Goal: Communication & Community: Share content

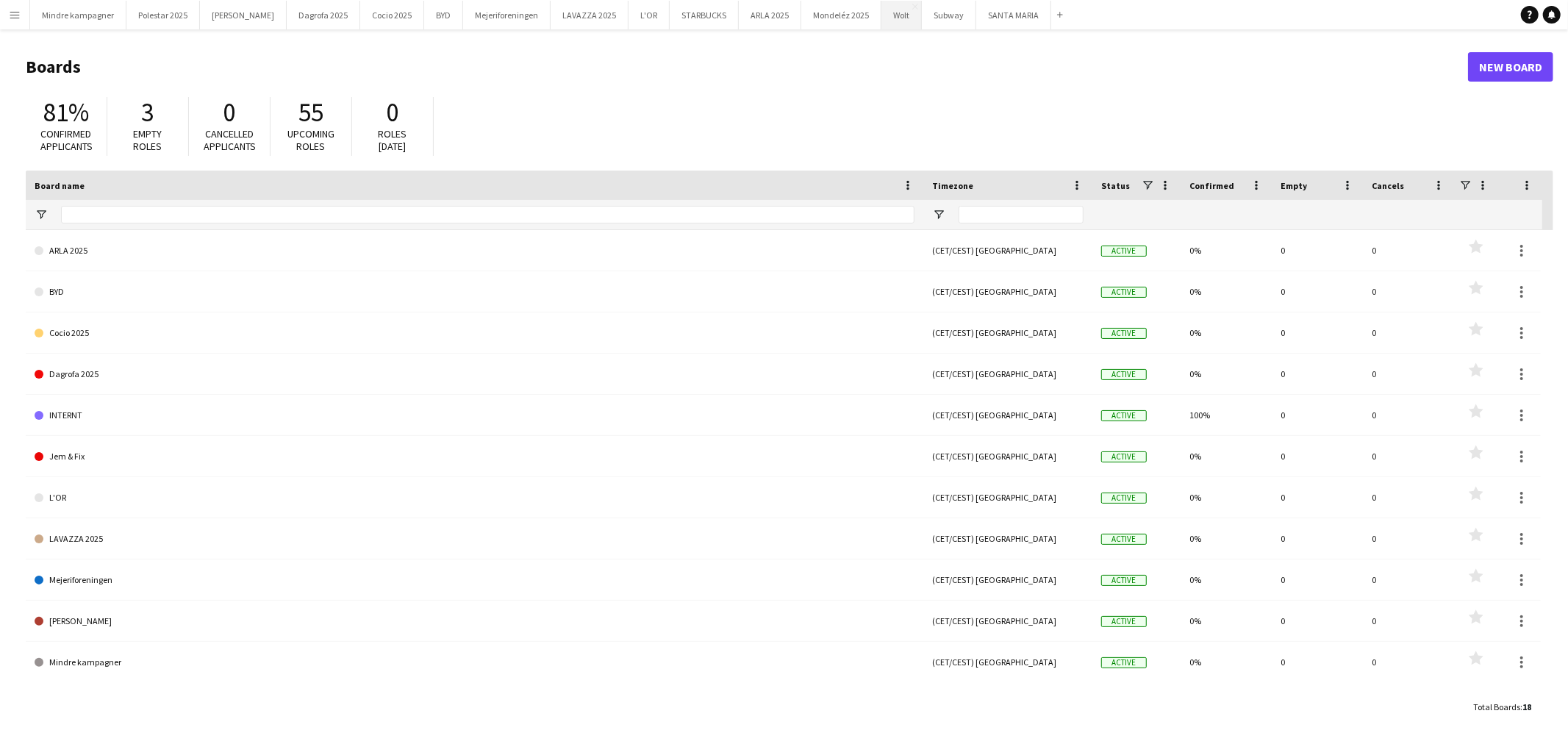
click at [881, 19] on button "Wolt Close" at bounding box center [902, 15] width 40 height 28
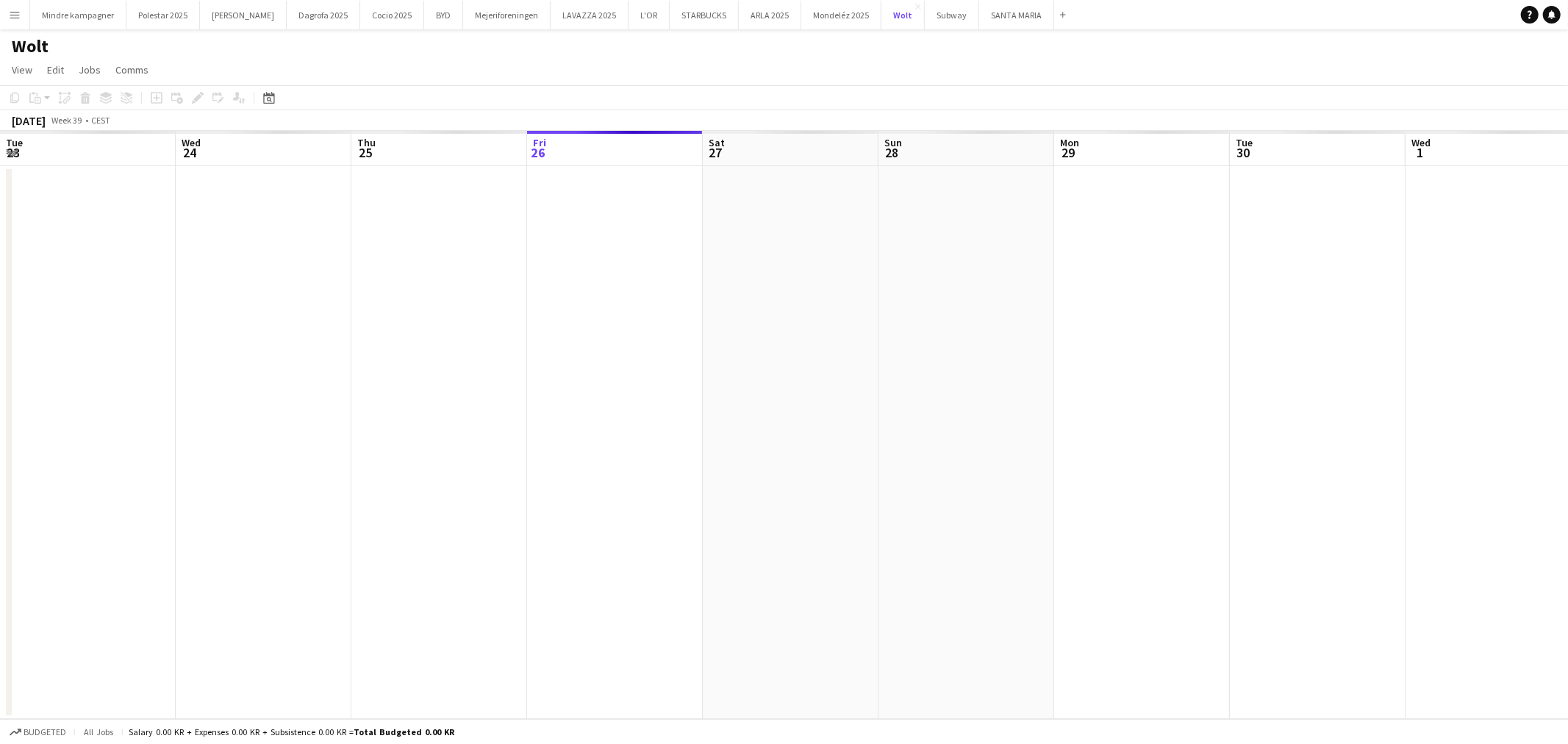
scroll to position [0, 351]
drag, startPoint x: 958, startPoint y: 398, endPoint x: 486, endPoint y: 460, distance: 476.1
click at [493, 460] on app-calendar-viewport "Tue 23 Wed 24 Thu 25 Fri 26 Sat 27 Sun 28 Mon 29 Tue 30 Wed 1 Thu 2 Fri 3 Sat 4…" at bounding box center [784, 425] width 1568 height 588
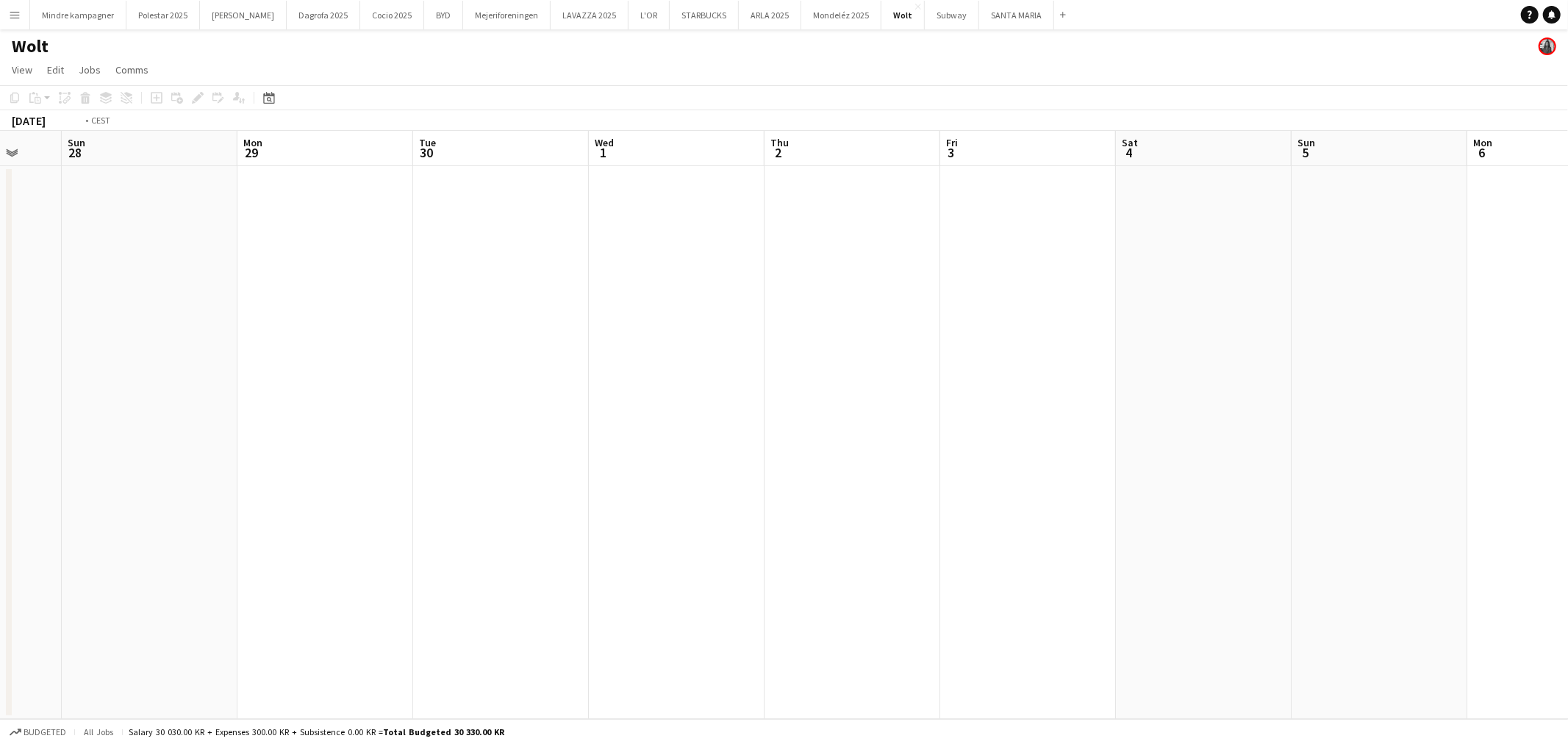
drag, startPoint x: 1015, startPoint y: 405, endPoint x: 469, endPoint y: 452, distance: 548.0
click at [486, 452] on app-calendar-viewport "Thu 25 Fri 26 Sat 27 Sun 28 Mon 29 Tue 30 Wed 1 Thu 2 Fri 3 Sat 4 Sun 5 Mon 6 T…" at bounding box center [784, 425] width 1568 height 588
drag, startPoint x: 1010, startPoint y: 414, endPoint x: 451, endPoint y: 456, distance: 560.6
click at [465, 456] on app-calendar-viewport "Sun 28 Mon 29 Tue 30 Wed 1 Thu 2 Fri 3 Sat 4 Sun 5 Mon 6 Tue 7 Wed 8 Thu 9 Fri …" at bounding box center [784, 425] width 1568 height 588
drag, startPoint x: 1000, startPoint y: 405, endPoint x: 494, endPoint y: 459, distance: 508.9
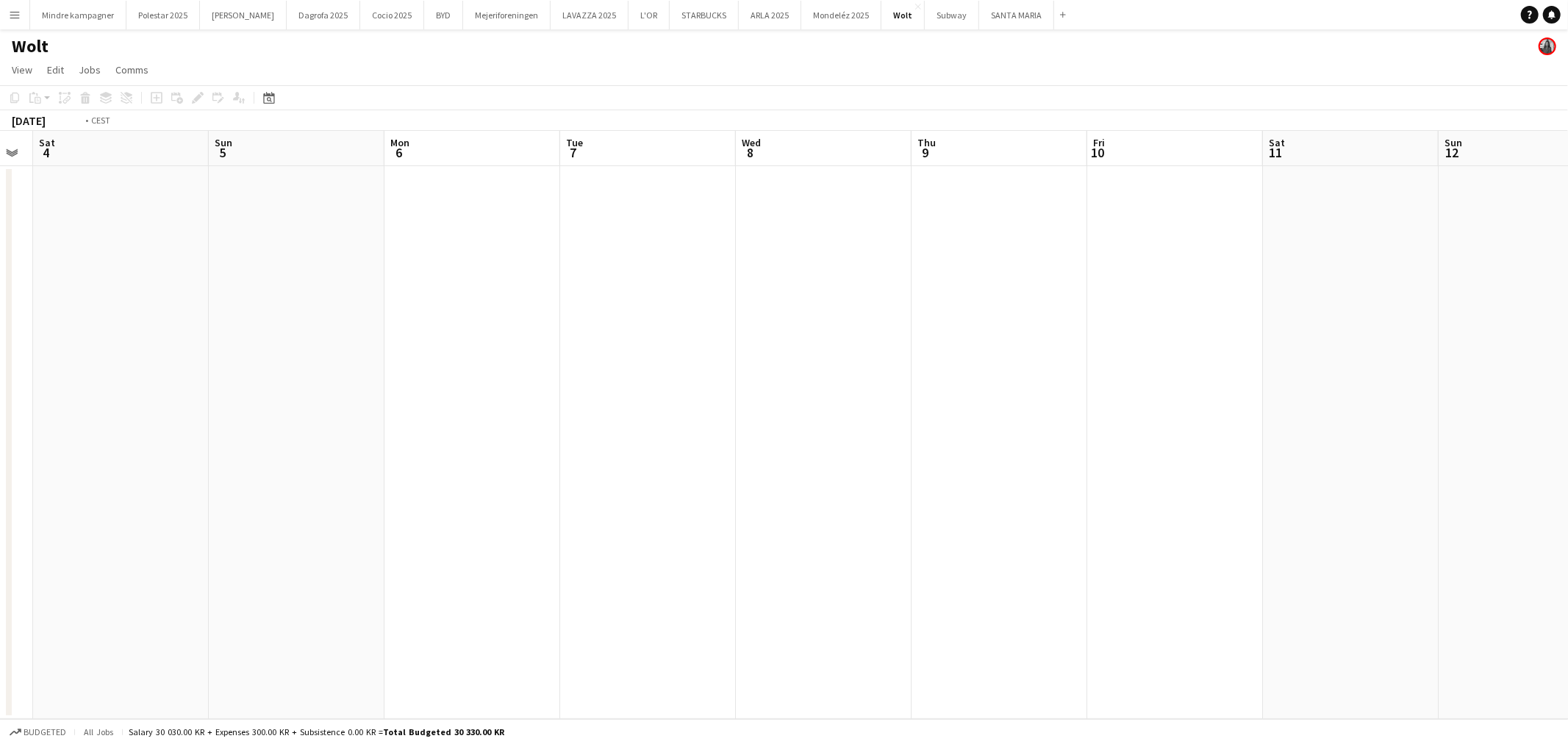
click at [494, 459] on app-calendar-viewport "Wed 1 Thu 2 Fri 3 Sat 4 Sun 5 Mon 6 Tue 7 Wed 8 Thu 9 Fri 10 Sat 11 Sun 12 Mon …" at bounding box center [784, 425] width 1568 height 588
drag, startPoint x: 975, startPoint y: 423, endPoint x: 271, endPoint y: 431, distance: 704.0
click at [274, 431] on app-calendar-viewport "Sat 4 Sun 5 Mon 6 Tue 7 Wed 8 Thu 9 Fri 10 Sat 11 Sun 12 Mon 13 Tue 14 Wed 15 T…" at bounding box center [784, 425] width 1568 height 588
drag, startPoint x: 878, startPoint y: 398, endPoint x: 818, endPoint y: 387, distance: 61.0
click at [479, 410] on app-calendar-viewport "Wed 8 Thu 9 Fri 10 Sat 11 Sun 12 Mon 13 Tue 14 Wed 15 Thu 16 Fri 17 Sat 18 Sun …" at bounding box center [784, 425] width 1568 height 588
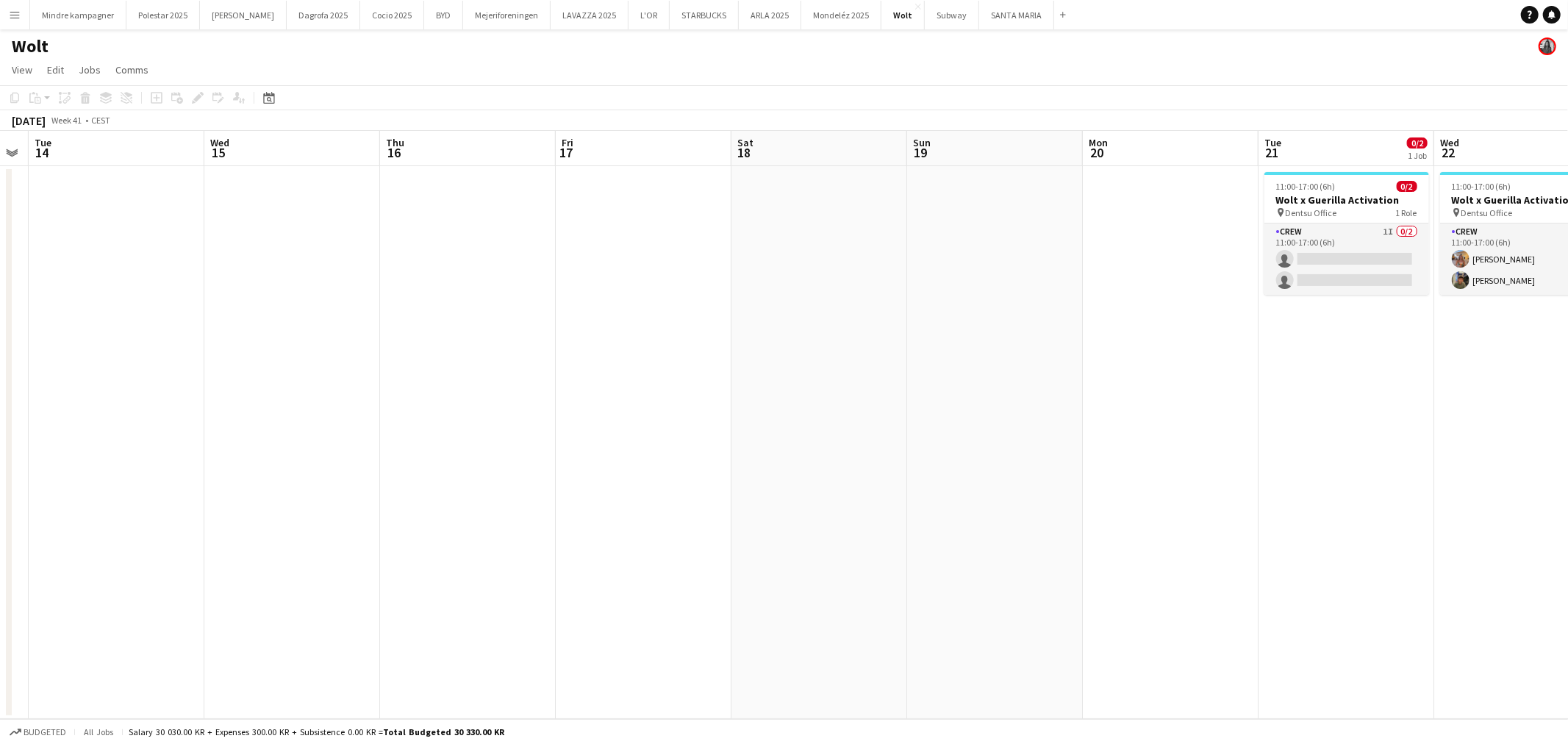
drag, startPoint x: 934, startPoint y: 386, endPoint x: 648, endPoint y: 398, distance: 286.3
click at [488, 414] on app-calendar-viewport "Sat 11 Sun 12 Mon 13 Tue 14 Wed 15 Thu 16 Fri 17 Sat 18 Sun 19 Mon 20 Tue 21 0/…" at bounding box center [784, 425] width 1568 height 588
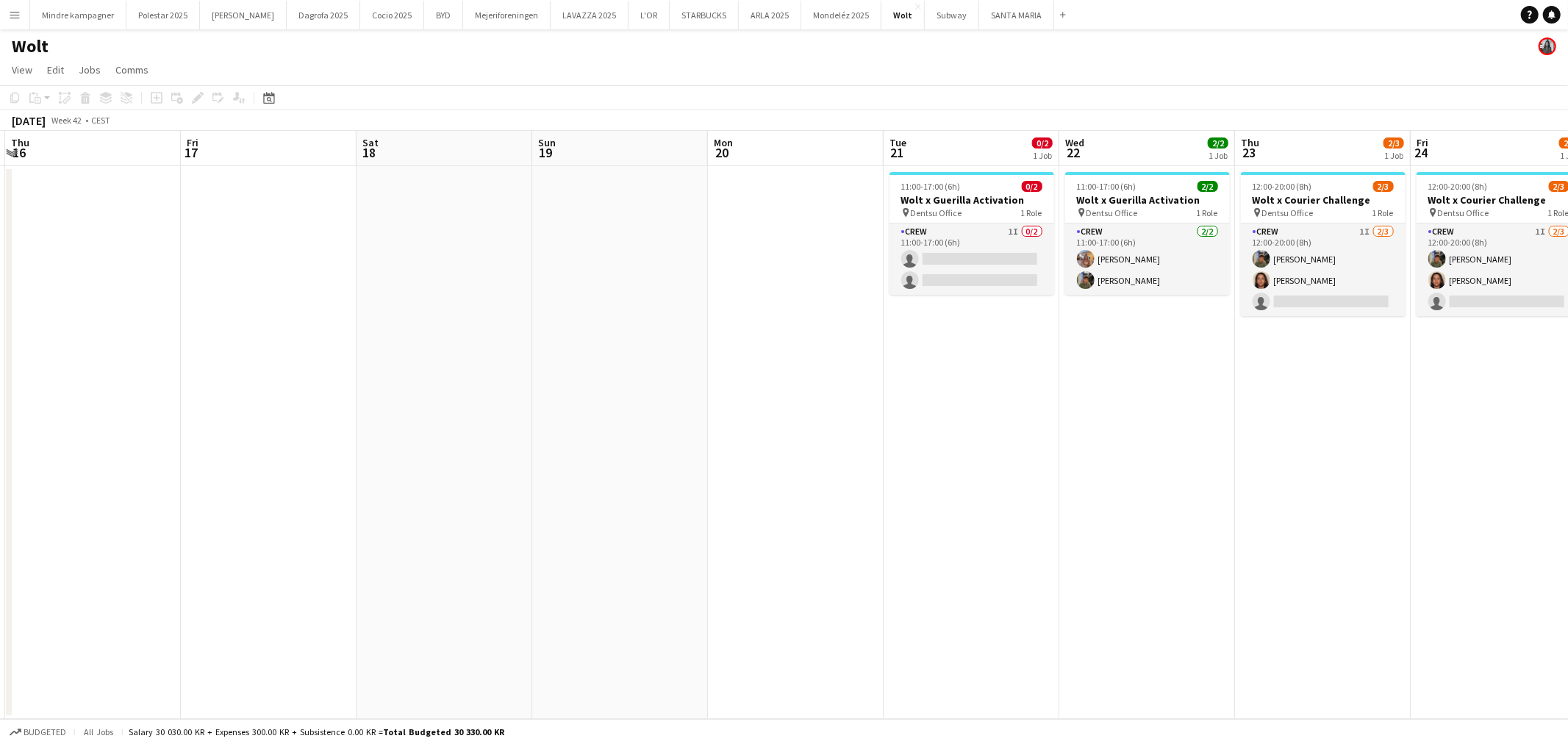
drag, startPoint x: 1176, startPoint y: 397, endPoint x: 1045, endPoint y: 410, distance: 131.6
click at [1045, 410] on app-calendar-viewport "Mon 13 Tue 14 Wed 15 Thu 16 Fri 17 Sat 18 Sun 19 Mon 20 Tue 21 0/2 1 Job Wed 22…" at bounding box center [784, 425] width 1568 height 588
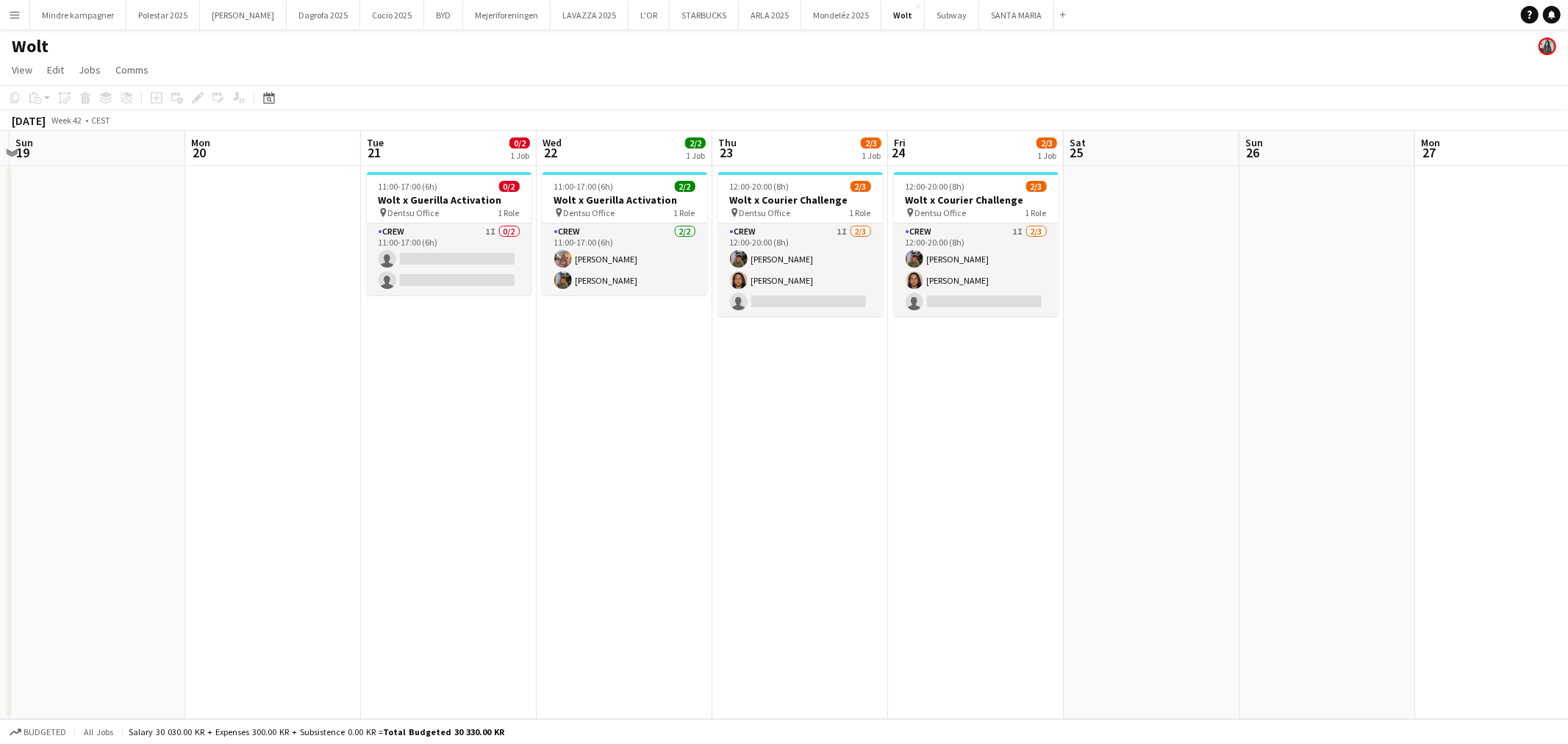
scroll to position [0, 531]
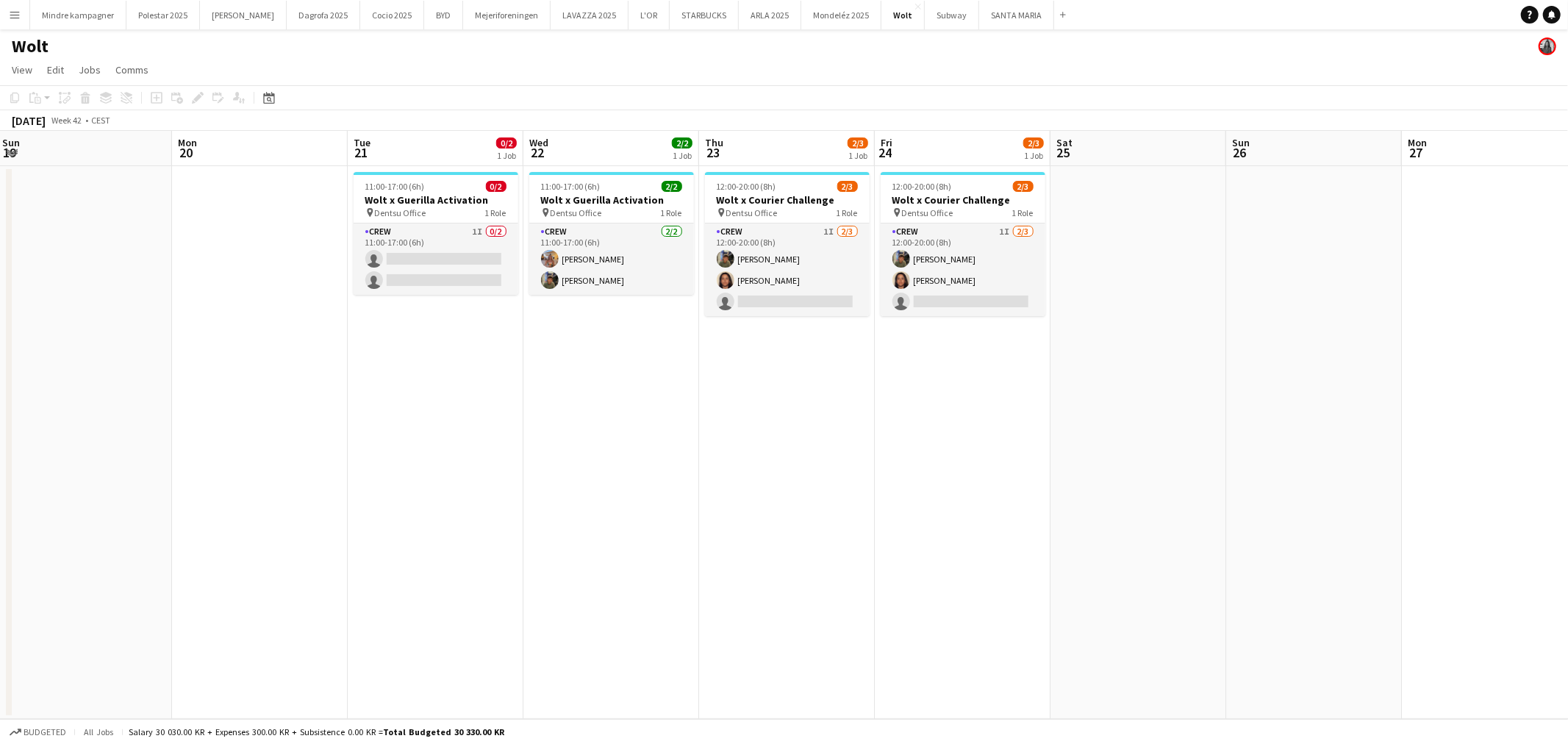
drag, startPoint x: 1146, startPoint y: 397, endPoint x: 811, endPoint y: 418, distance: 335.7
click at [811, 418] on app-calendar-viewport "Thu 16 Fri 17 Sat 18 Sun 19 Mon 20 Tue 21 0/2 1 Job Wed 22 2/2 1 Job Thu 23 2/3…" at bounding box center [784, 425] width 1568 height 588
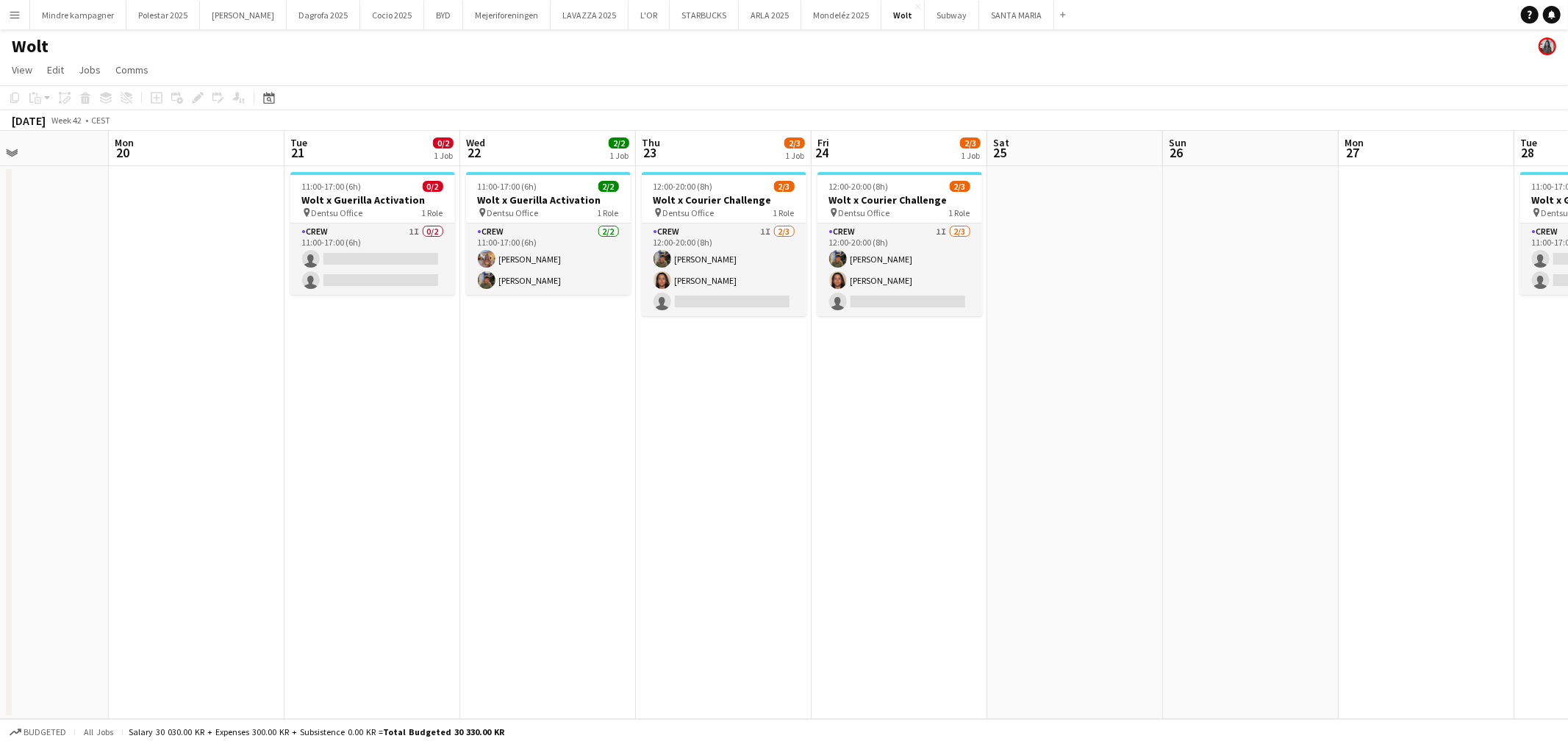
scroll to position [0, 482]
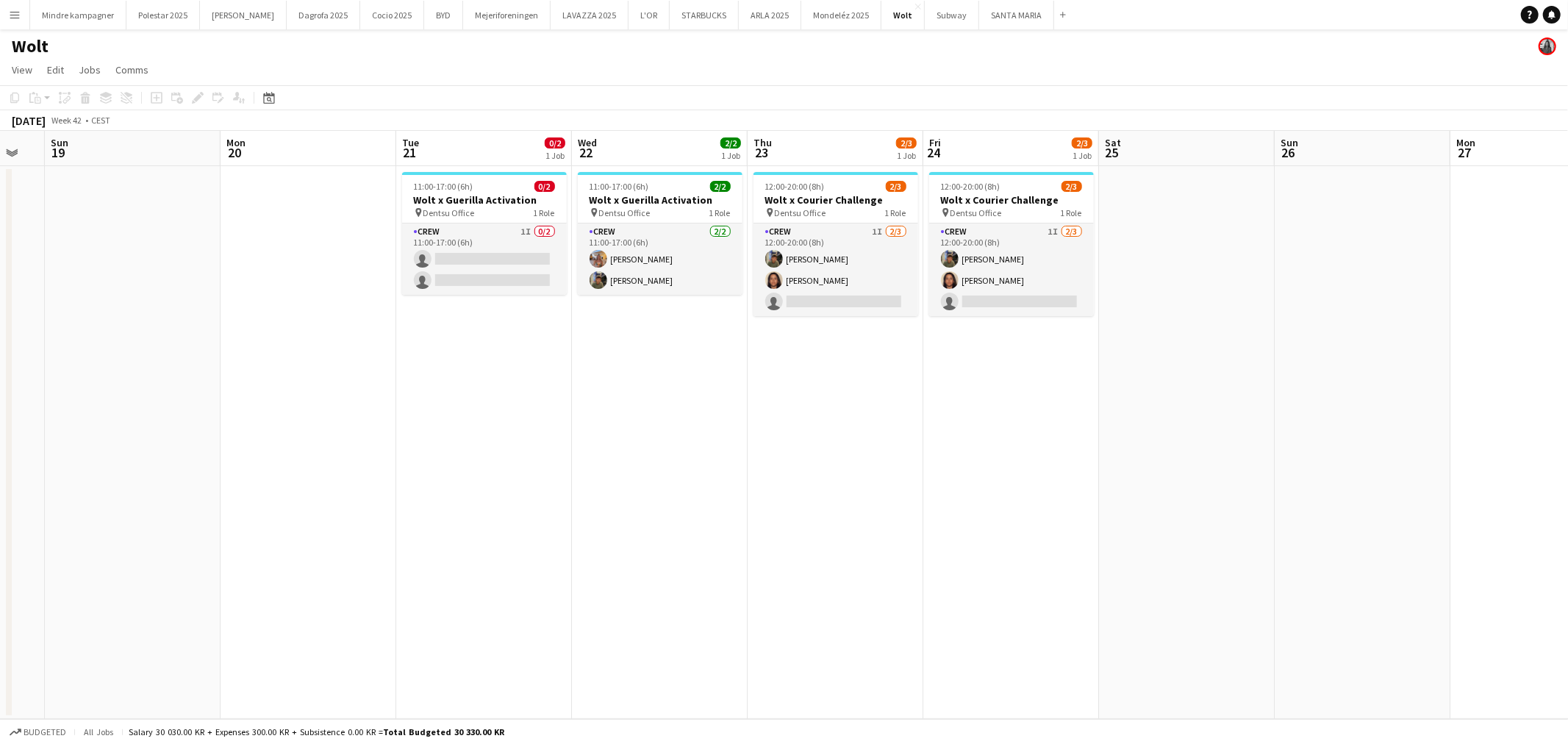
drag, startPoint x: 1250, startPoint y: 405, endPoint x: 1123, endPoint y: 417, distance: 127.6
click at [1123, 417] on app-calendar-viewport "Thu 16 Fri 17 Sat 18 Sun 19 Mon 20 Tue 21 0/2 1 Job Wed 22 2/2 1 Job Thu 23 2/3…" at bounding box center [784, 425] width 1568 height 588
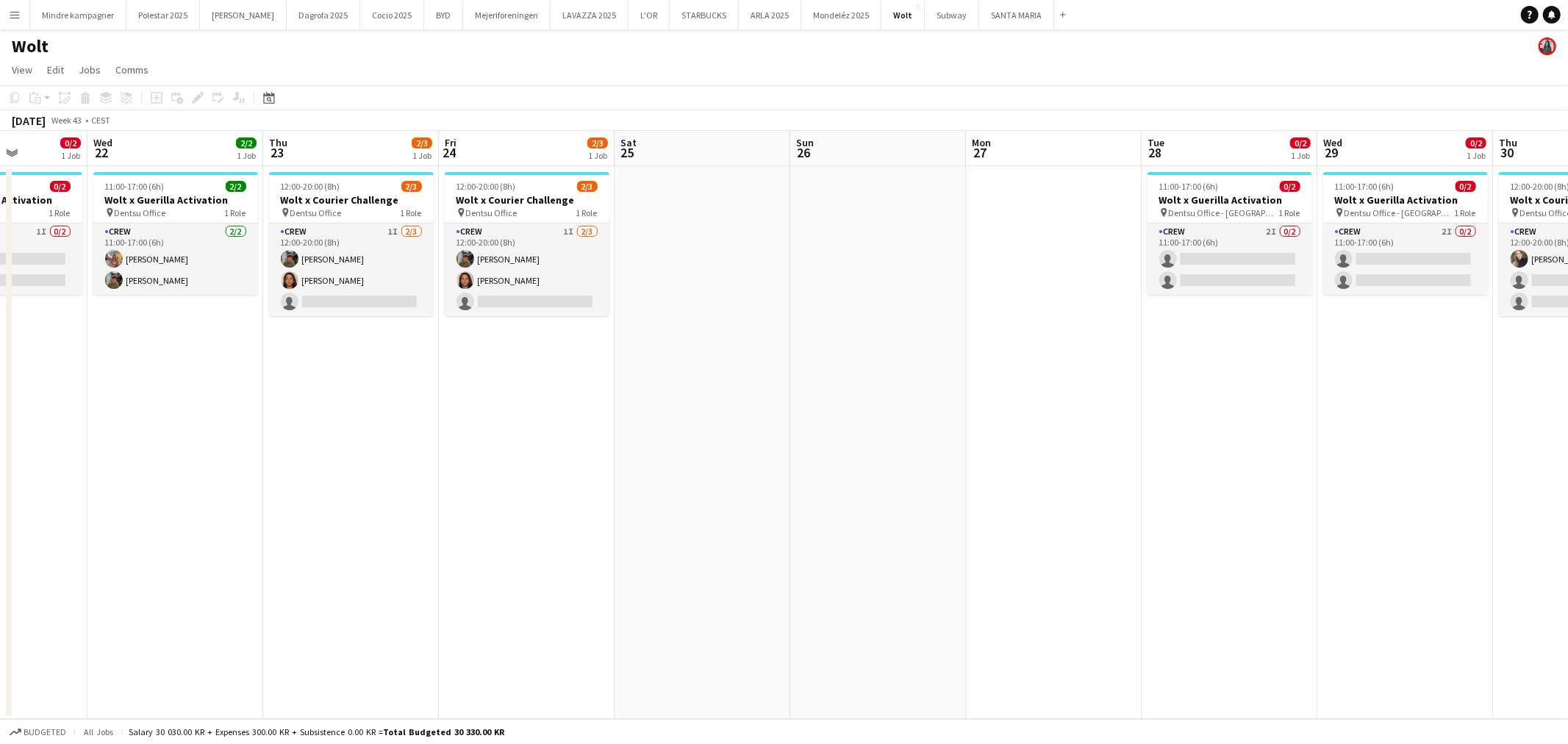
drag, startPoint x: 1188, startPoint y: 437, endPoint x: 767, endPoint y: 451, distance: 421.2
click at [767, 451] on app-calendar-viewport "Sun 19 Mon 20 Tue 21 0/2 1 Job Wed 22 2/2 1 Job Thu 23 2/3 1 Job Fri 24 2/3 1 J…" at bounding box center [784, 425] width 1568 height 588
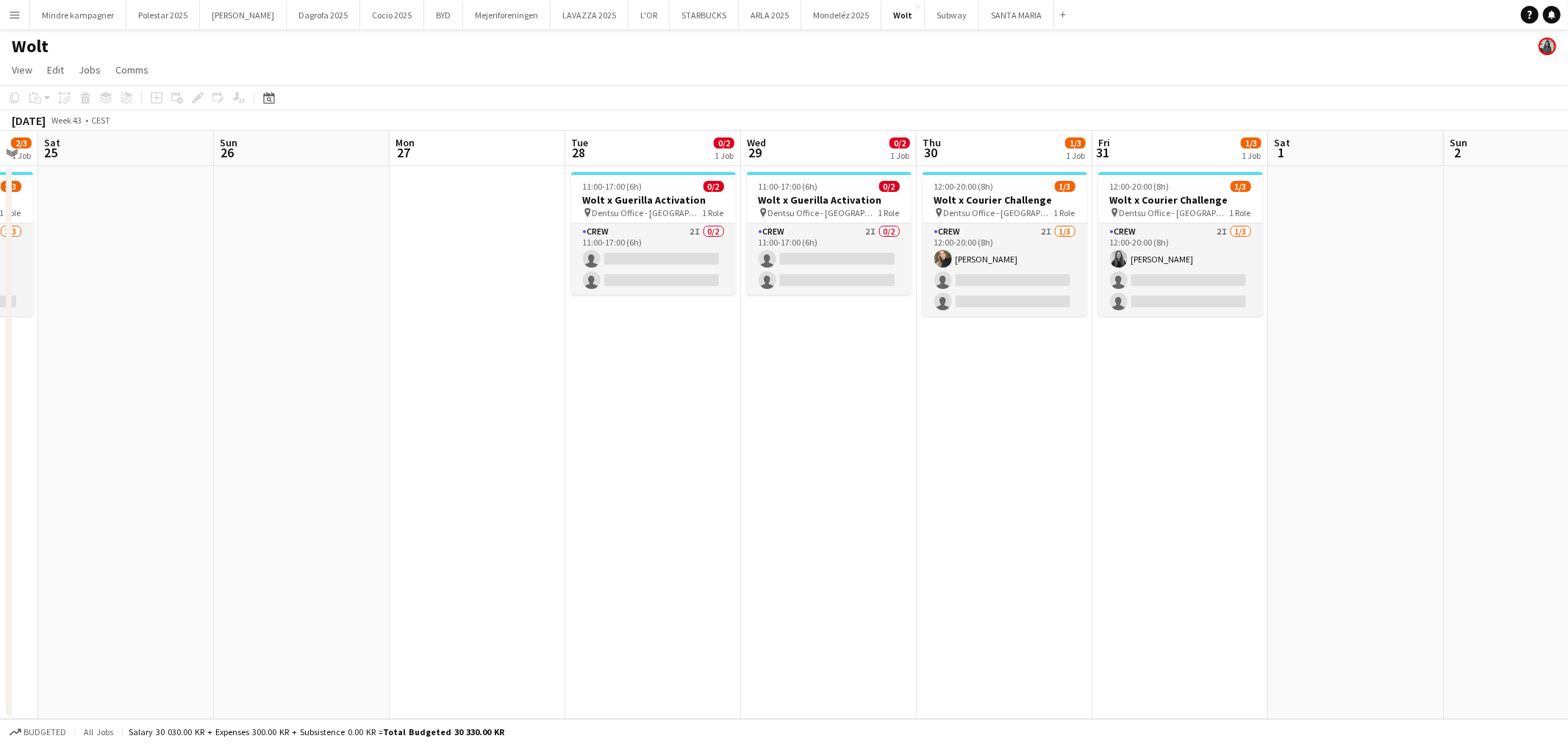
scroll to position [0, 494]
drag, startPoint x: 1196, startPoint y: 443, endPoint x: 791, endPoint y: 454, distance: 405.1
click at [791, 454] on app-calendar-viewport "Wed 22 2/2 1 Job Thu 23 2/3 1 Job Fri 24 2/3 1 Job Sat 25 Sun 26 Mon 27 Tue 28 …" at bounding box center [784, 425] width 1568 height 588
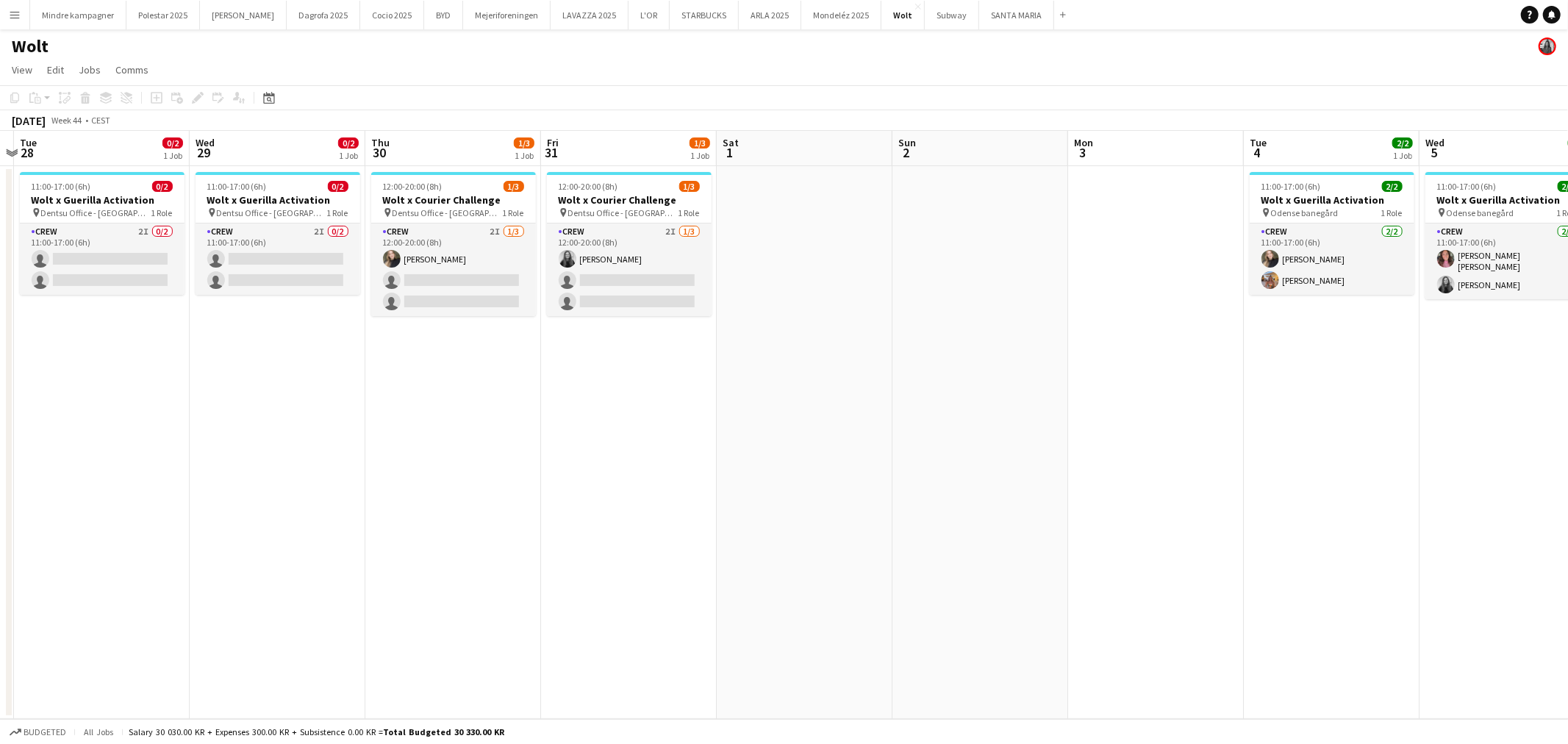
drag, startPoint x: 1320, startPoint y: 425, endPoint x: 604, endPoint y: 435, distance: 716.1
click at [595, 442] on app-calendar-viewport "Sat 25 Sun 26 Mon 27 Tue 28 0/2 1 Job Wed 29 0/2 1 Job Thu 30 1/3 1 Job Fri 31 …" at bounding box center [784, 425] width 1568 height 588
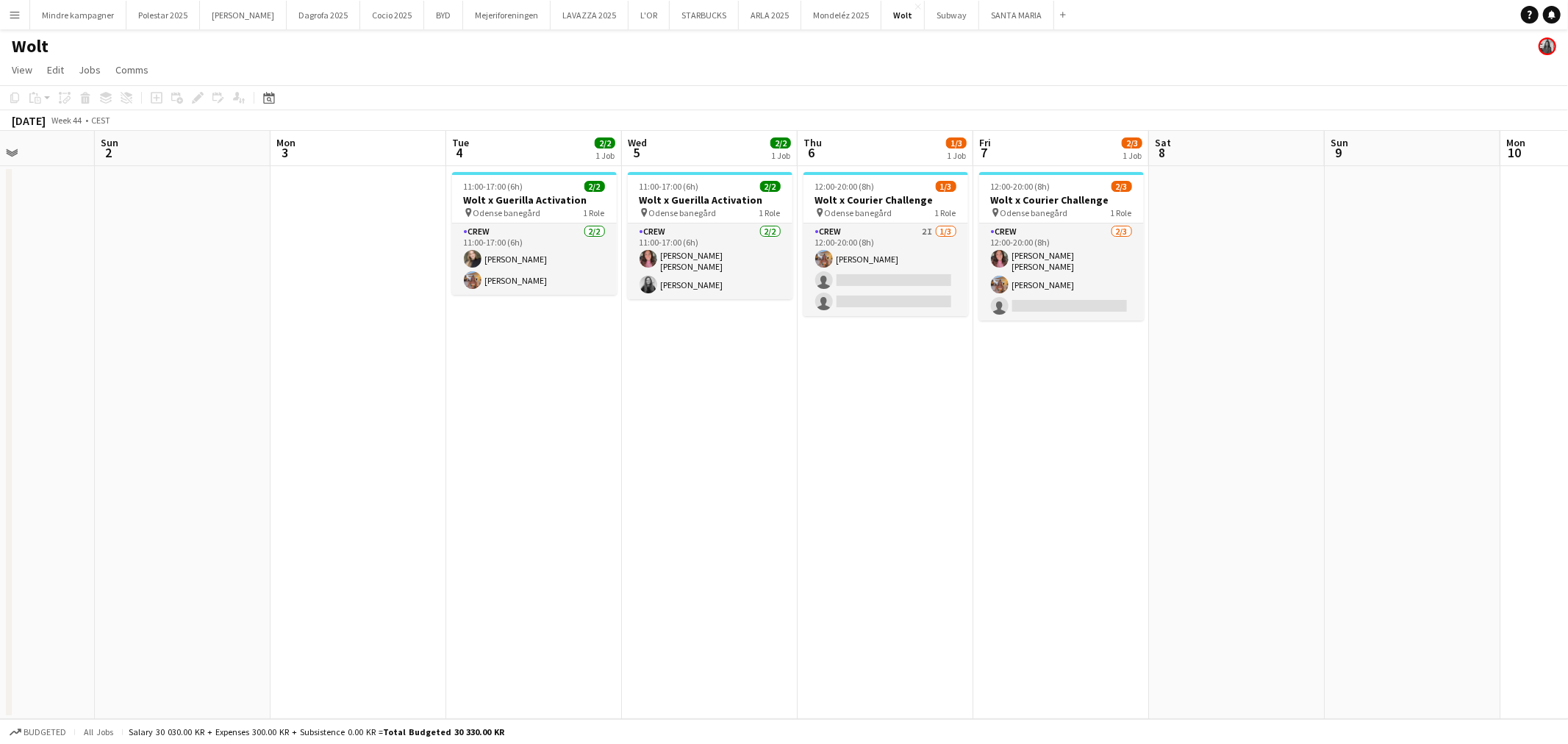
scroll to position [0, 544]
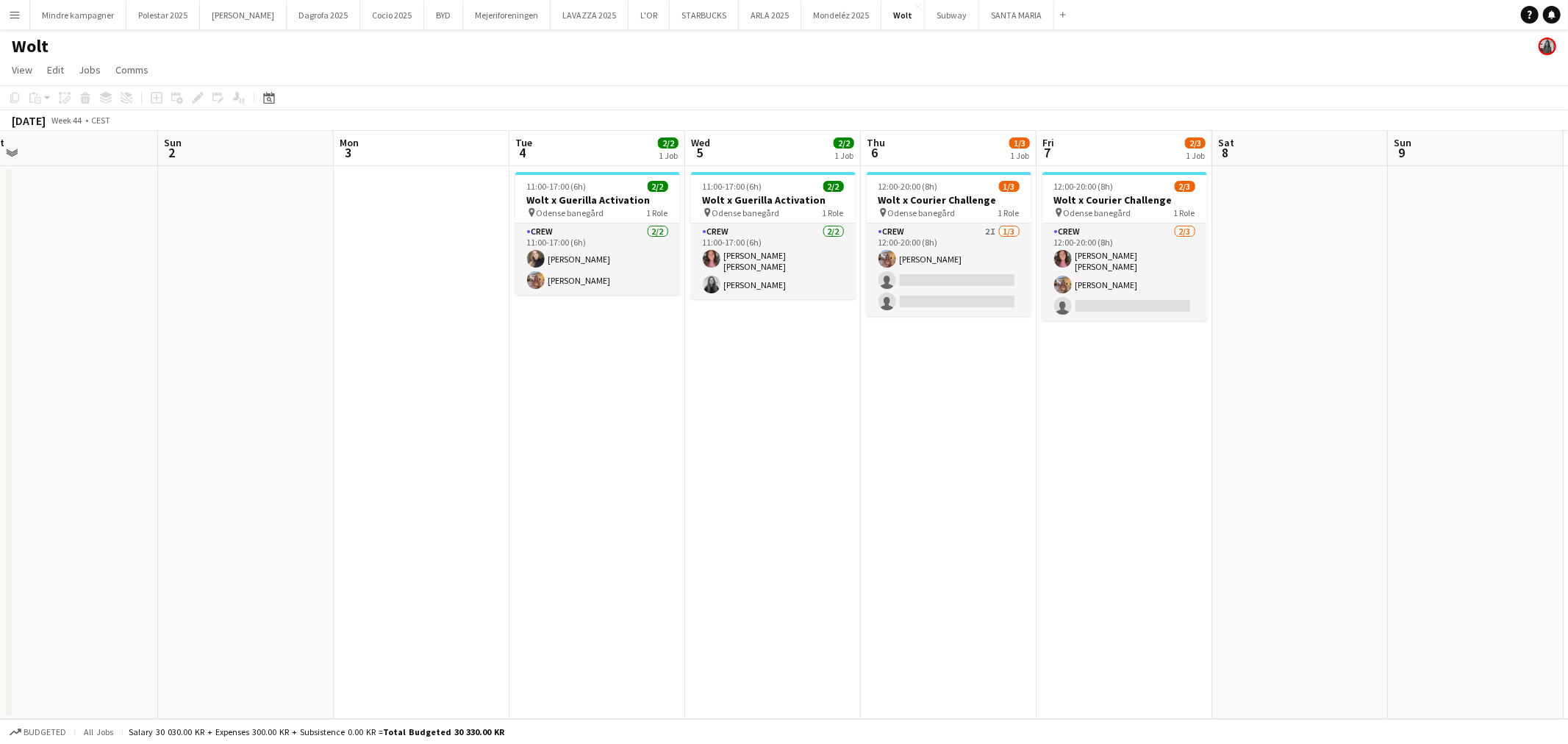
drag, startPoint x: 1257, startPoint y: 435, endPoint x: 701, endPoint y: 454, distance: 556.3
click at [701, 454] on app-calendar-viewport "Wed 29 0/2 1 Job Thu 30 1/3 1 Job Fri 31 1/3 1 Job Sat 1 Sun 2 Mon 3 Tue 4 2/2 …" at bounding box center [784, 425] width 1568 height 588
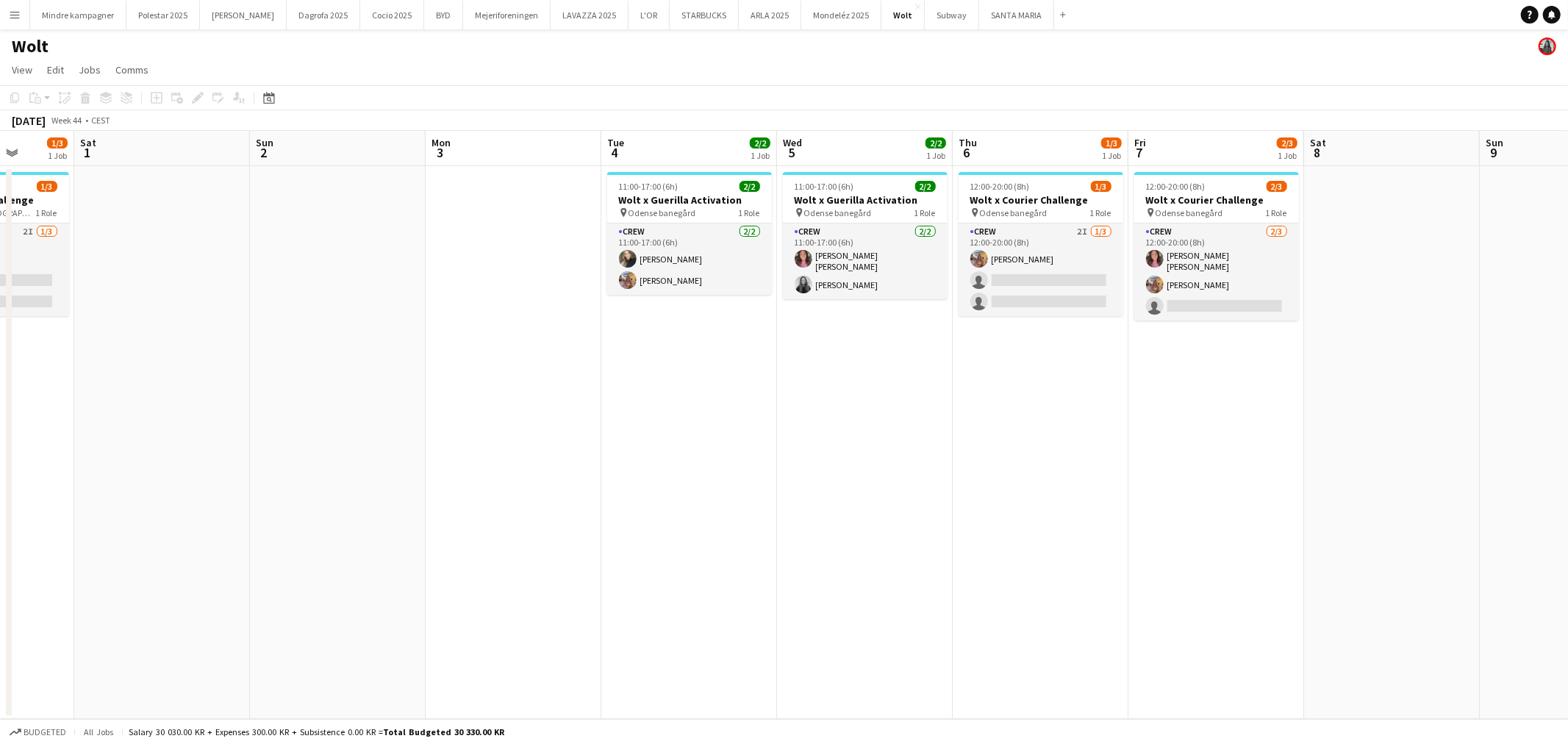
drag, startPoint x: 781, startPoint y: 329, endPoint x: 914, endPoint y: 369, distance: 138.9
click at [898, 362] on app-calendar-viewport "Wed 29 0/2 1 Job Thu 30 1/3 1 Job Fri 31 1/3 1 Job Sat 1 Sun 2 Mon 3 Tue 4 2/2 …" at bounding box center [784, 425] width 1568 height 588
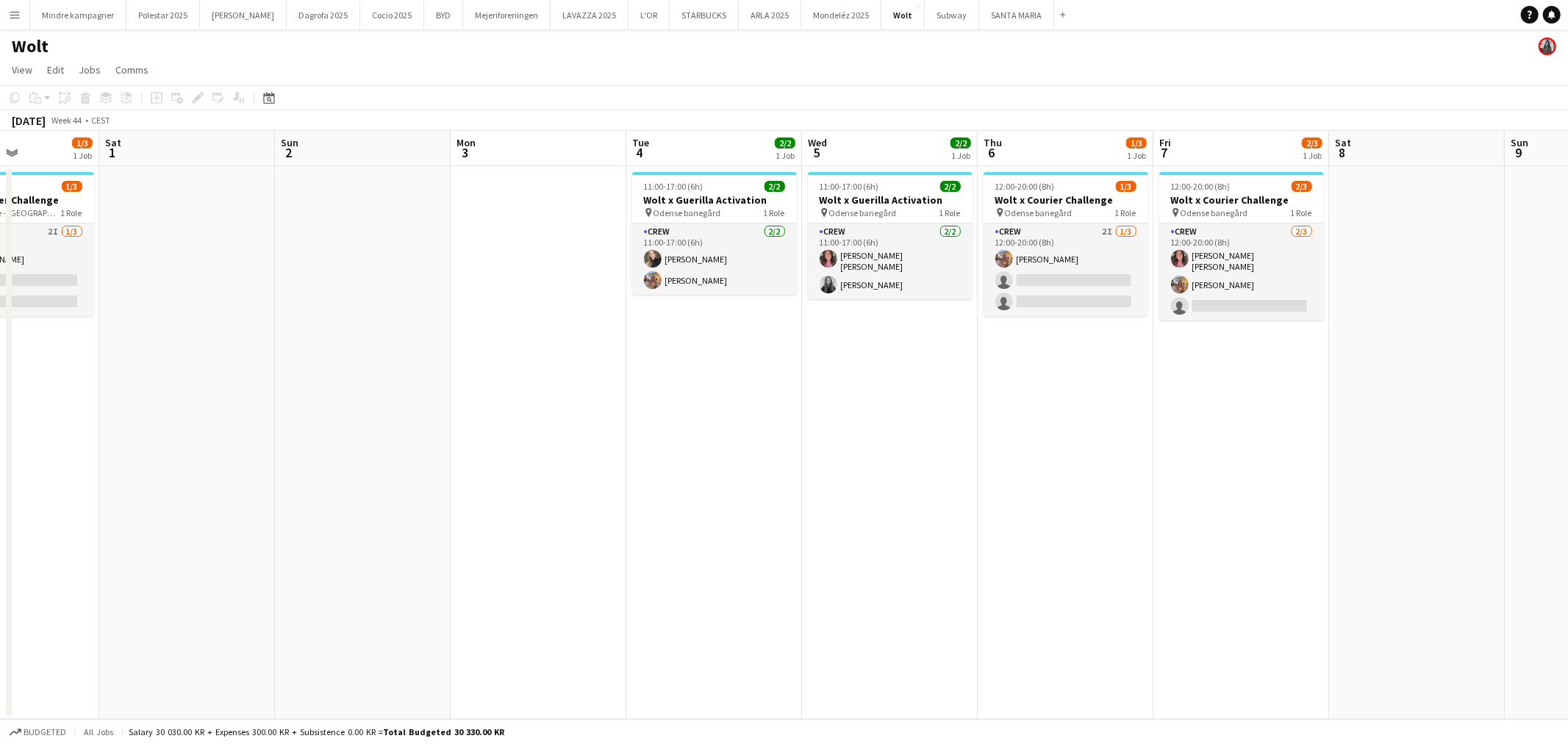
drag, startPoint x: 666, startPoint y: 406, endPoint x: 1305, endPoint y: 479, distance: 643.2
click at [1298, 473] on app-calendar-viewport "Wed 29 0/2 1 Job Thu 30 1/3 1 Job Fri 31 1/3 1 Job Sat 1 Sun 2 Mon 3 Tue 4 2/2 …" at bounding box center [784, 425] width 1568 height 588
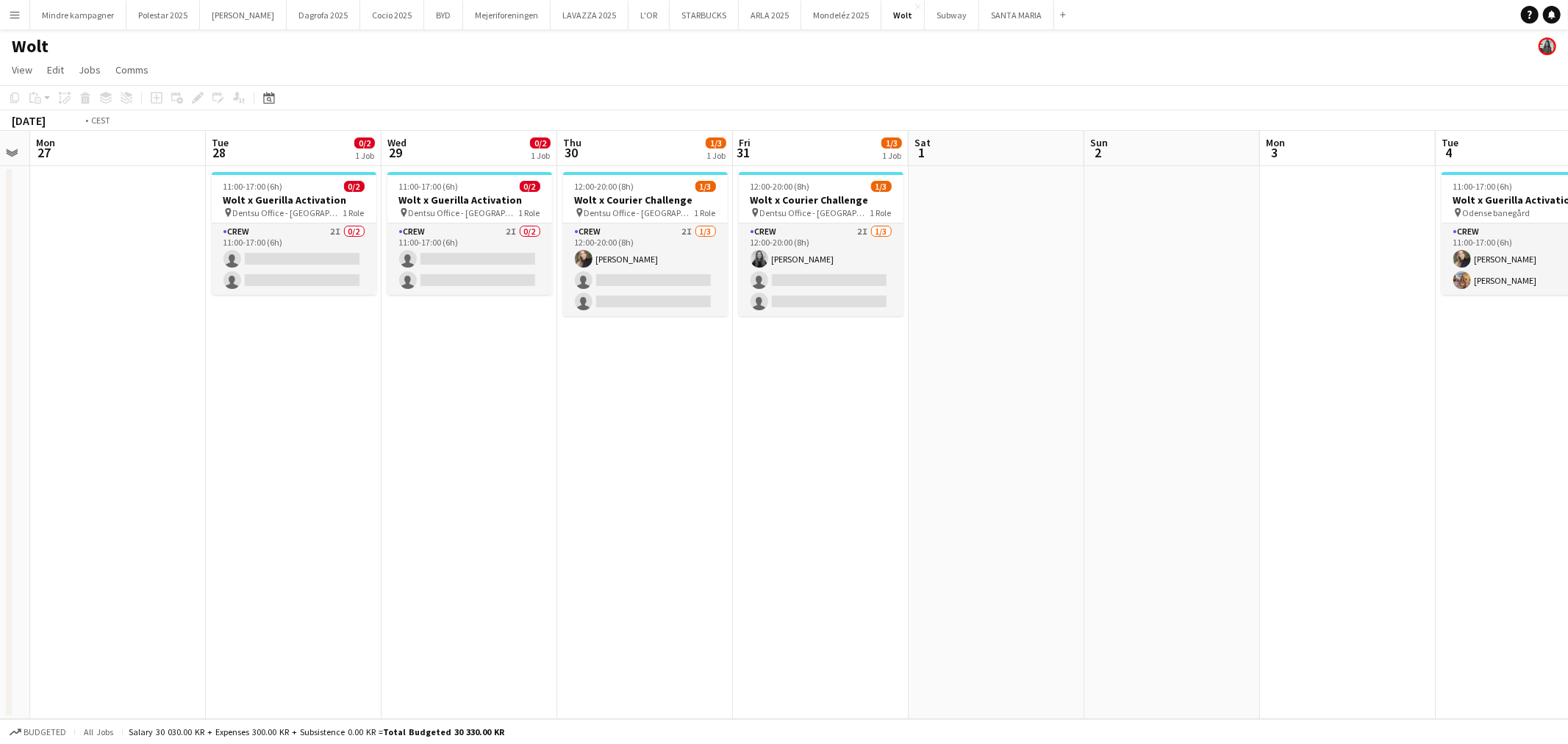
scroll to position [0, 362]
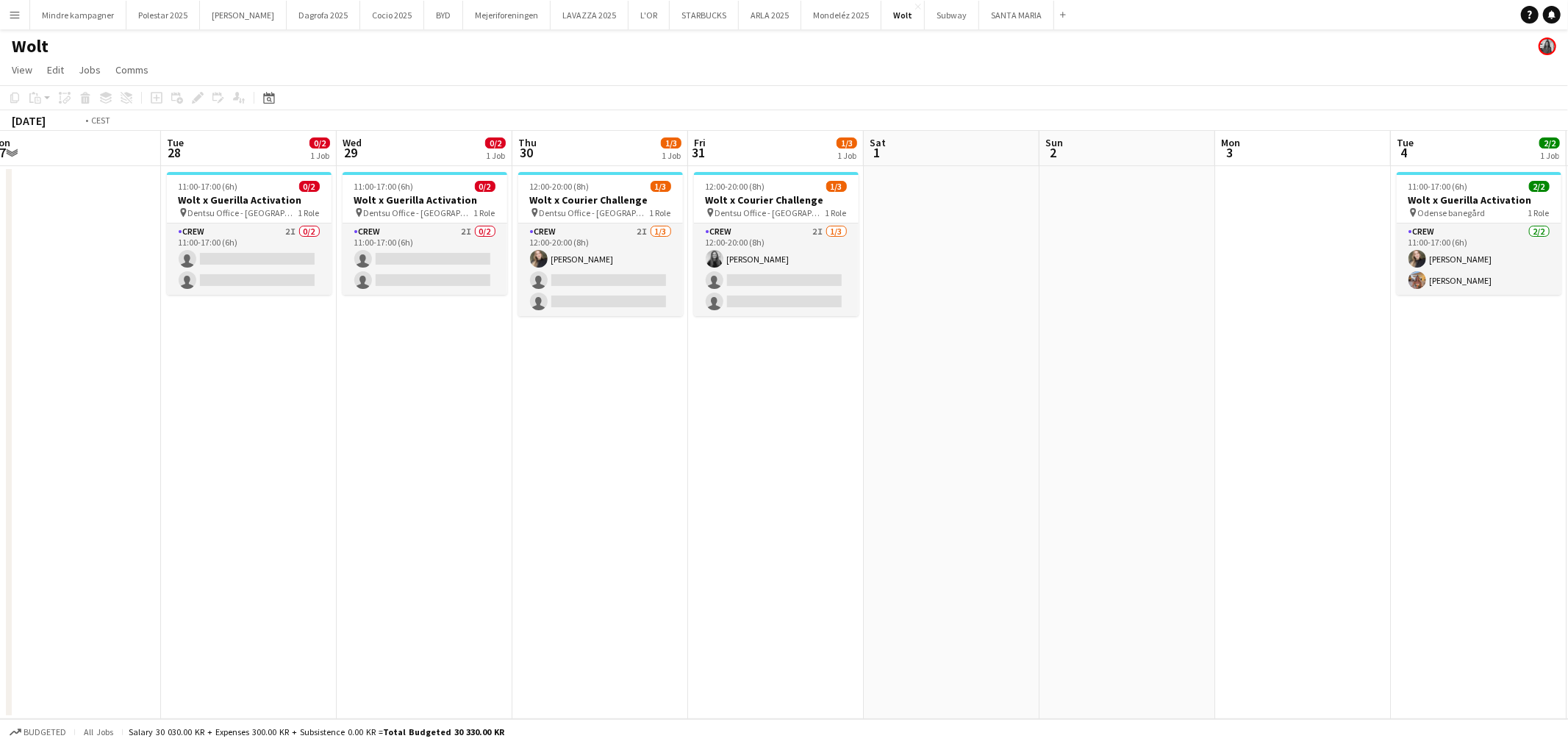
drag, startPoint x: 939, startPoint y: 496, endPoint x: 1143, endPoint y: 477, distance: 204.9
click at [1156, 506] on app-calendar-viewport "Sat 25 Sun 26 Mon 27 Tue 28 0/2 1 Job Wed 29 0/2 1 Job Thu 30 1/3 1 Job Fri 31 …" at bounding box center [784, 425] width 1568 height 588
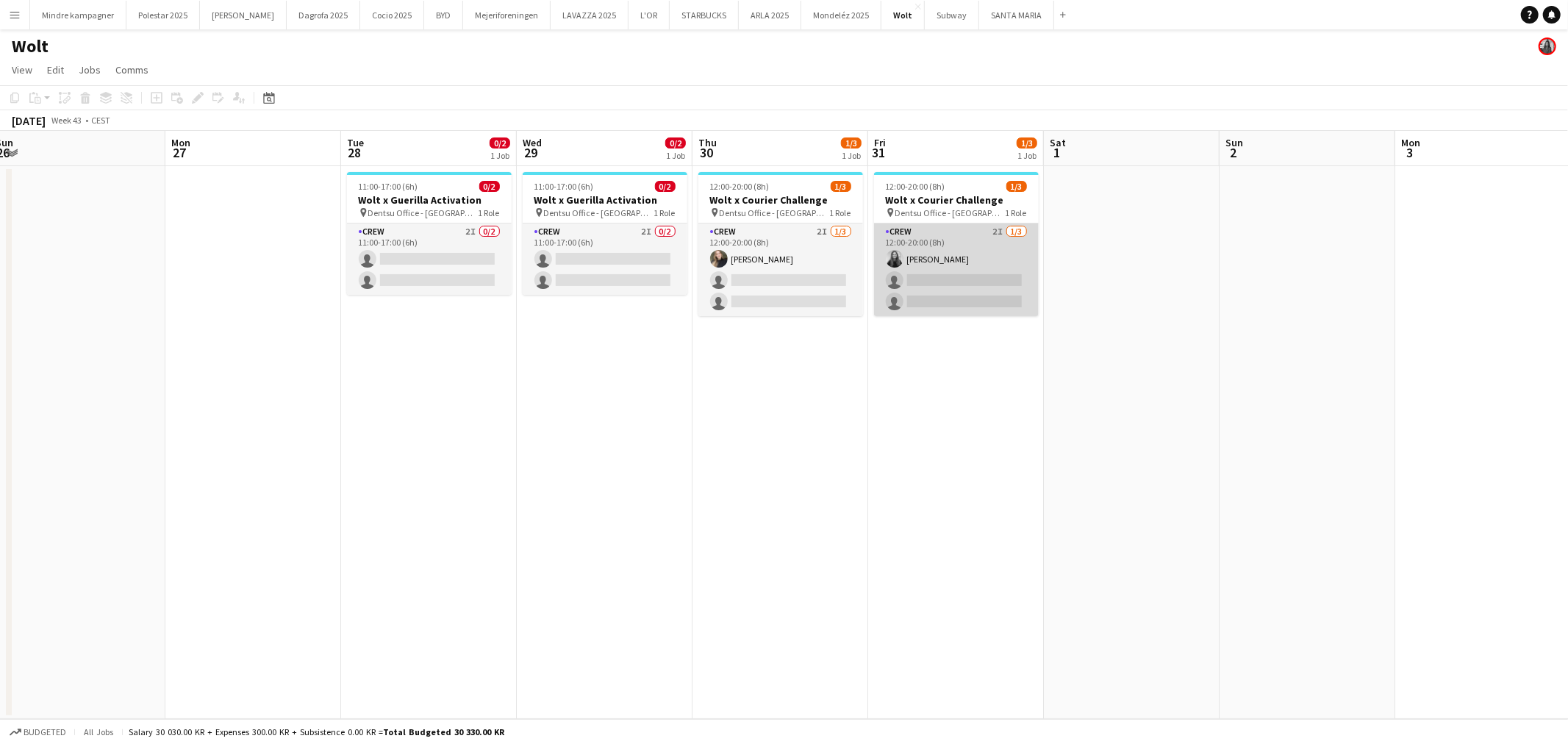
click at [957, 251] on app-card-role "Crew 2I [DATE] 12:00-20:00 (8h) [PERSON_NAME] single-neutral-actions single-neu…" at bounding box center [956, 270] width 165 height 93
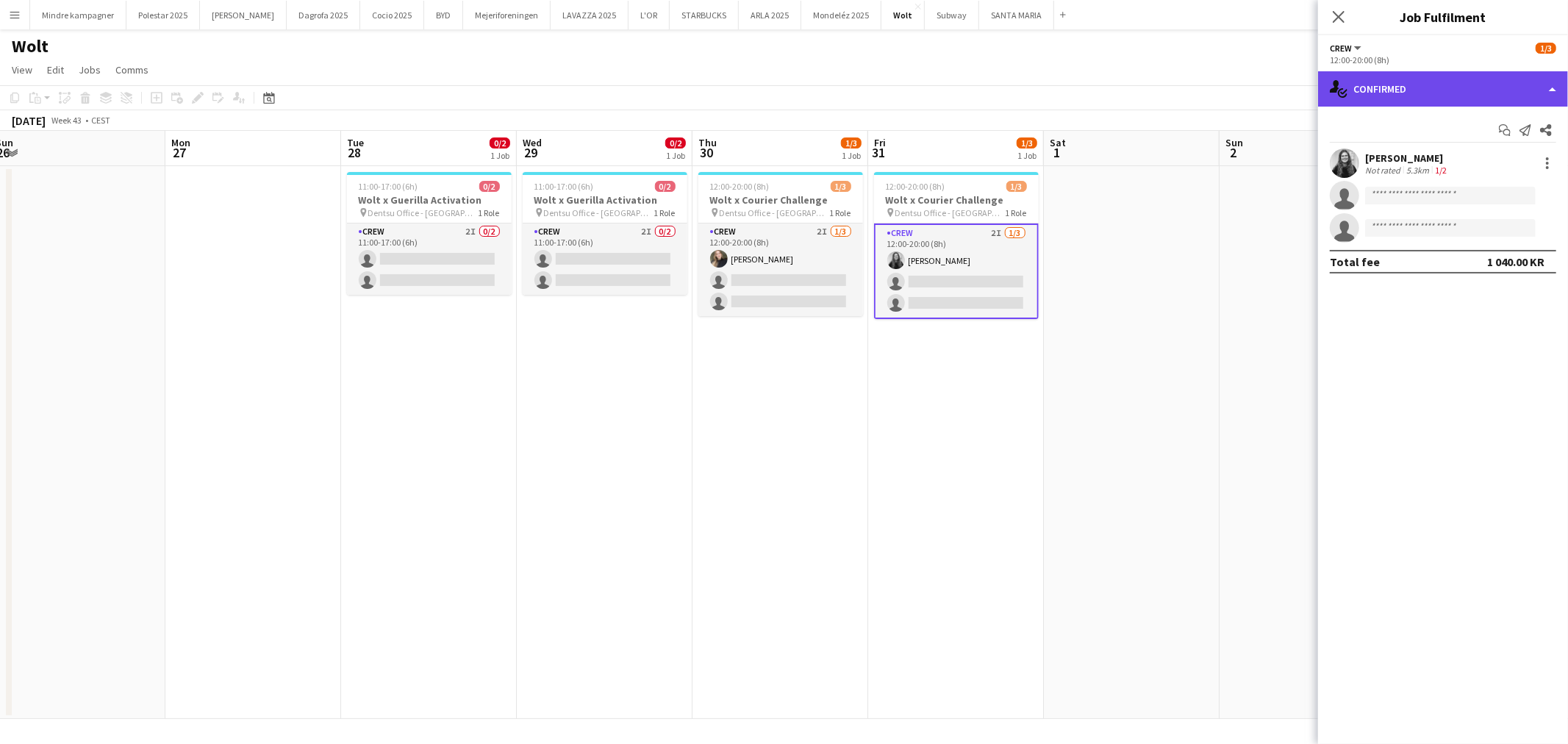
click at [1394, 94] on div "single-neutral-actions-check-2 Confirmed" at bounding box center [1443, 89] width 250 height 36
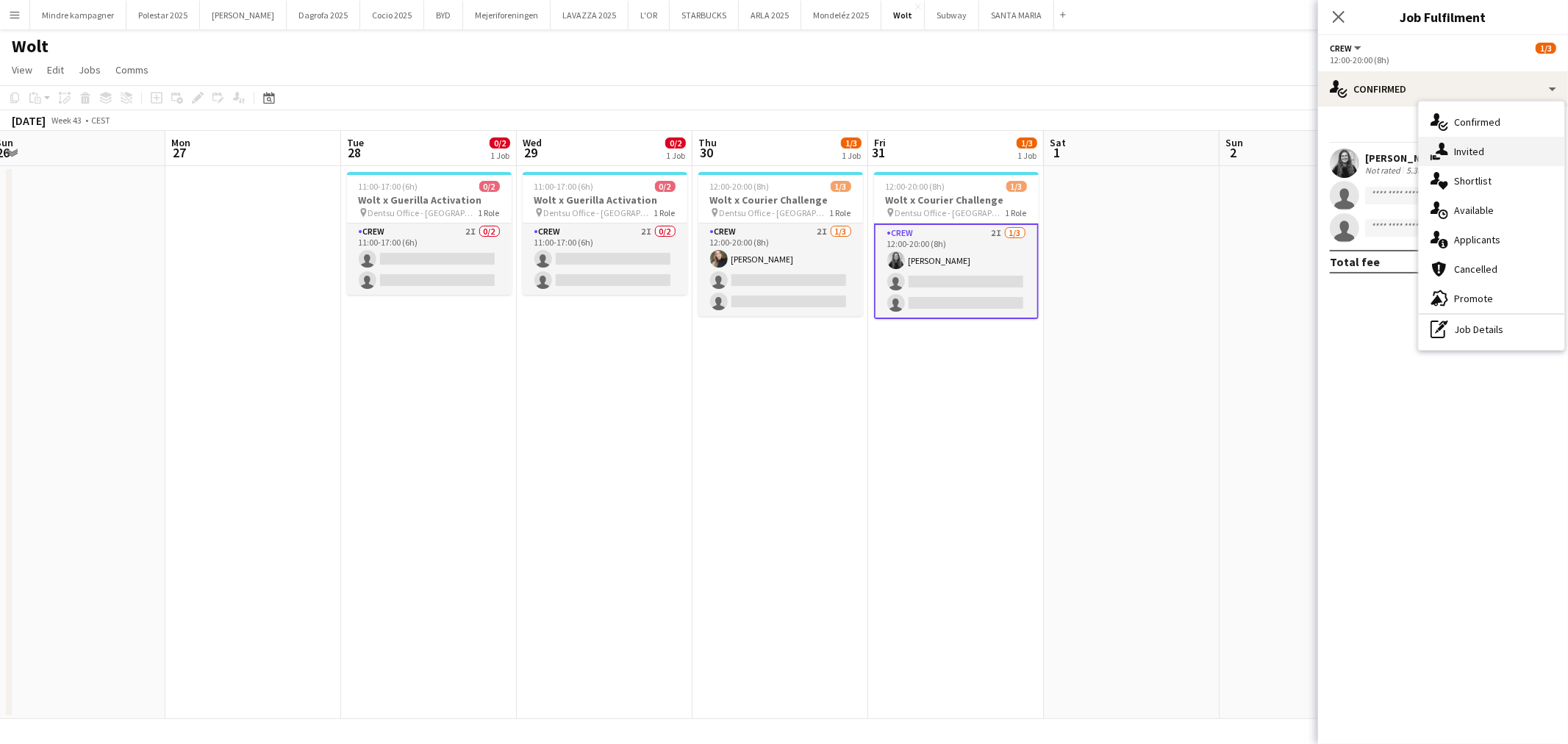
click at [1458, 149] on span "Invited" at bounding box center [1469, 151] width 30 height 13
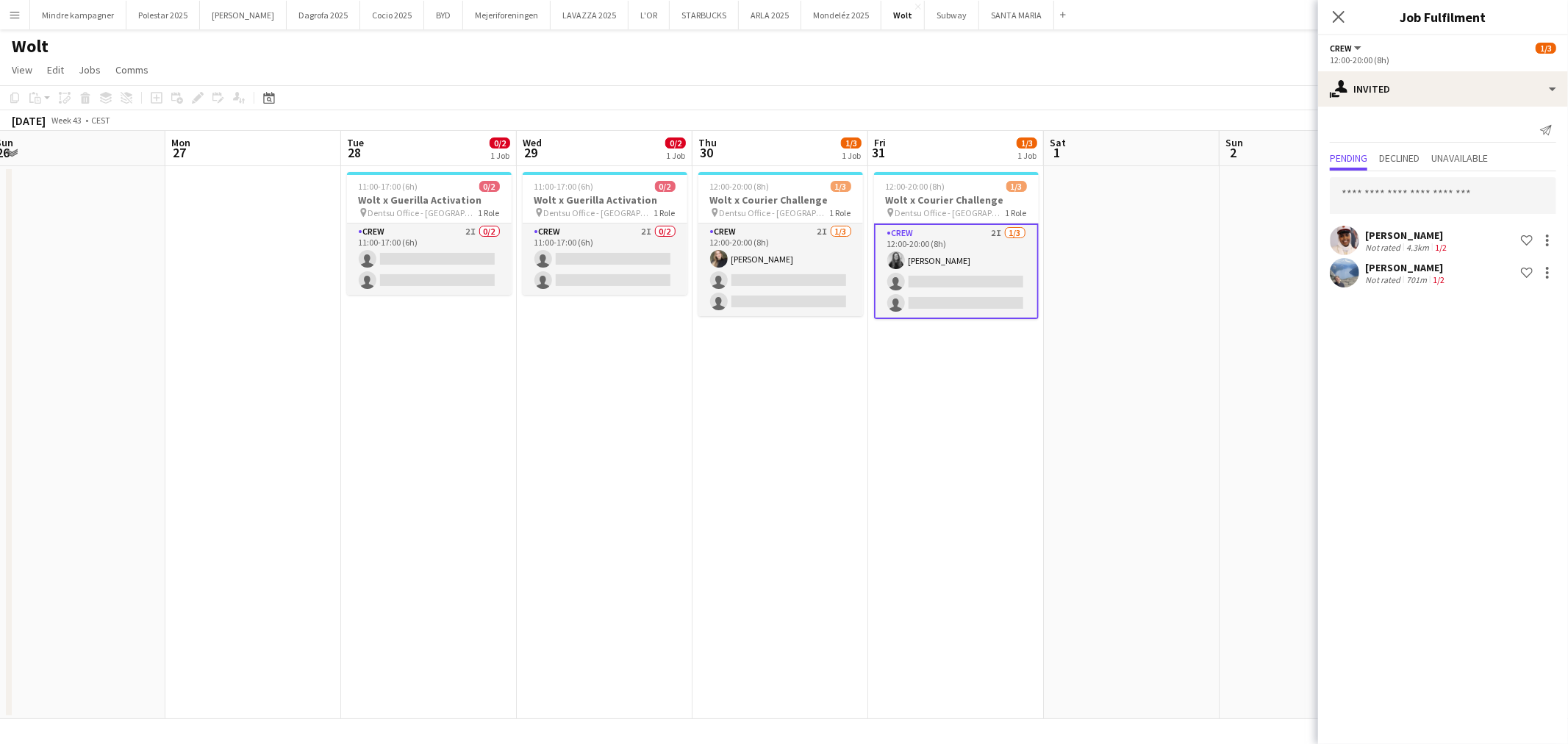
click at [1124, 379] on app-date-cell at bounding box center [1132, 443] width 176 height 553
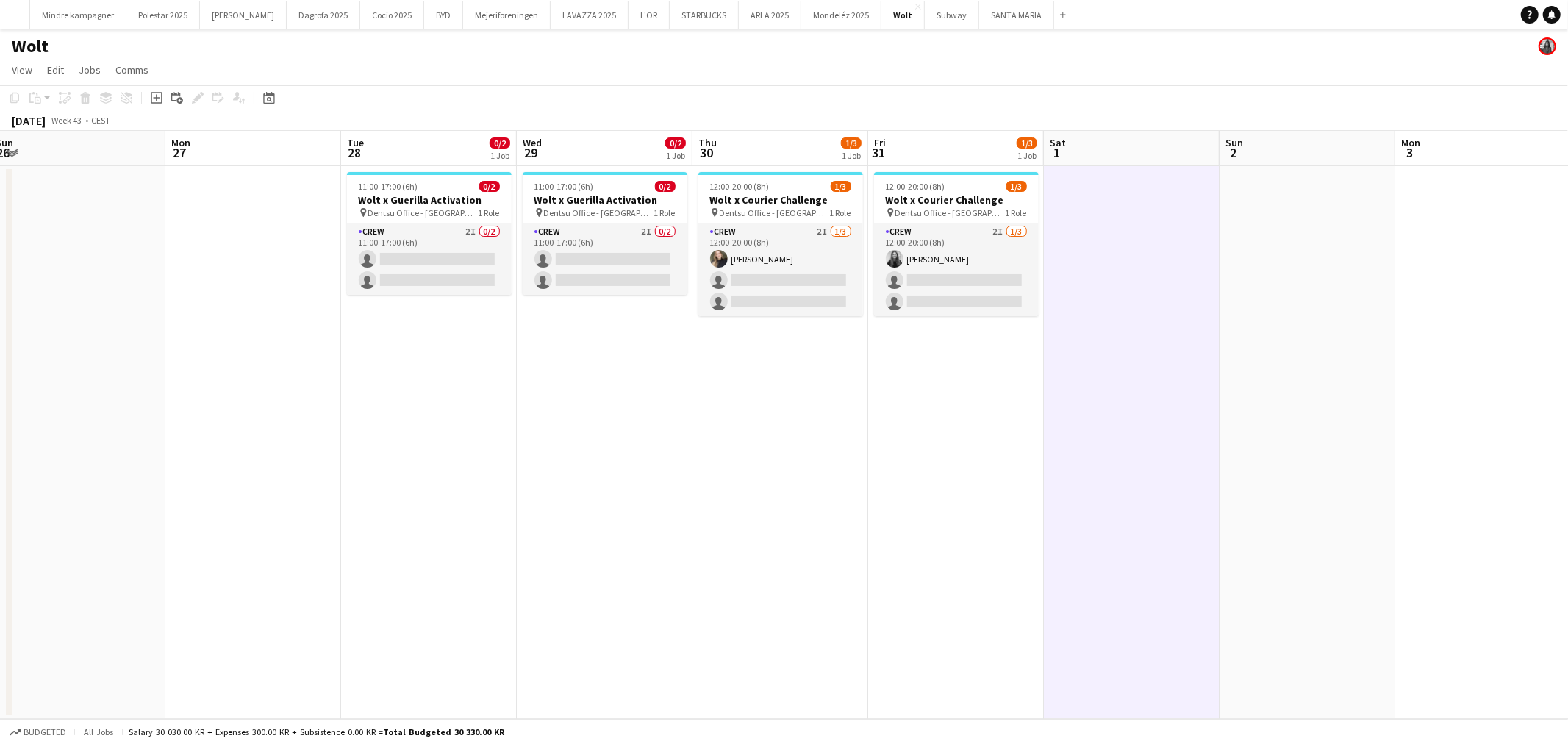
drag, startPoint x: 738, startPoint y: 454, endPoint x: 1350, endPoint y: 468, distance: 612.2
click at [1335, 468] on app-calendar-viewport "Fri 24 2/3 1 Job Sat 25 Sun 26 Mon 27 Tue 28 0/2 1 Job Wed 29 0/2 1 Job Thu 30 …" at bounding box center [784, 425] width 1568 height 588
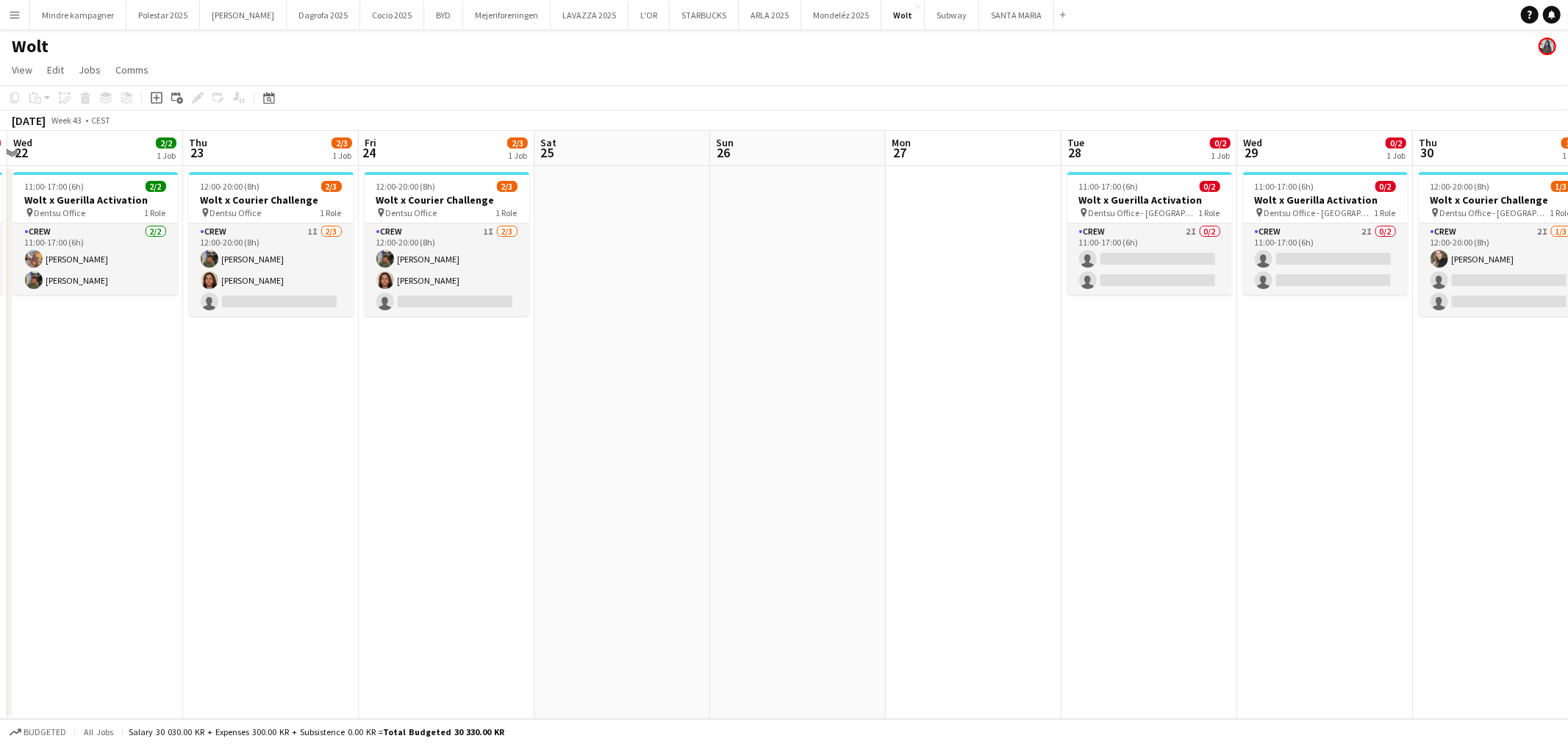
drag, startPoint x: 770, startPoint y: 481, endPoint x: 1263, endPoint y: 482, distance: 493.0
click at [1238, 481] on app-calendar-viewport "Mon 20 Tue 21 0/2 1 Job Wed 22 2/2 1 Job Thu 23 2/3 1 Job Fri 24 2/3 1 Job Sat …" at bounding box center [784, 425] width 1568 height 588
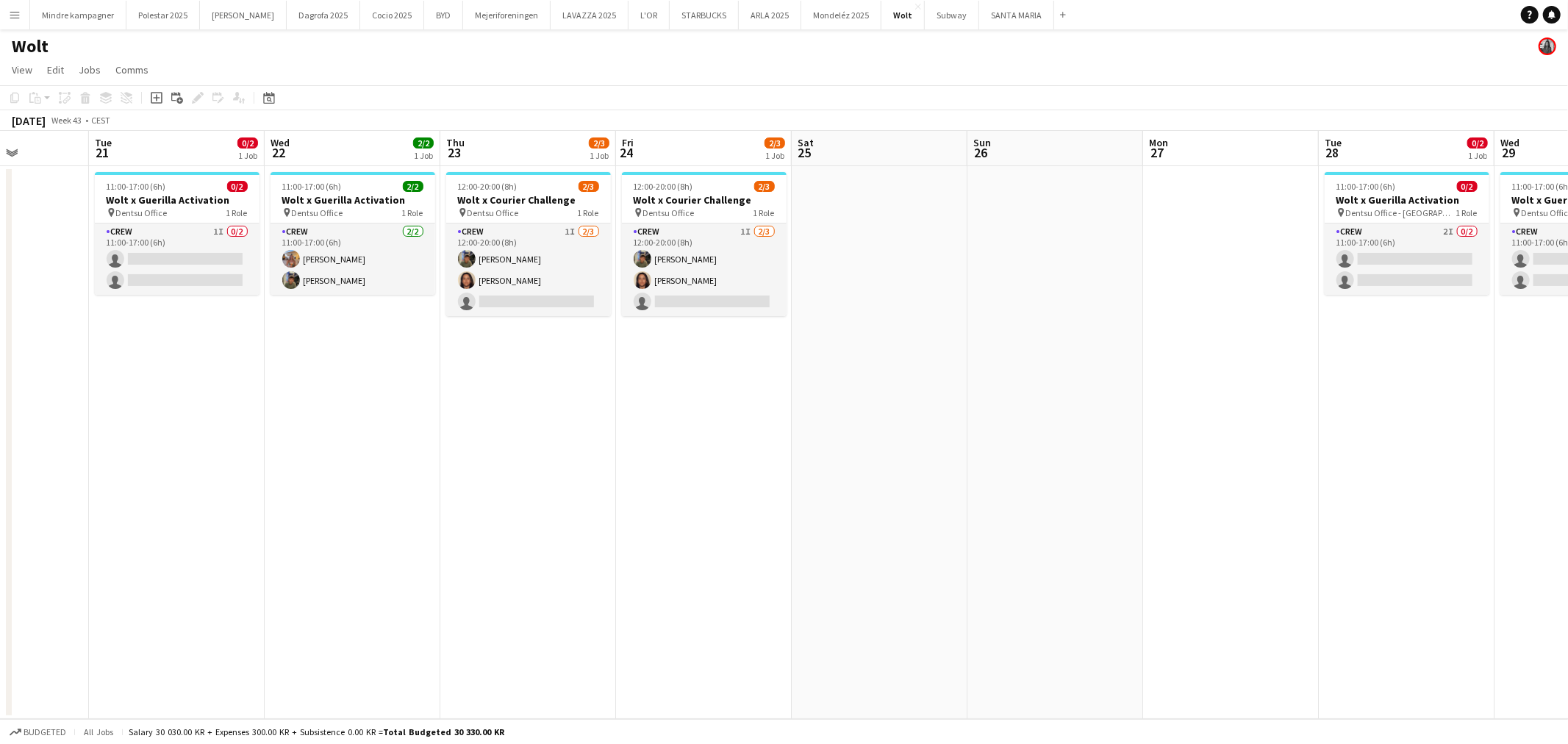
drag, startPoint x: 783, startPoint y: 495, endPoint x: 1301, endPoint y: 469, distance: 518.7
click at [1281, 469] on app-calendar-viewport "Sat 18 Sun 19 Mon 20 Tue 21 0/2 1 Job Wed 22 2/2 1 Job Thu 23 2/3 1 Job Fri 24 …" at bounding box center [784, 425] width 1568 height 588
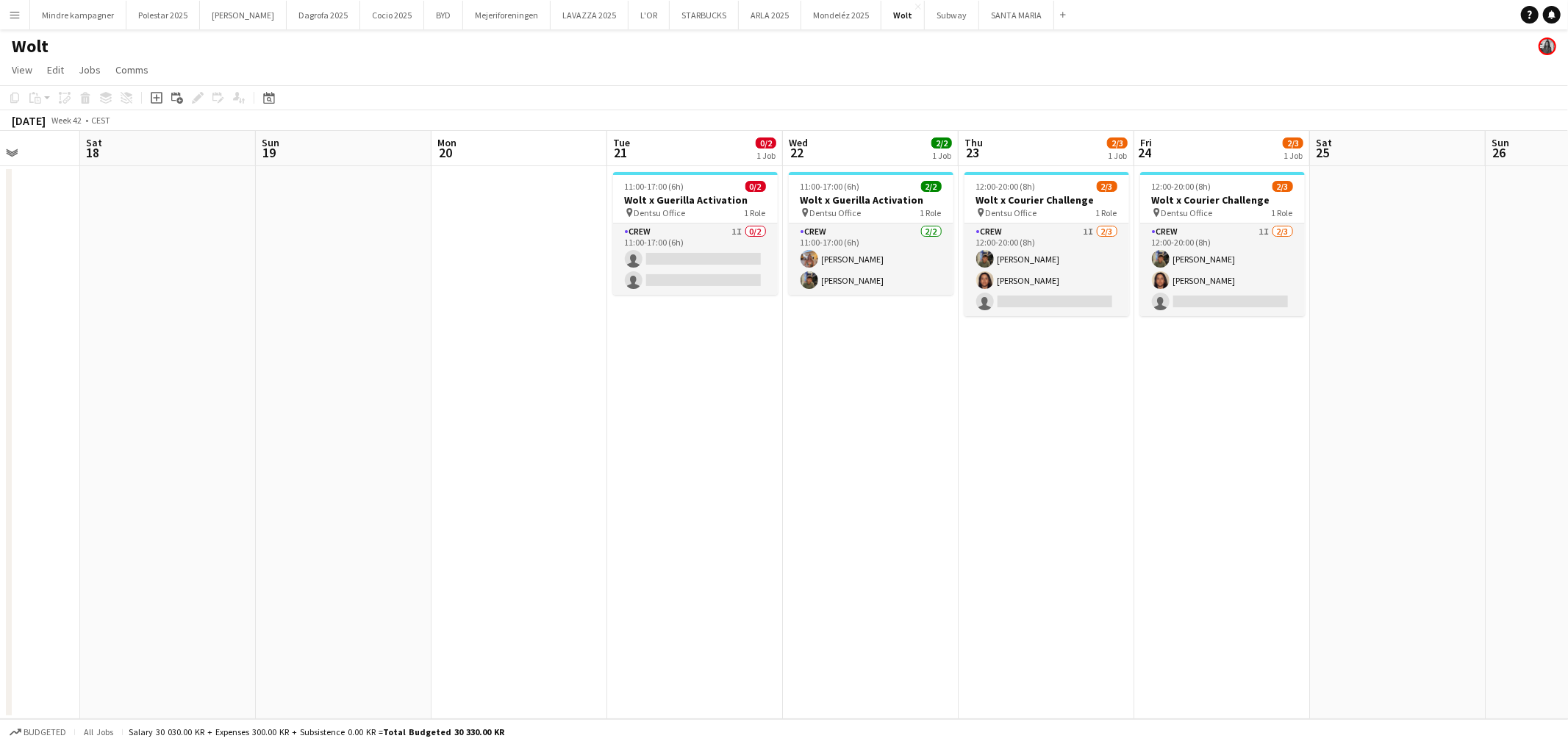
scroll to position [0, 405]
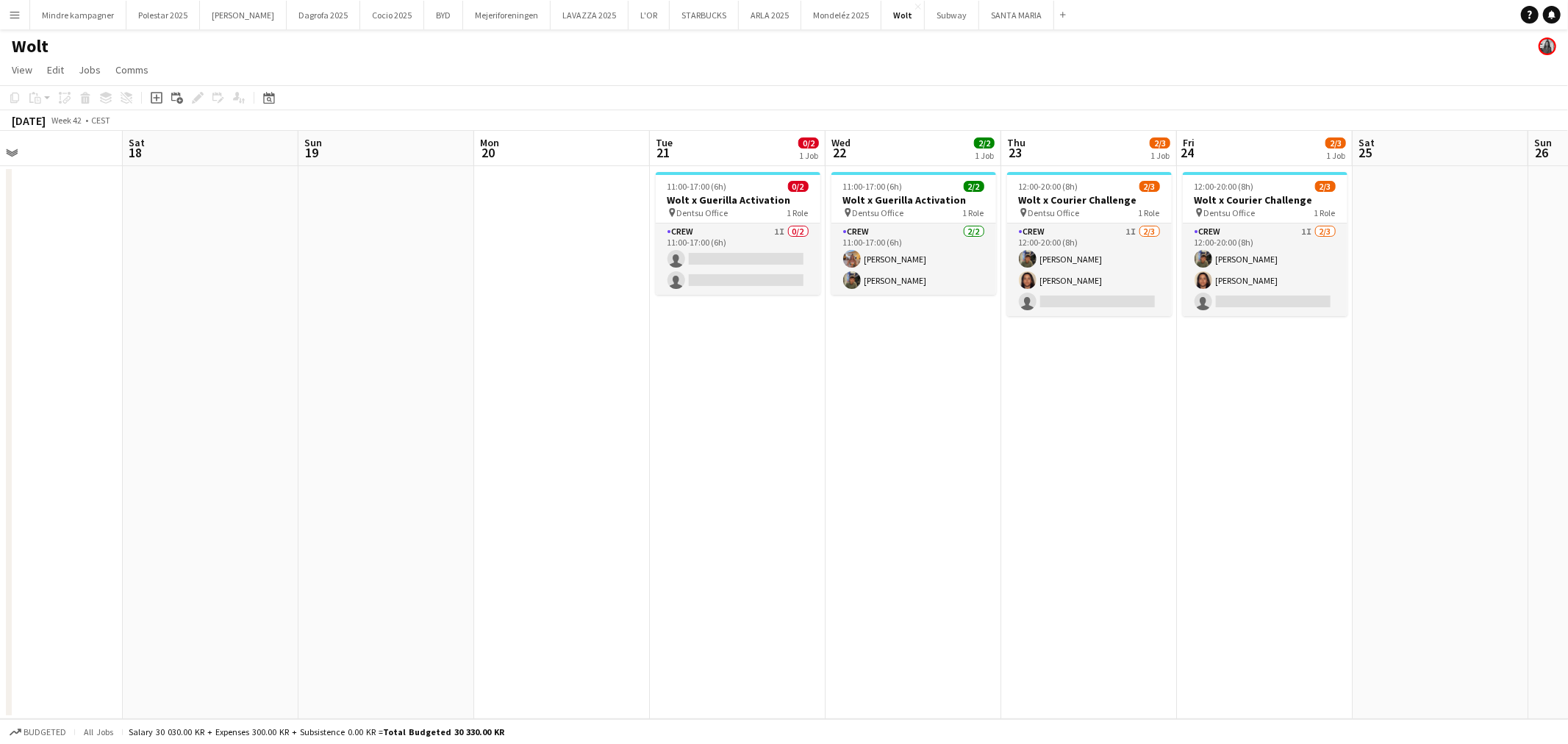
drag, startPoint x: 856, startPoint y: 493, endPoint x: 969, endPoint y: 493, distance: 113.0
click at [969, 493] on app-calendar-viewport "Wed 15 Thu 16 Fri 17 Sat 18 Sun 19 Mon 20 Tue 21 0/2 1 Job Wed 22 2/2 1 Job Thu…" at bounding box center [784, 425] width 1568 height 588
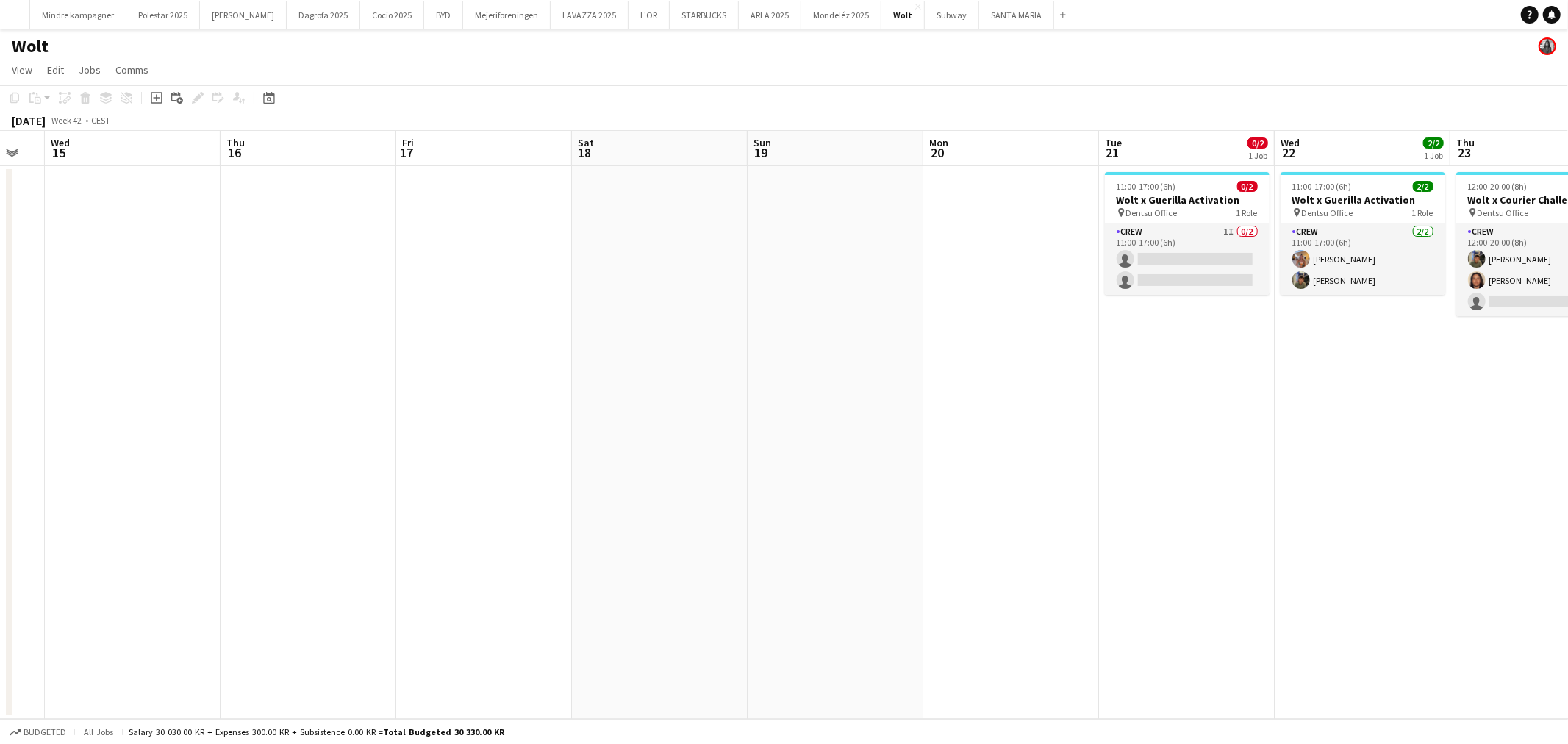
scroll to position [0, 337]
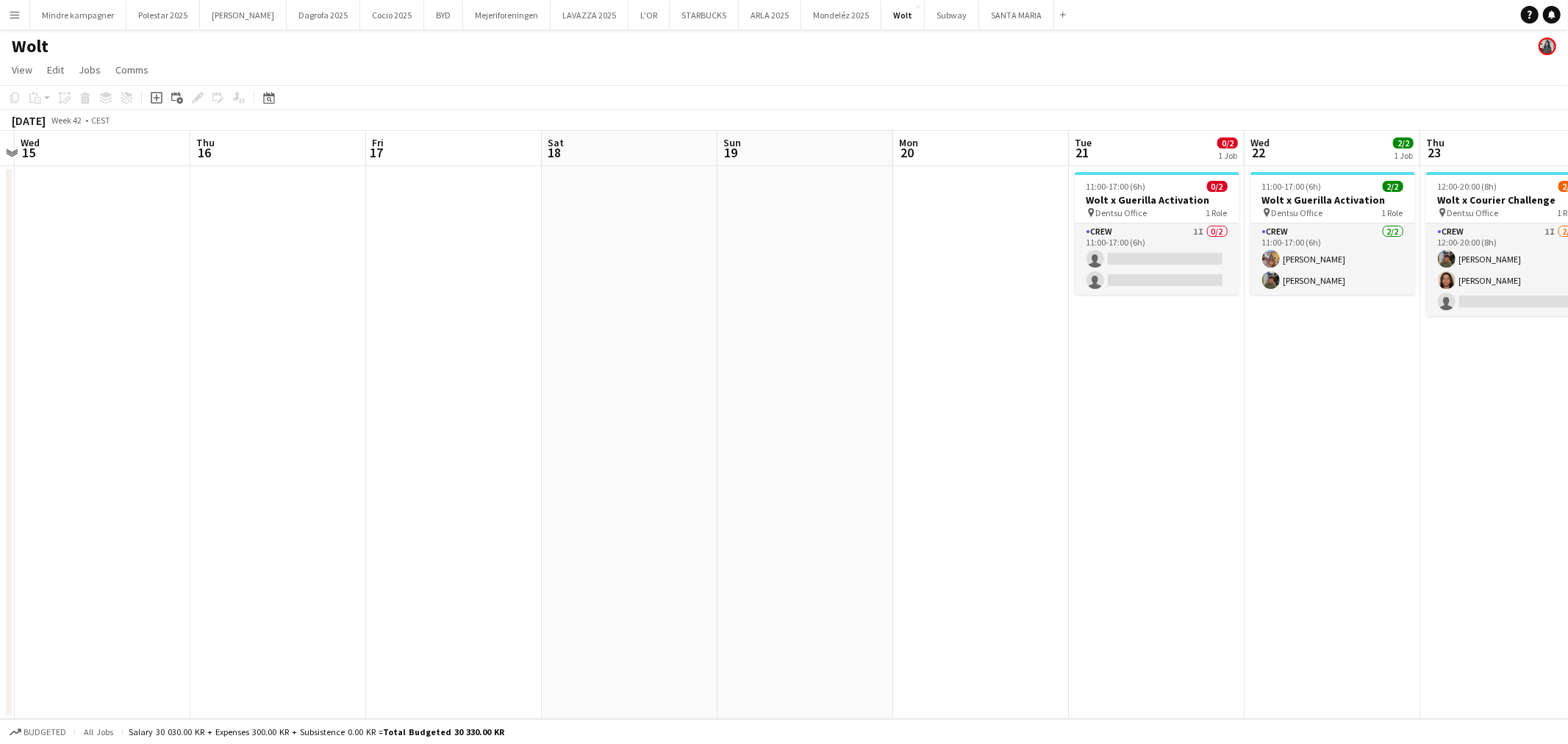
drag, startPoint x: 707, startPoint y: 445, endPoint x: 950, endPoint y: 432, distance: 243.3
click at [950, 432] on app-calendar-viewport "Mon 13 Tue 14 Wed 15 Thu 16 Fri 17 Sat 18 Sun 19 Mon 20 Tue 21 0/2 1 Job Wed 22…" at bounding box center [784, 425] width 1568 height 588
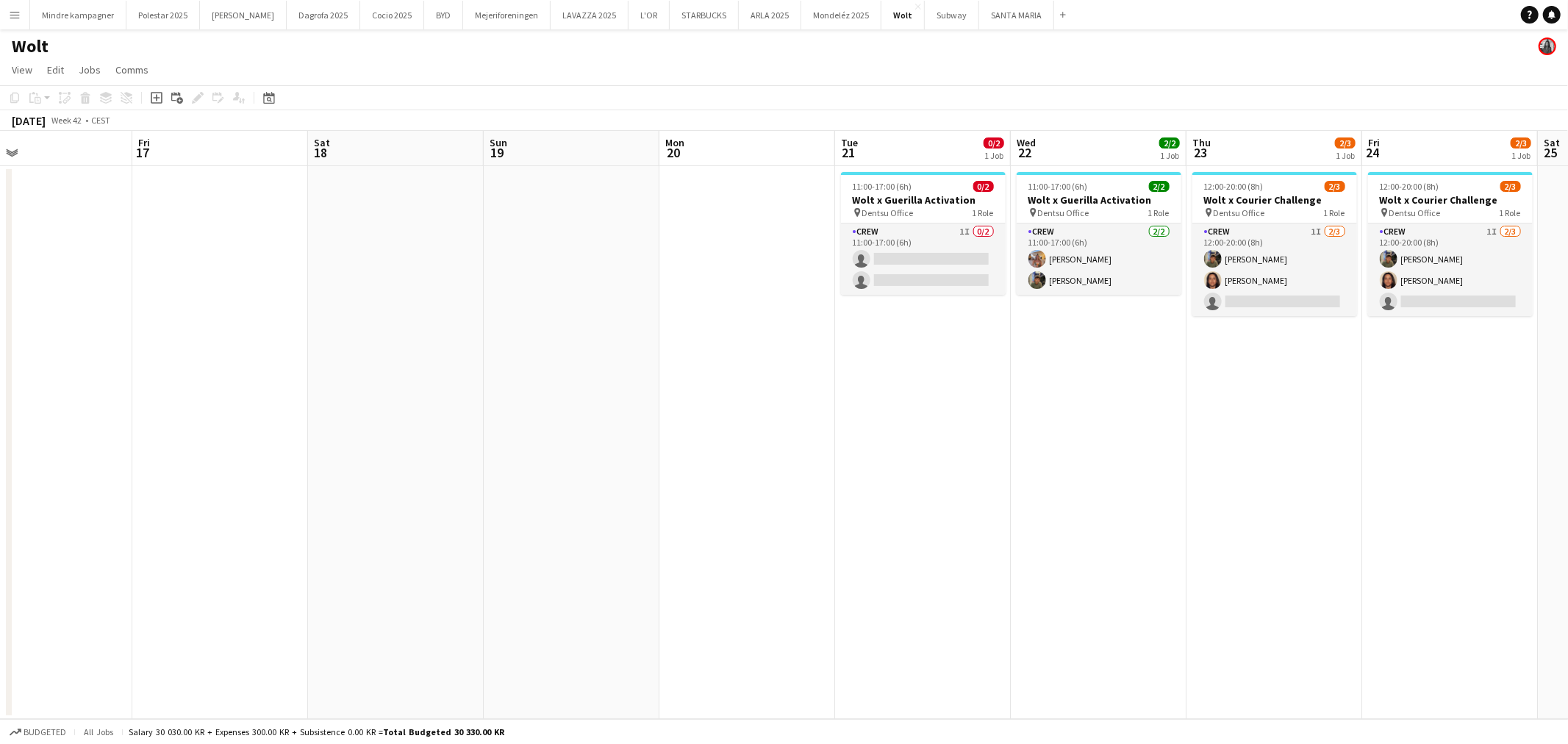
drag, startPoint x: 1117, startPoint y: 356, endPoint x: 892, endPoint y: 351, distance: 225.1
click at [893, 351] on app-calendar-viewport "Mon 13 Tue 14 Wed 15 Thu 16 Fri 17 Sat 18 Sun 19 Mon 20 Tue 21 0/2 1 Job Wed 22…" at bounding box center [784, 425] width 1568 height 588
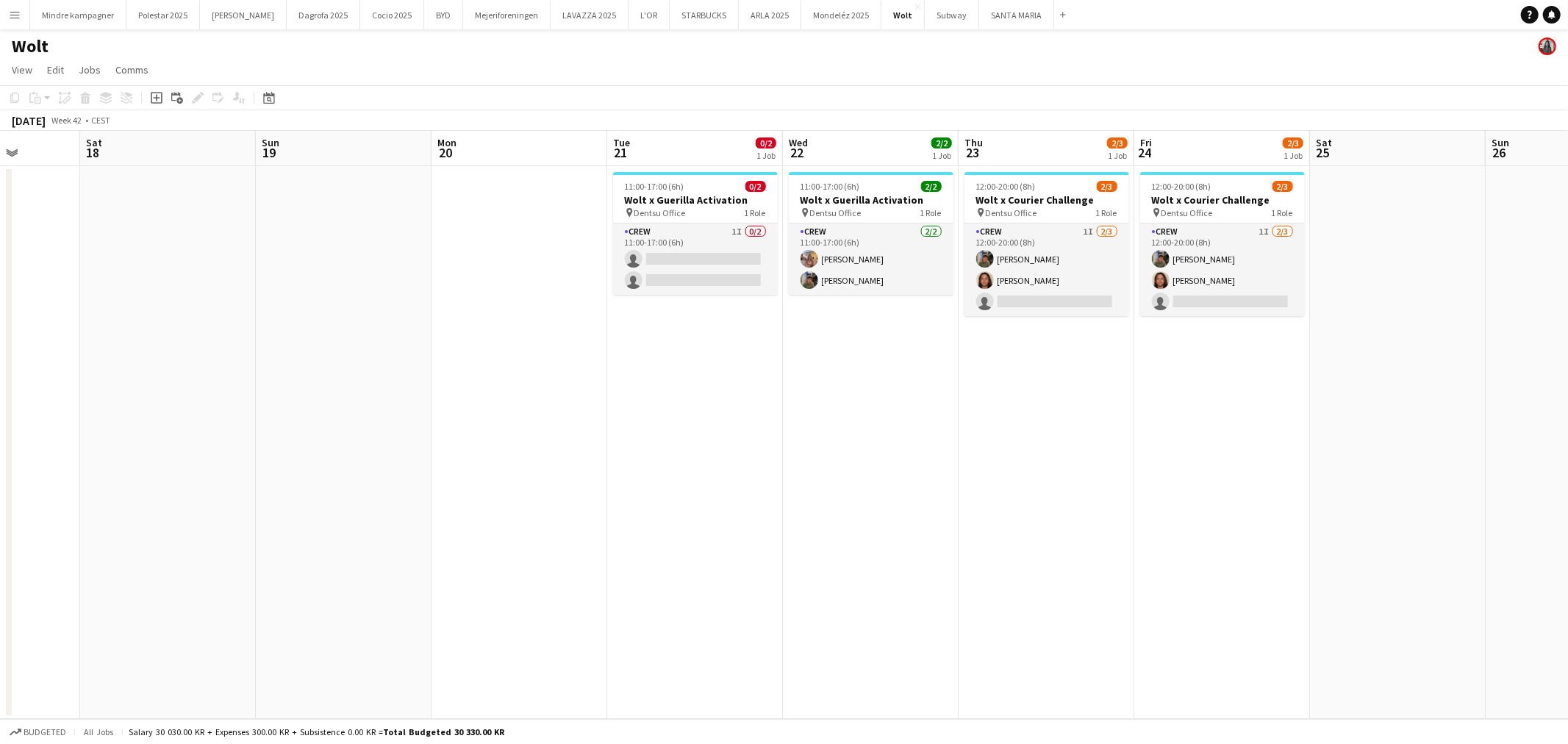
scroll to position [0, 478]
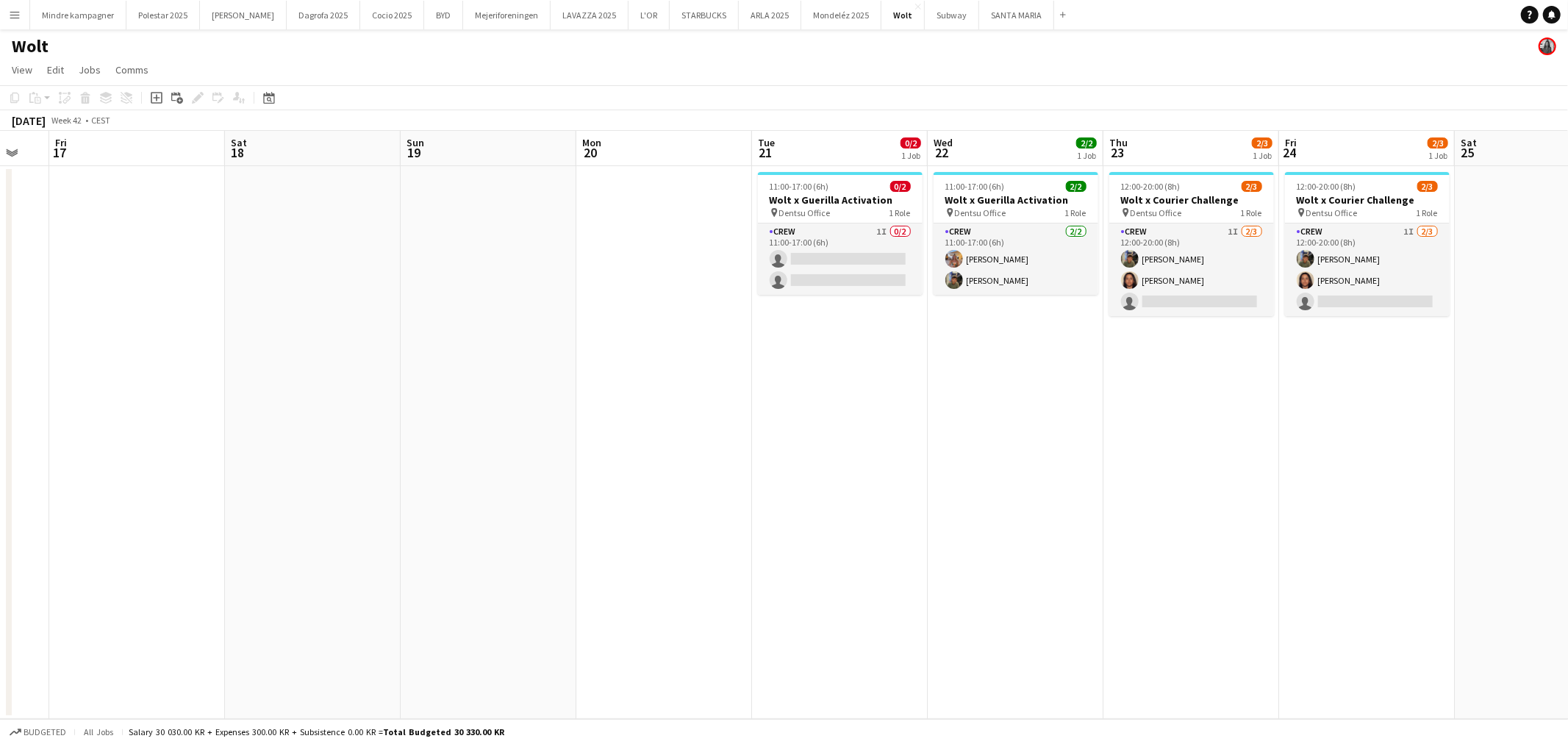
drag, startPoint x: 1141, startPoint y: 395, endPoint x: 1061, endPoint y: 389, distance: 80.2
click at [1061, 389] on app-calendar-viewport "Tue 14 Wed 15 Thu 16 Fri 17 Sat 18 Sun 19 Mon 20 Tue 21 0/2 1 Job Wed 22 2/2 1 …" at bounding box center [784, 425] width 1568 height 588
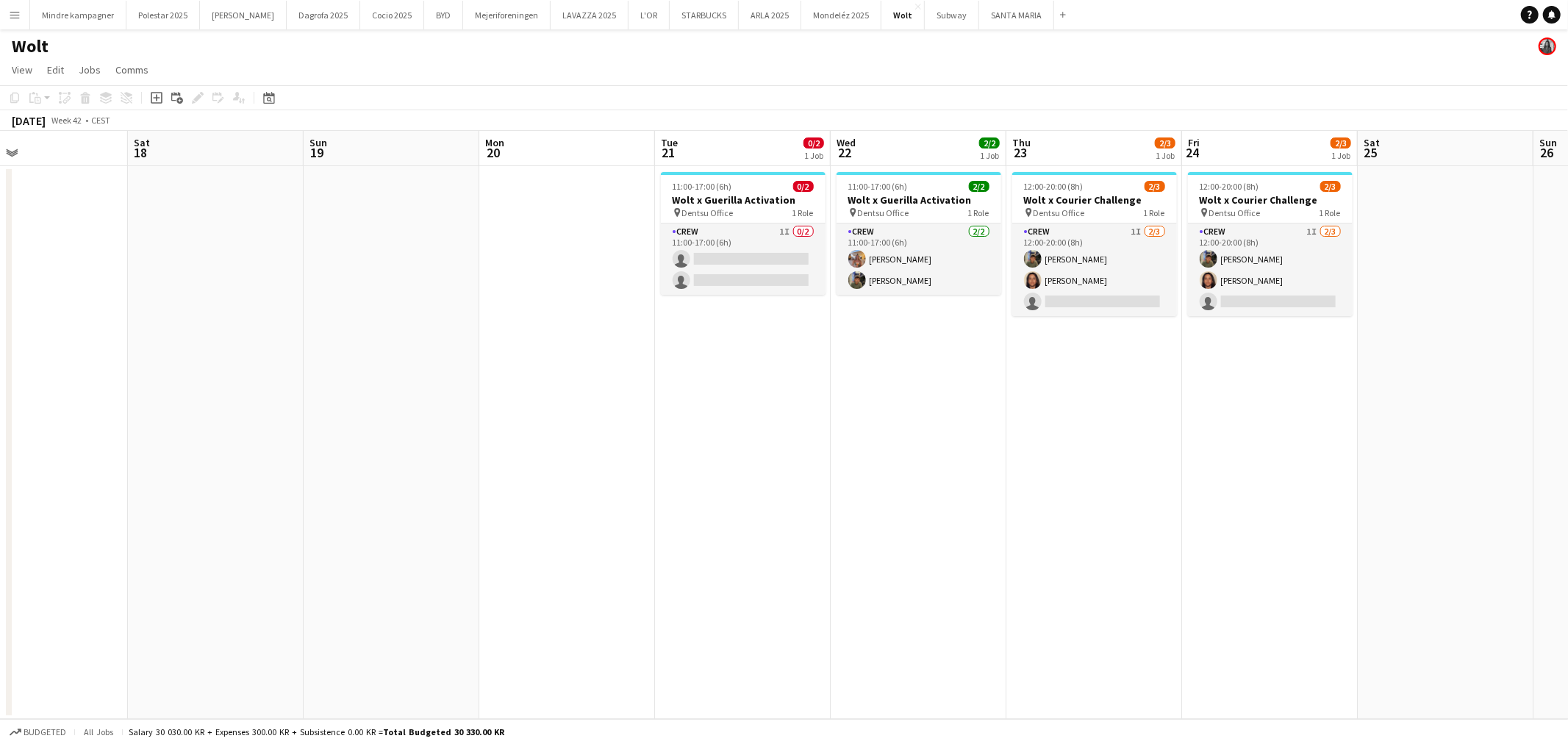
drag, startPoint x: 1322, startPoint y: 414, endPoint x: 1175, endPoint y: 414, distance: 147.0
click at [1175, 414] on app-calendar-viewport "Tue 14 Wed 15 Thu 16 Fri 17 Sat 18 Sun 19 Mon 20 Tue 21 0/2 1 Job Wed 22 2/2 1 …" at bounding box center [784, 425] width 1568 height 588
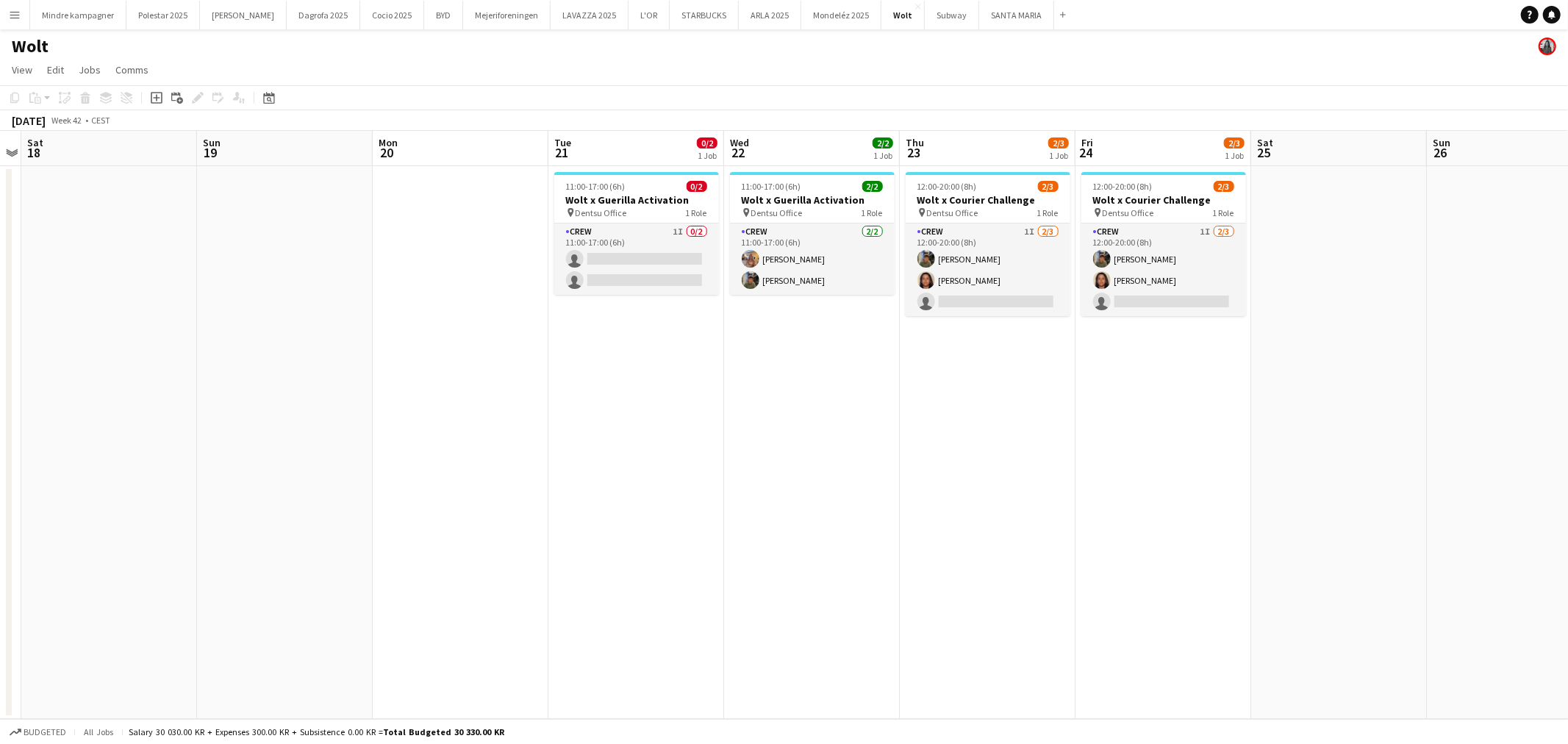
drag, startPoint x: 1347, startPoint y: 421, endPoint x: 1277, endPoint y: 419, distance: 70.0
click at [1277, 419] on app-calendar-viewport "Wed 15 Thu 16 Fri 17 Sat 18 Sun 19 Mon 20 Tue 21 0/2 1 Job Wed 22 2/2 1 Job Thu…" at bounding box center [784, 425] width 1568 height 588
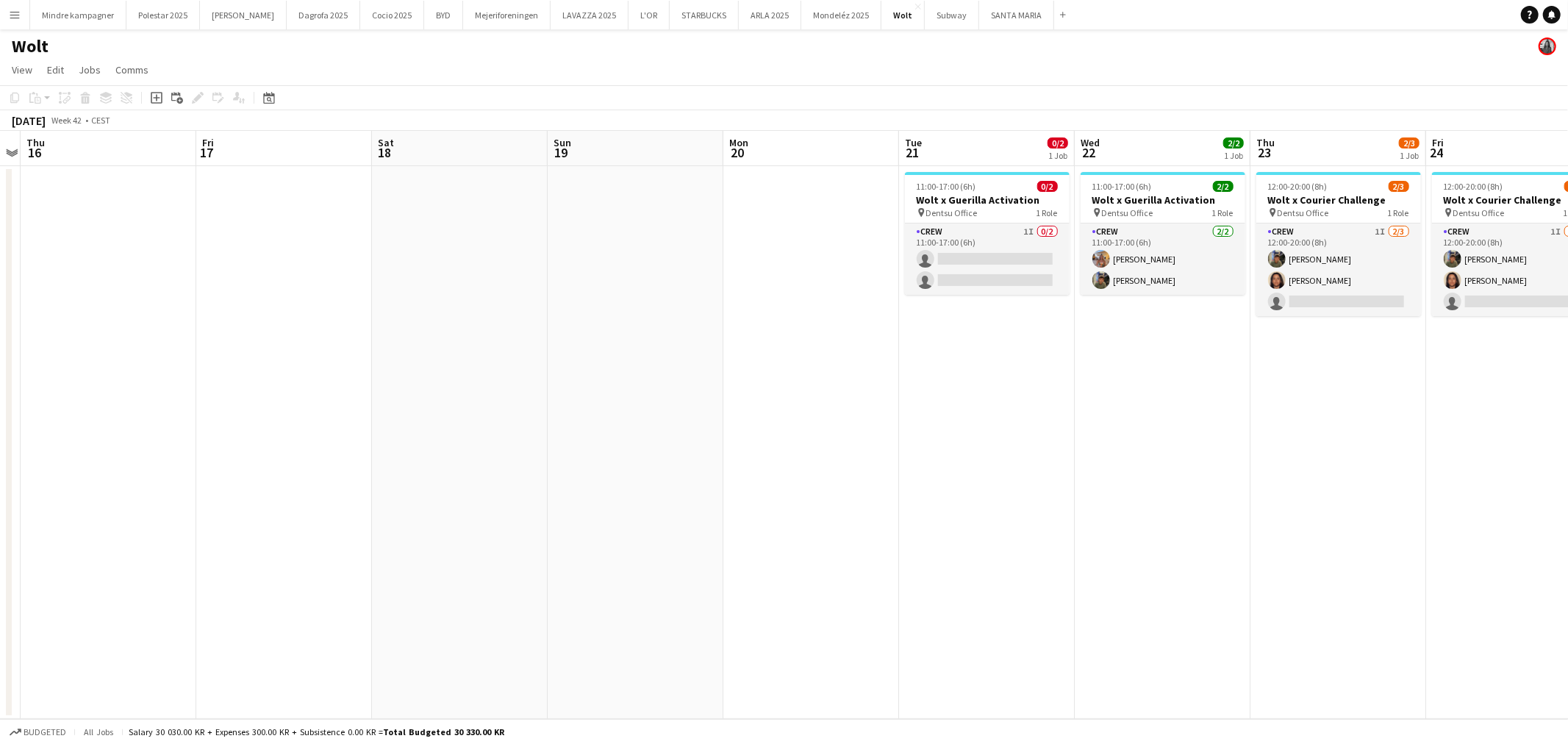
scroll to position [0, 462]
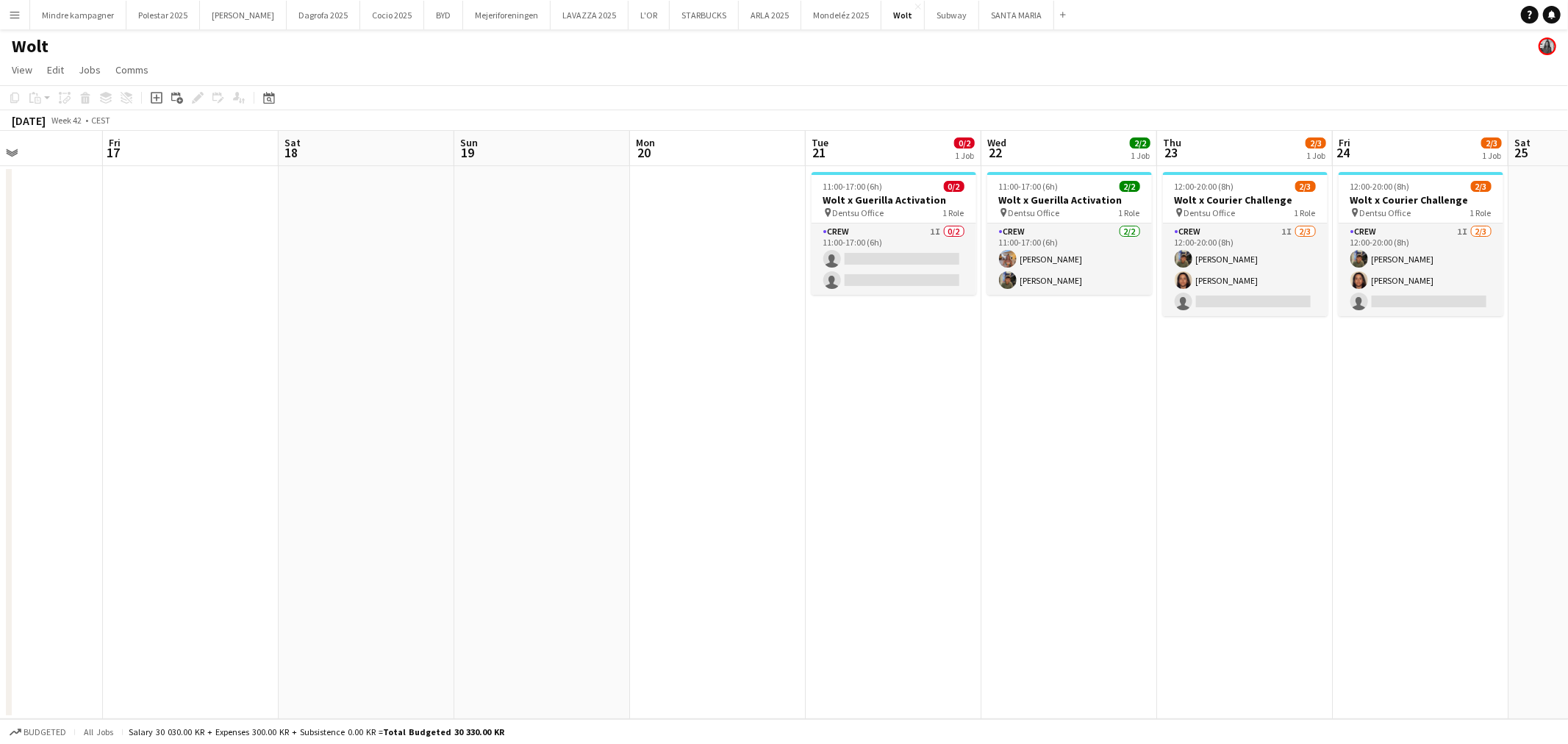
drag, startPoint x: 907, startPoint y: 563, endPoint x: 750, endPoint y: 579, distance: 157.8
click at [750, 579] on app-calendar-viewport "Mon 13 Tue 14 Wed 15 Thu 16 Fri 17 Sat 18 Sun 19 Mon 20 Tue 21 0/2 1 Job Wed 22…" at bounding box center [784, 425] width 1568 height 588
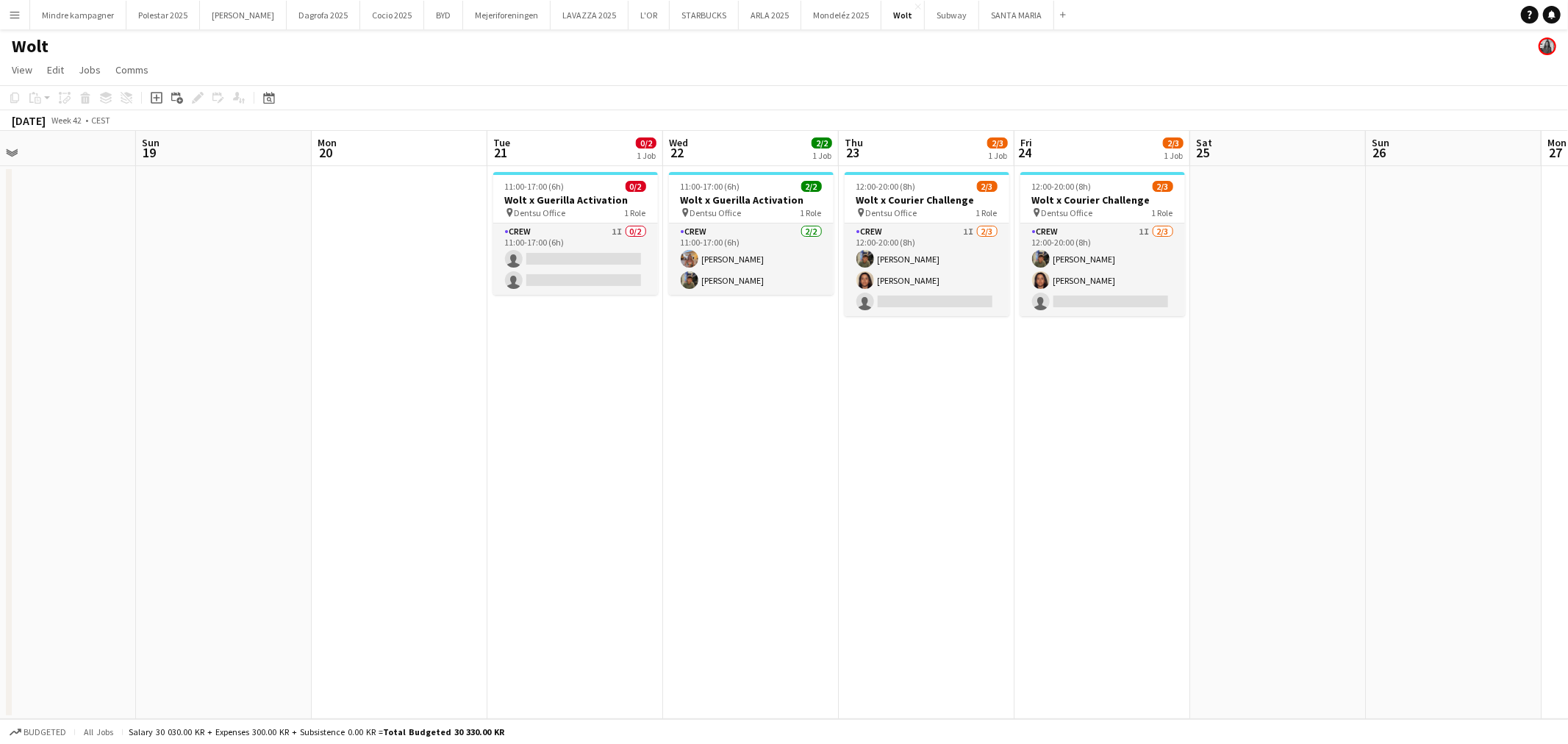
drag, startPoint x: 803, startPoint y: 548, endPoint x: 575, endPoint y: 535, distance: 228.4
click at [575, 535] on app-calendar-viewport "Wed 15 Thu 16 Fri 17 Sat 18 Sun 19 Mon 20 Tue 21 0/2 1 Job Wed 22 2/2 1 Job Thu…" at bounding box center [784, 425] width 1568 height 588
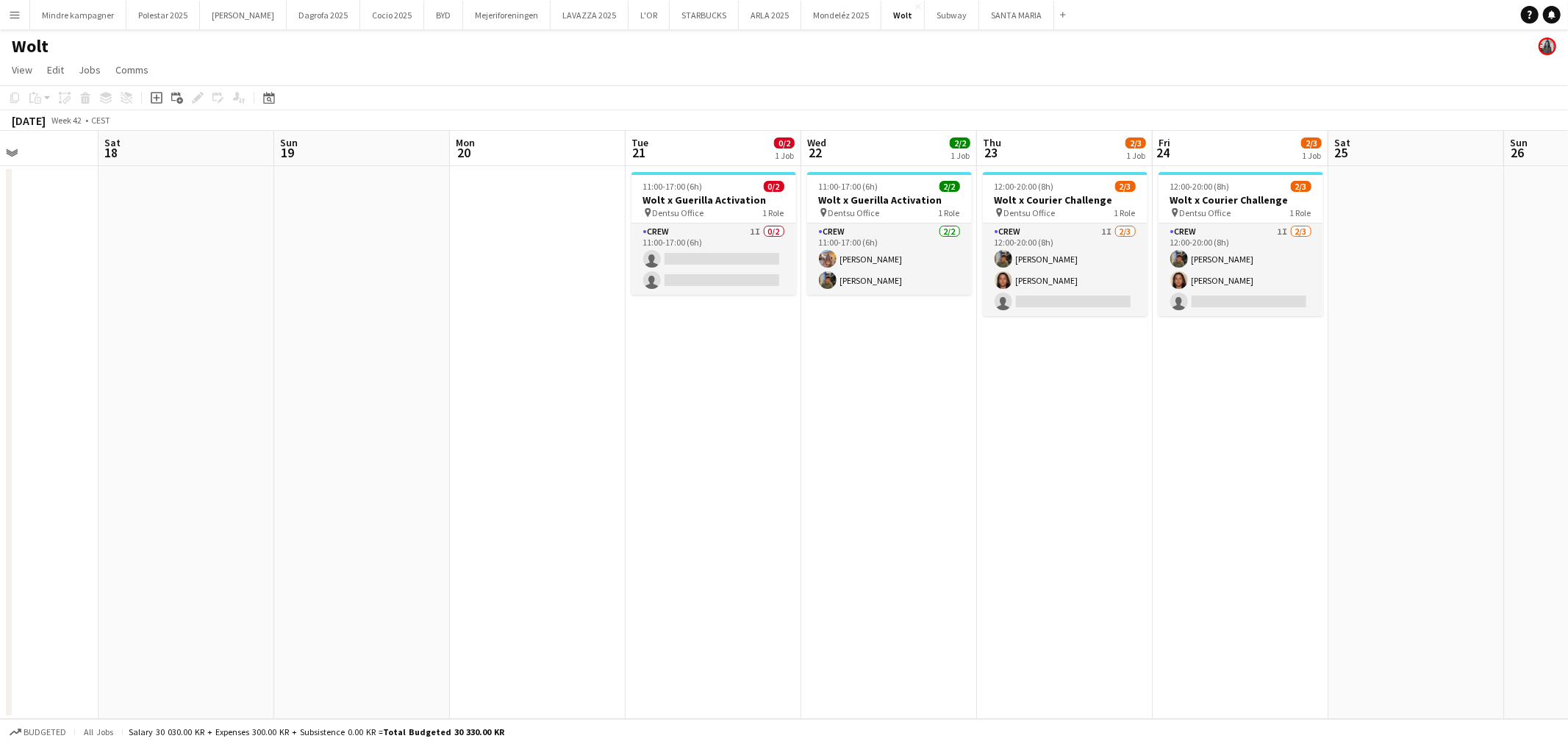
drag, startPoint x: 556, startPoint y: 539, endPoint x: 854, endPoint y: 560, distance: 298.7
click at [981, 576] on app-calendar-viewport "Wed 15 Thu 16 Fri 17 Sat 18 Sun 19 Mon 20 Tue 21 0/2 1 Job Wed 22 2/2 1 Job Thu…" at bounding box center [784, 425] width 1568 height 588
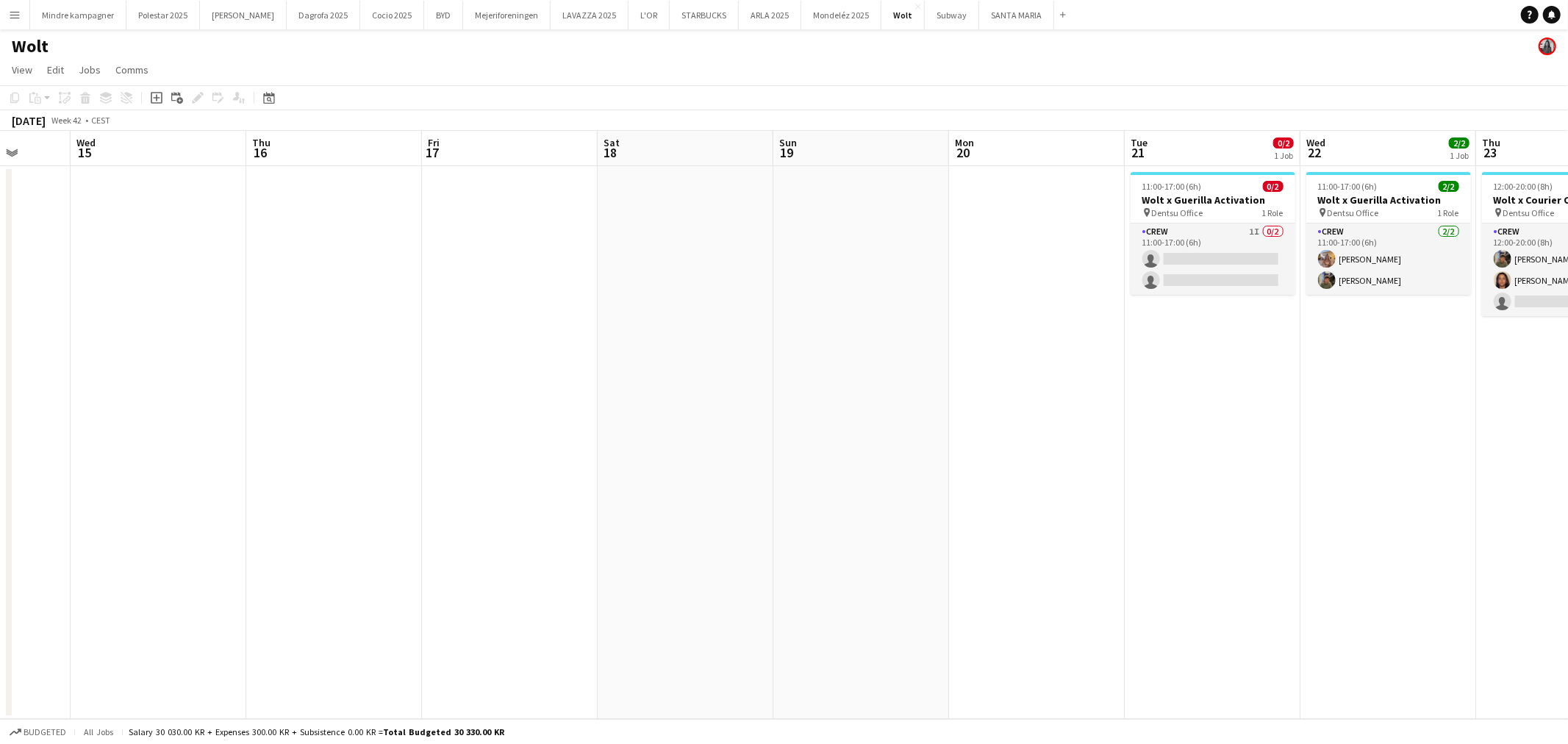
drag, startPoint x: 759, startPoint y: 549, endPoint x: 718, endPoint y: 561, distance: 42.7
click at [894, 549] on app-calendar-viewport "Sun 12 Mon 13 Tue 14 Wed 15 Thu 16 Fri 17 Sat 18 Sun 19 Mon 20 Tue 21 0/2 1 Job…" at bounding box center [784, 425] width 1568 height 588
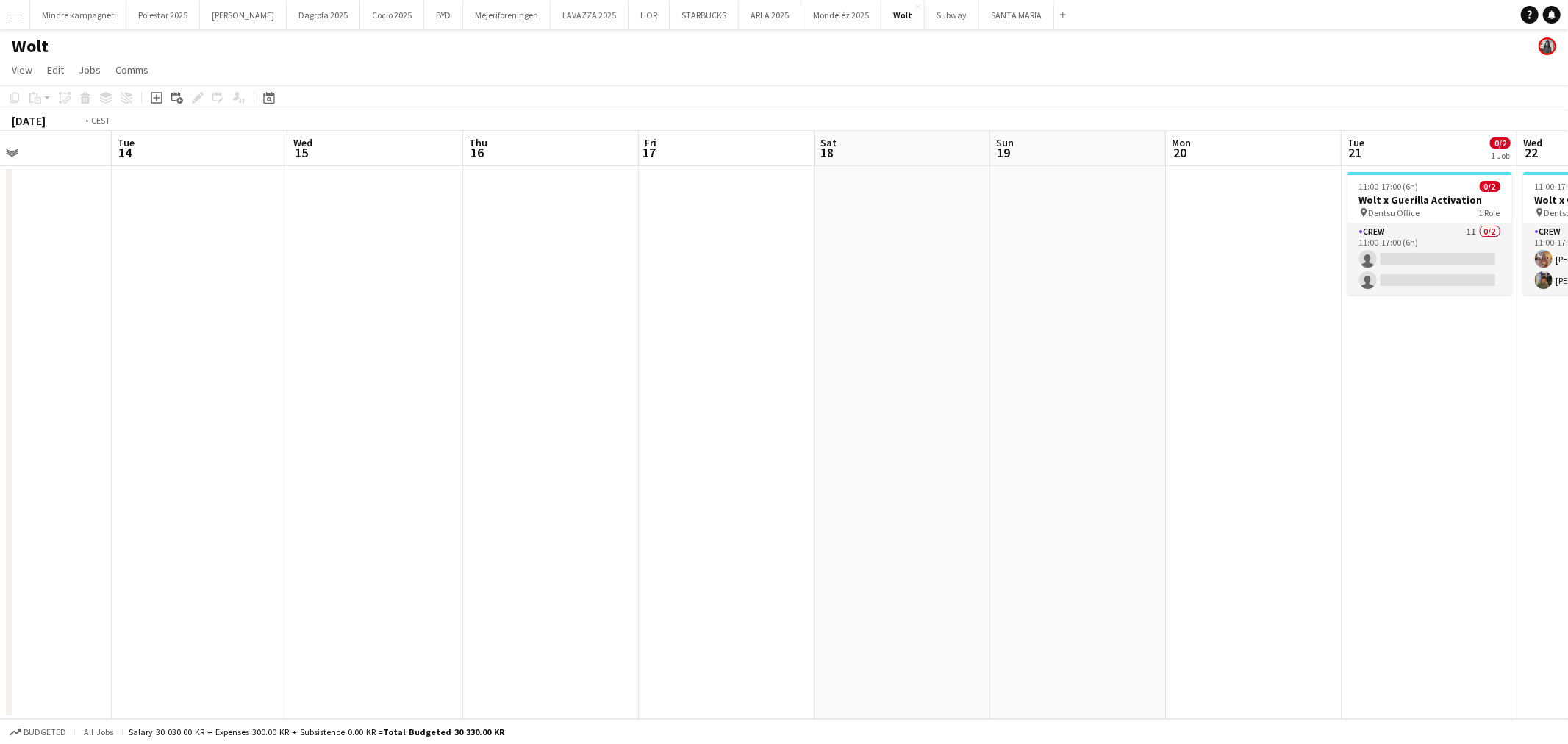
drag, startPoint x: 718, startPoint y: 561, endPoint x: 879, endPoint y: 564, distance: 161.0
click at [879, 564] on app-calendar-viewport "Sat 11 Sun 12 Mon 13 Tue 14 Wed 15 Thu 16 Fri 17 Sat 18 Sun 19 Mon 20 Tue 21 0/…" at bounding box center [784, 425] width 1568 height 588
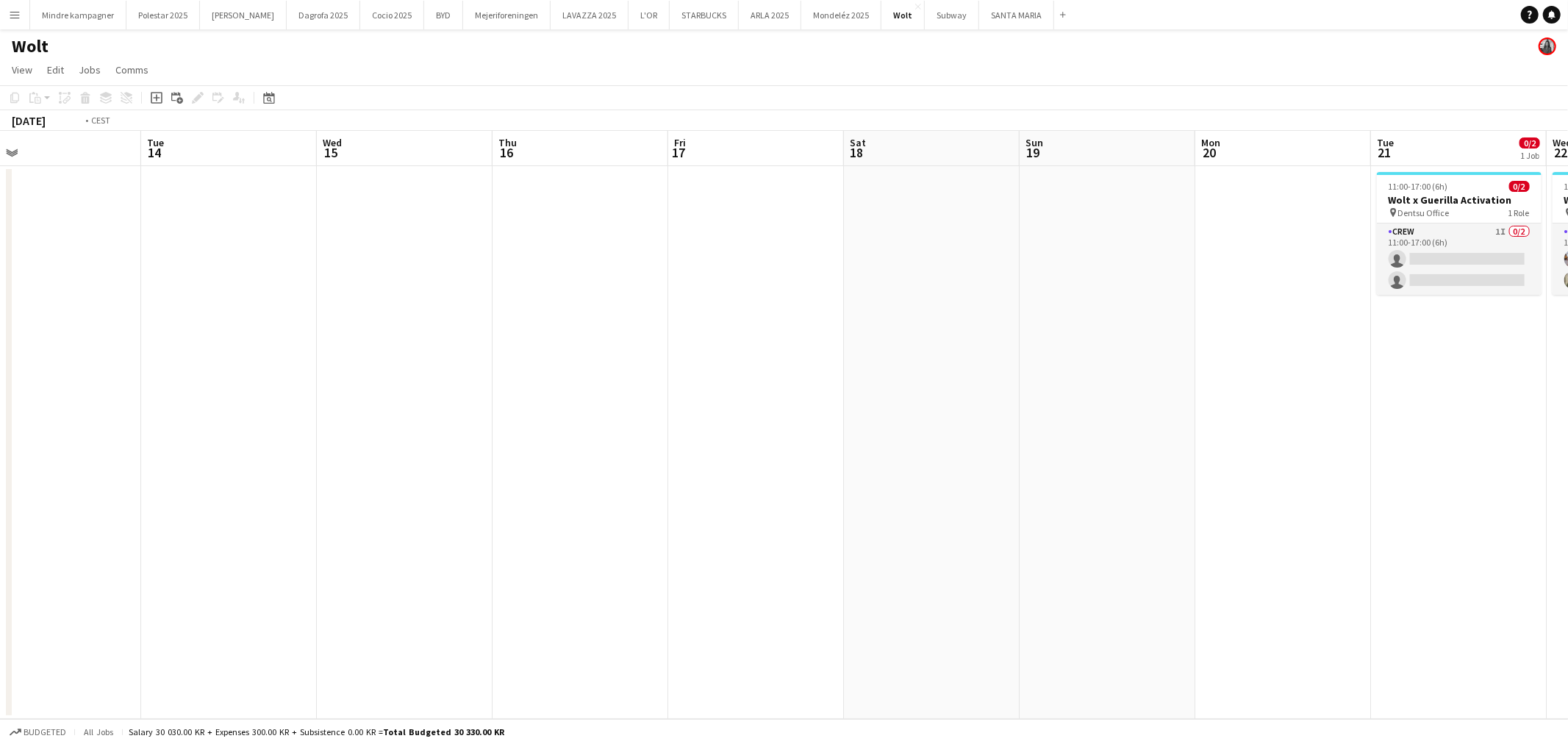
drag, startPoint x: 1032, startPoint y: 552, endPoint x: 556, endPoint y: 542, distance: 476.1
click at [550, 544] on app-calendar-viewport "Fri 10 Sat 11 Sun 12 Mon 13 Tue 14 Wed 15 Thu 16 Fri 17 Sat 18 Sun 19 Mon 20 Tu…" at bounding box center [784, 425] width 1568 height 588
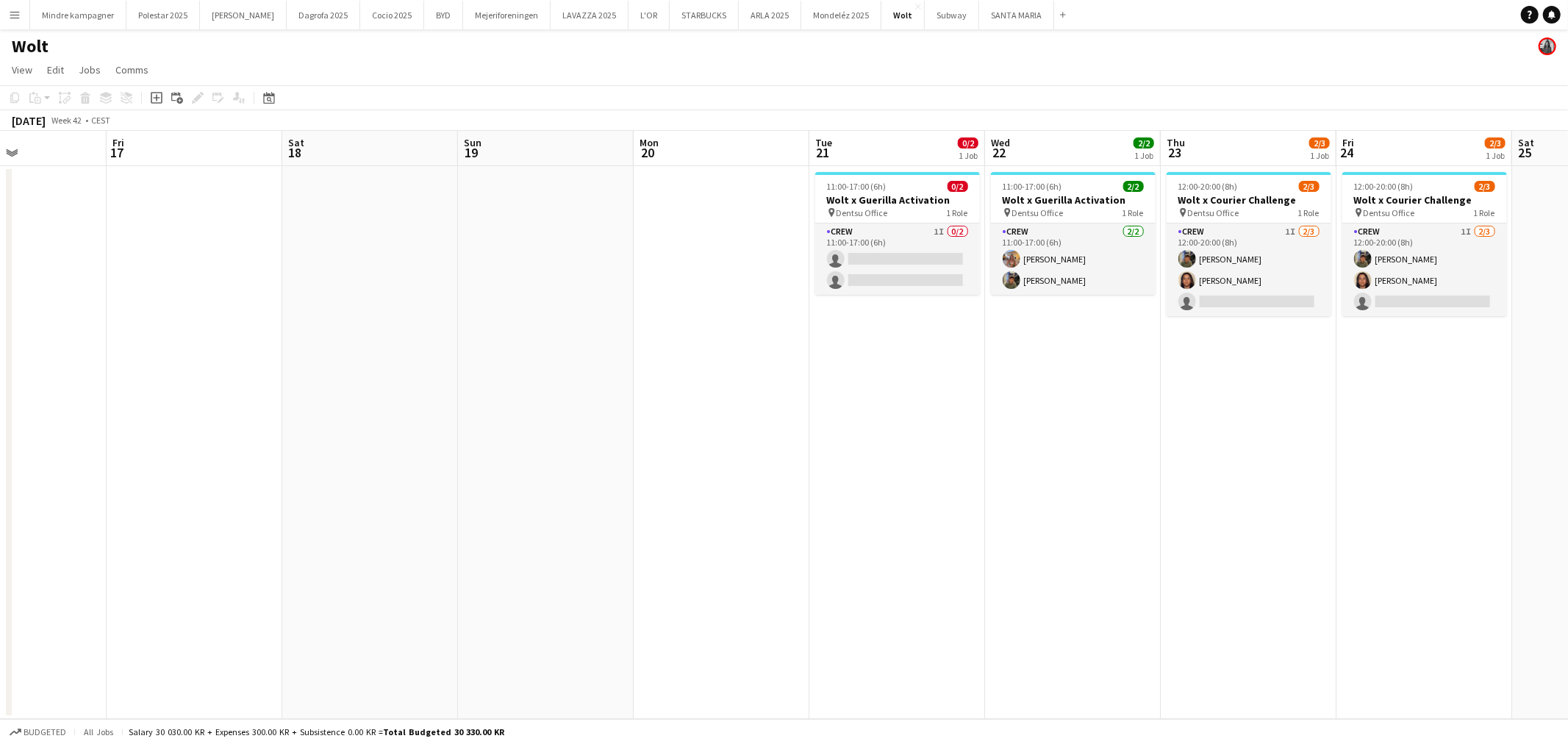
drag, startPoint x: 1039, startPoint y: 553, endPoint x: 535, endPoint y: 559, distance: 504.0
click at [576, 567] on app-calendar-viewport "Mon 13 Tue 14 Wed 15 Thu 16 Fri 17 Sat 18 Sun 19 Mon 20 Tue 21 0/2 1 Job Wed 22…" at bounding box center [784, 425] width 1568 height 588
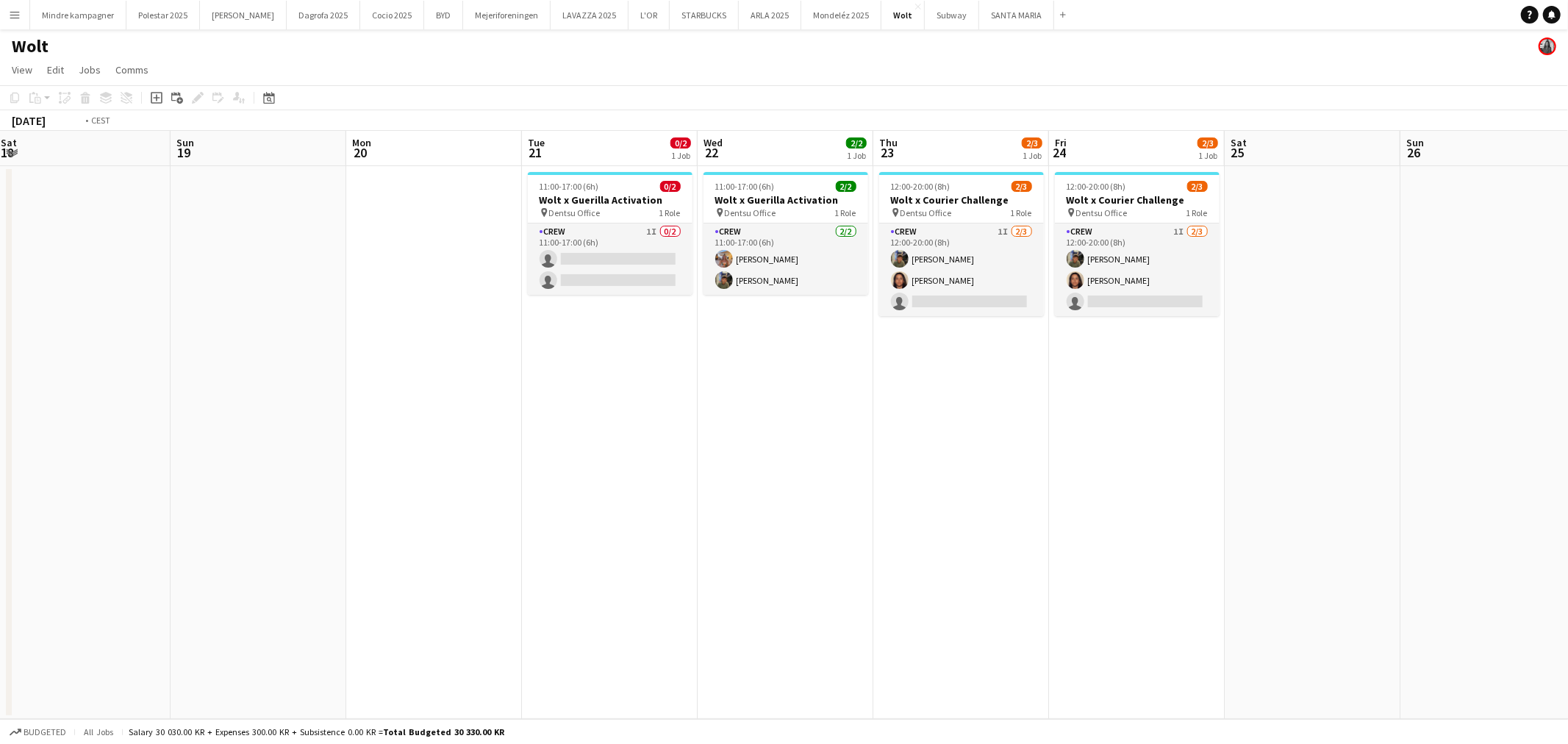
drag, startPoint x: 578, startPoint y: 563, endPoint x: 502, endPoint y: 549, distance: 77.3
click at [503, 552] on app-calendar-viewport "Wed 15 Thu 16 Fri 17 Sat 18 Sun 19 Mon 20 Tue 21 0/2 1 Job Wed 22 2/2 1 Job Thu…" at bounding box center [784, 425] width 1568 height 588
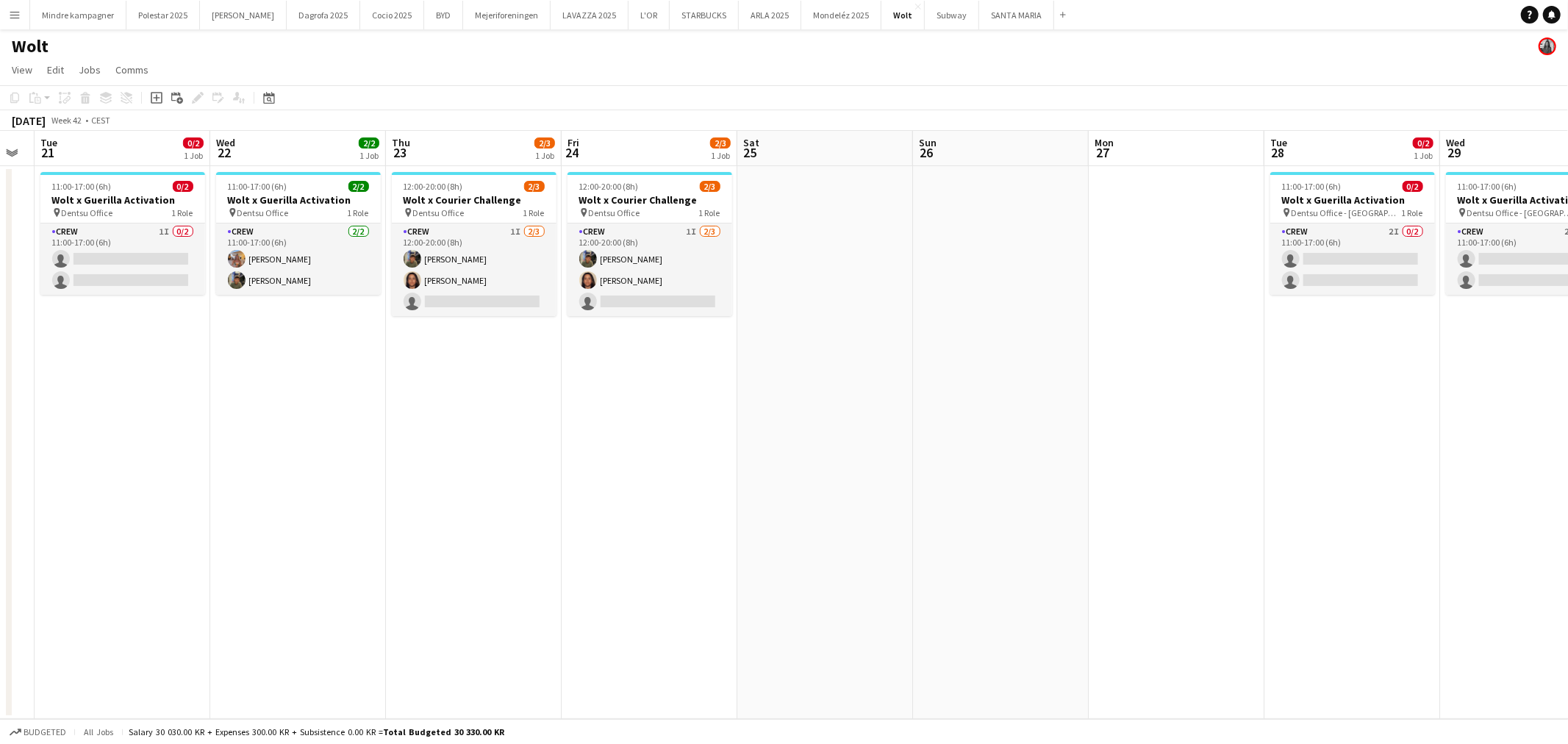
drag, startPoint x: 964, startPoint y: 553, endPoint x: 773, endPoint y: 563, distance: 191.3
click at [773, 563] on app-calendar-viewport "Sat 18 Sun 19 Mon 20 Tue 21 0/2 1 Job Wed 22 2/2 1 Job Thu 23 2/3 1 Job Fri 24 …" at bounding box center [784, 425] width 1568 height 588
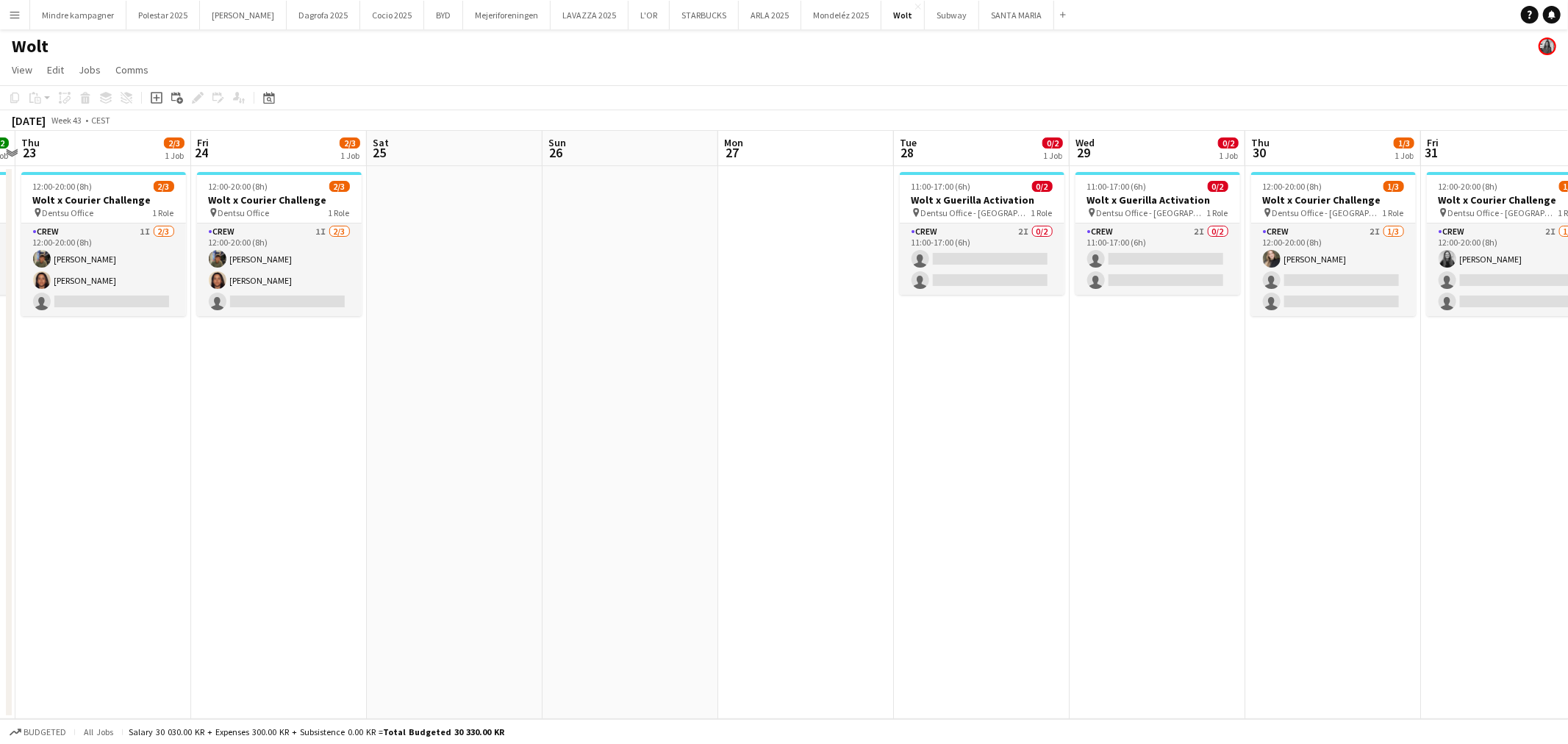
drag, startPoint x: 1091, startPoint y: 503, endPoint x: 737, endPoint y: 515, distance: 354.2
click at [737, 515] on app-calendar-viewport "Mon 20 Tue 21 0/2 1 Job Wed 22 2/2 1 Job Thu 23 2/3 1 Job Fri 24 2/3 1 Job Sat …" at bounding box center [784, 425] width 1568 height 588
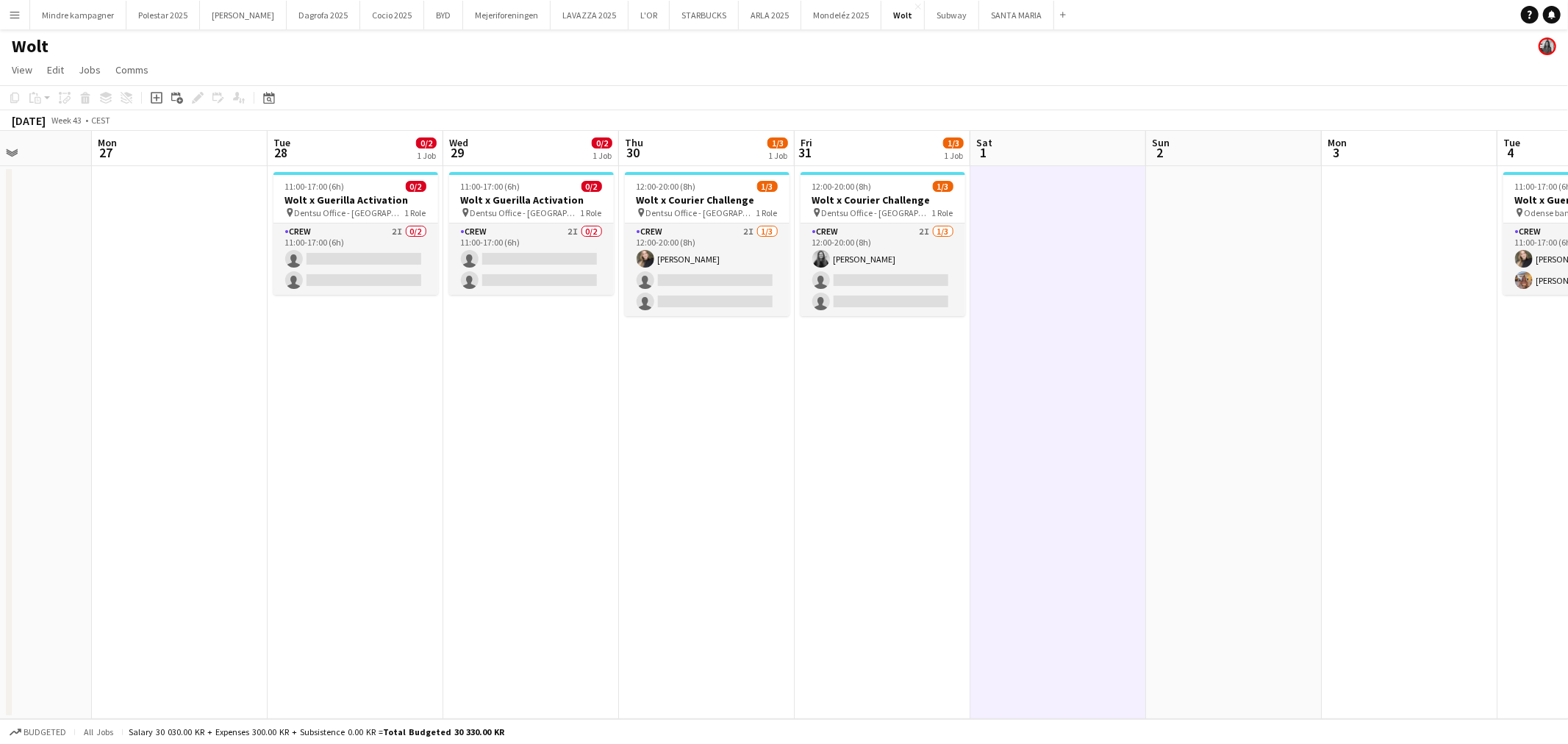
drag, startPoint x: 994, startPoint y: 530, endPoint x: 715, endPoint y: 519, distance: 279.2
click at [715, 519] on app-calendar-viewport "Thu 23 2/3 1 Job Fri 24 2/3 1 Job Sat 25 Sun 26 Mon 27 Tue 28 0/2 1 Job Wed 29 …" at bounding box center [784, 425] width 1568 height 588
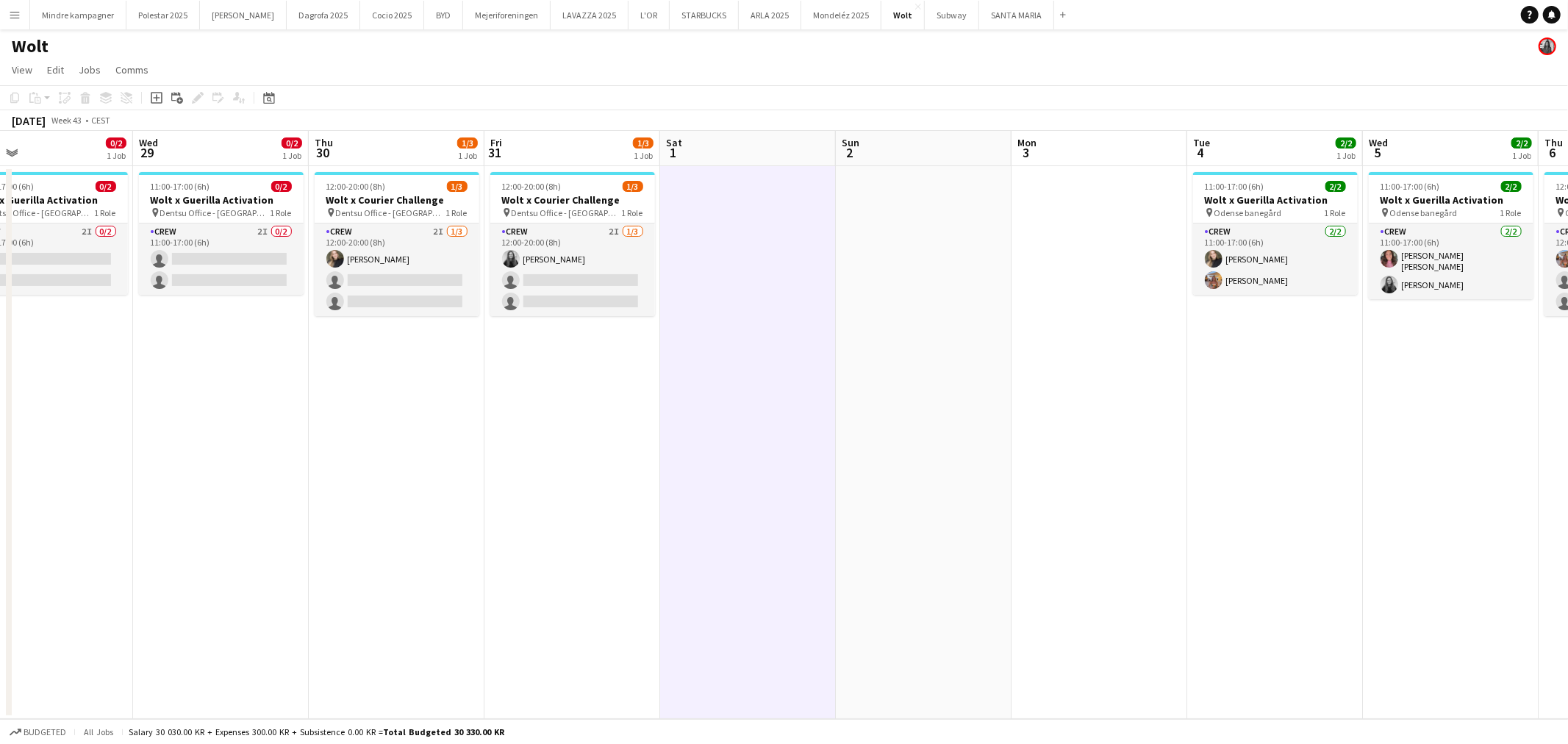
drag, startPoint x: 1058, startPoint y: 517, endPoint x: 556, endPoint y: 519, distance: 502.0
click at [556, 519] on app-calendar-viewport "Sat 25 Sun 26 Mon 27 Tue 28 0/2 1 Job Wed 29 0/2 1 Job Thu 30 1/3 1 Job Fri 31 …" at bounding box center [784, 425] width 1568 height 588
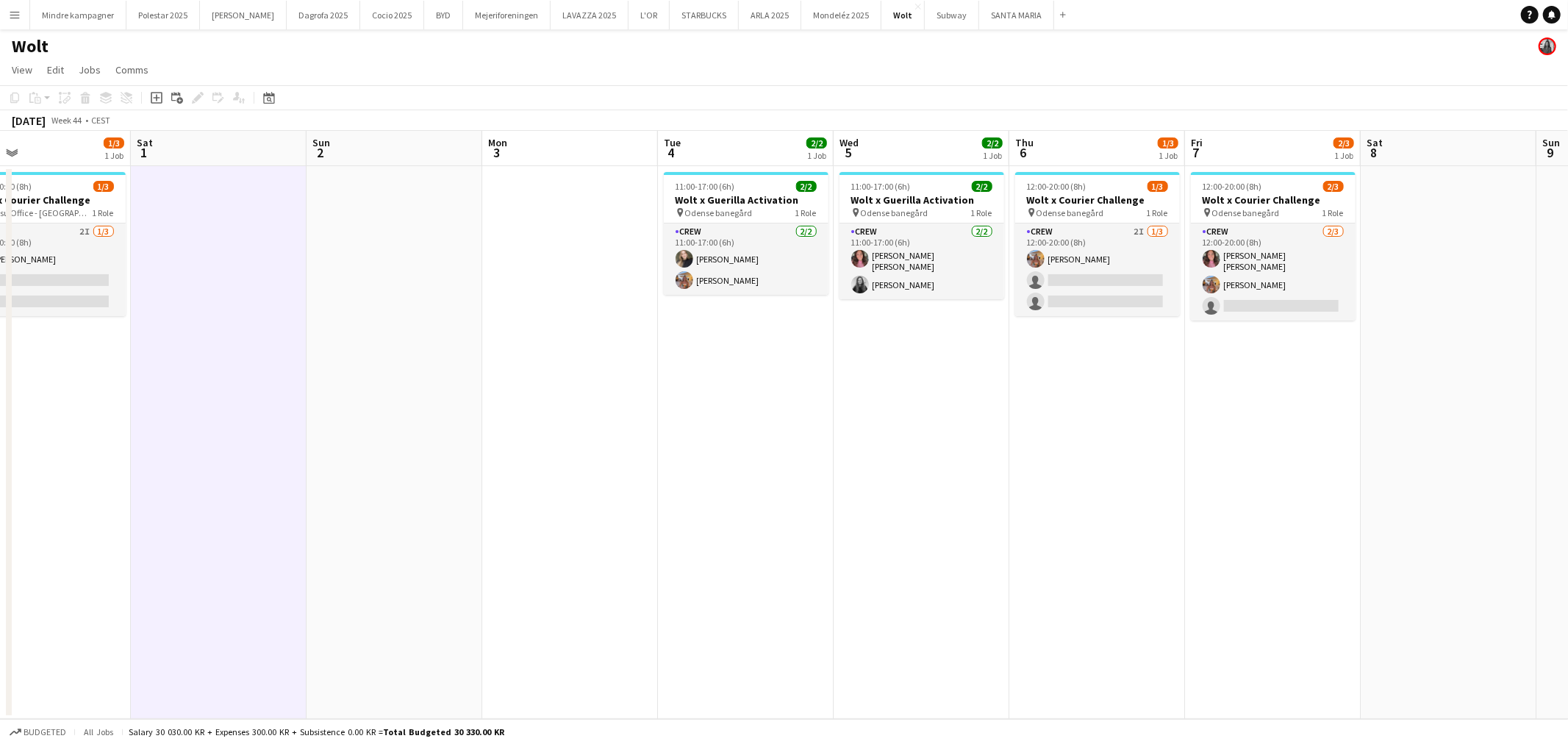
scroll to position [0, 597]
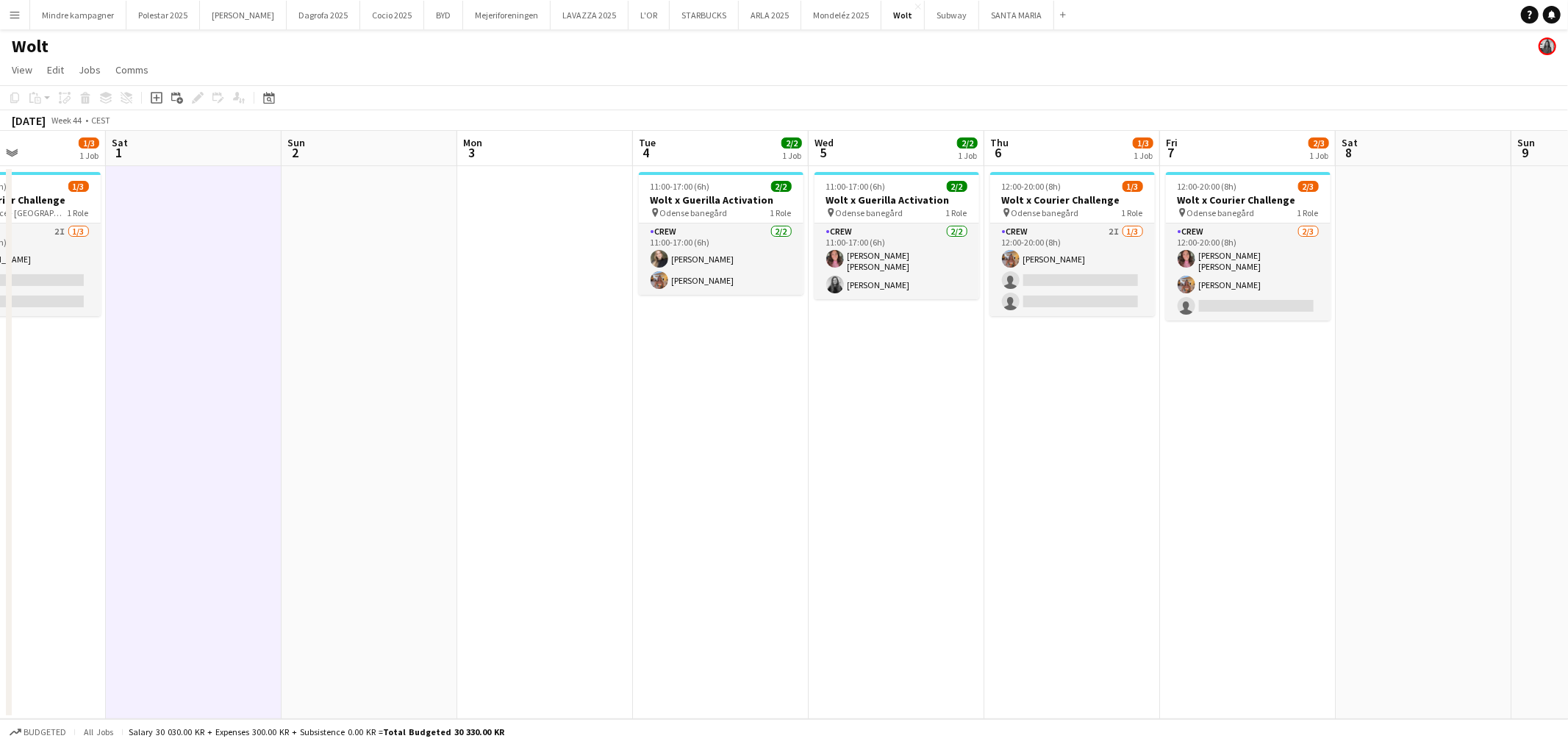
drag, startPoint x: 1026, startPoint y: 509, endPoint x: 518, endPoint y: 495, distance: 508.2
click at [518, 495] on app-calendar-viewport "Tue 28 0/2 1 Job Wed 29 0/2 1 Job Thu 30 1/3 1 Job Fri 31 1/3 1 Job Sat 1 Sun 2…" at bounding box center [784, 425] width 1568 height 588
click at [979, 20] on button "[GEOGRAPHIC_DATA][PERSON_NAME]" at bounding box center [1016, 15] width 75 height 28
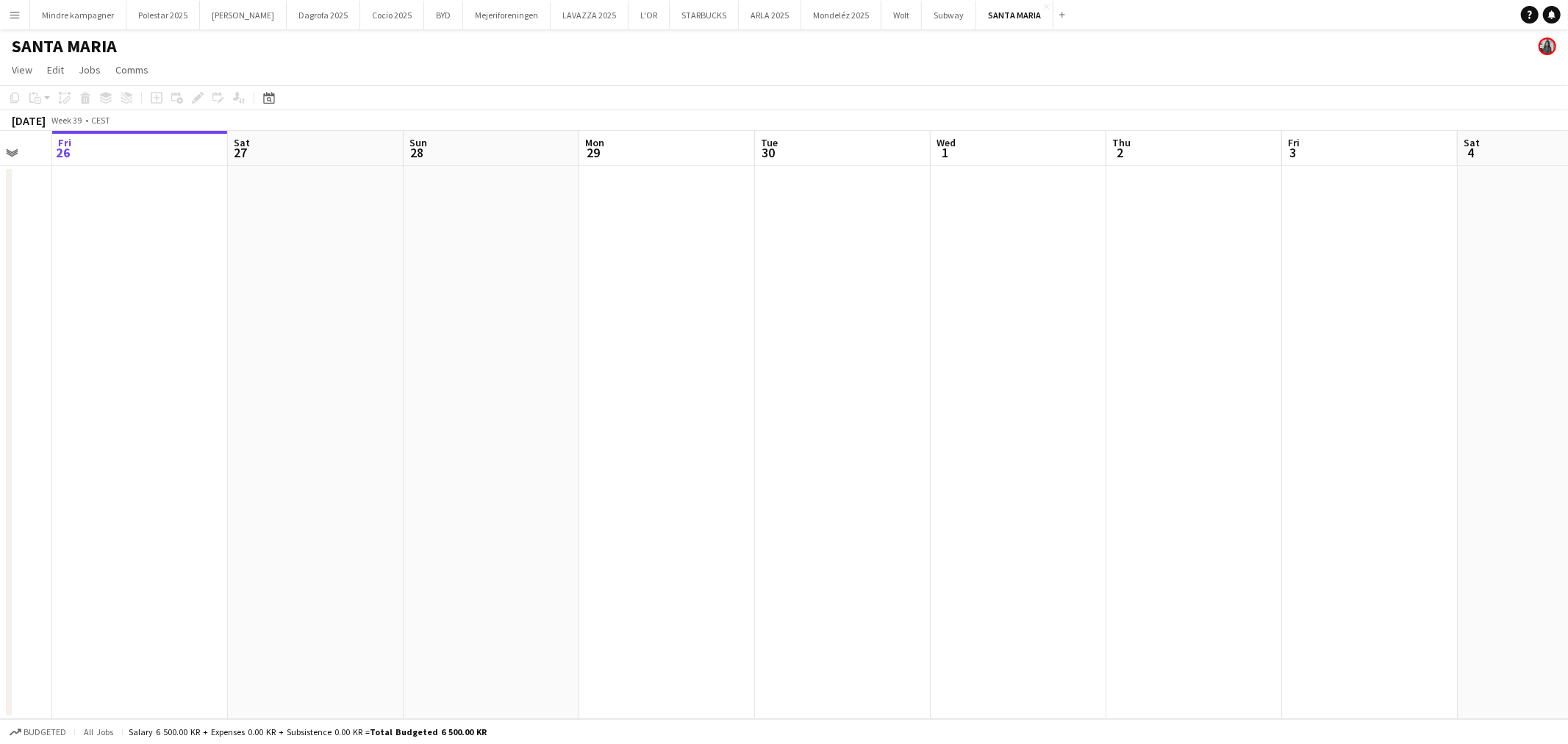
drag, startPoint x: 934, startPoint y: 437, endPoint x: 421, endPoint y: 424, distance: 513.2
click at [422, 431] on app-calendar-viewport "Tue 23 Wed 24 Thu 25 Fri 26 Sat 27 Sun 28 Mon 29 Tue 30 Wed 1 Thu 2 Fri 3 Sat 4…" at bounding box center [784, 425] width 1568 height 588
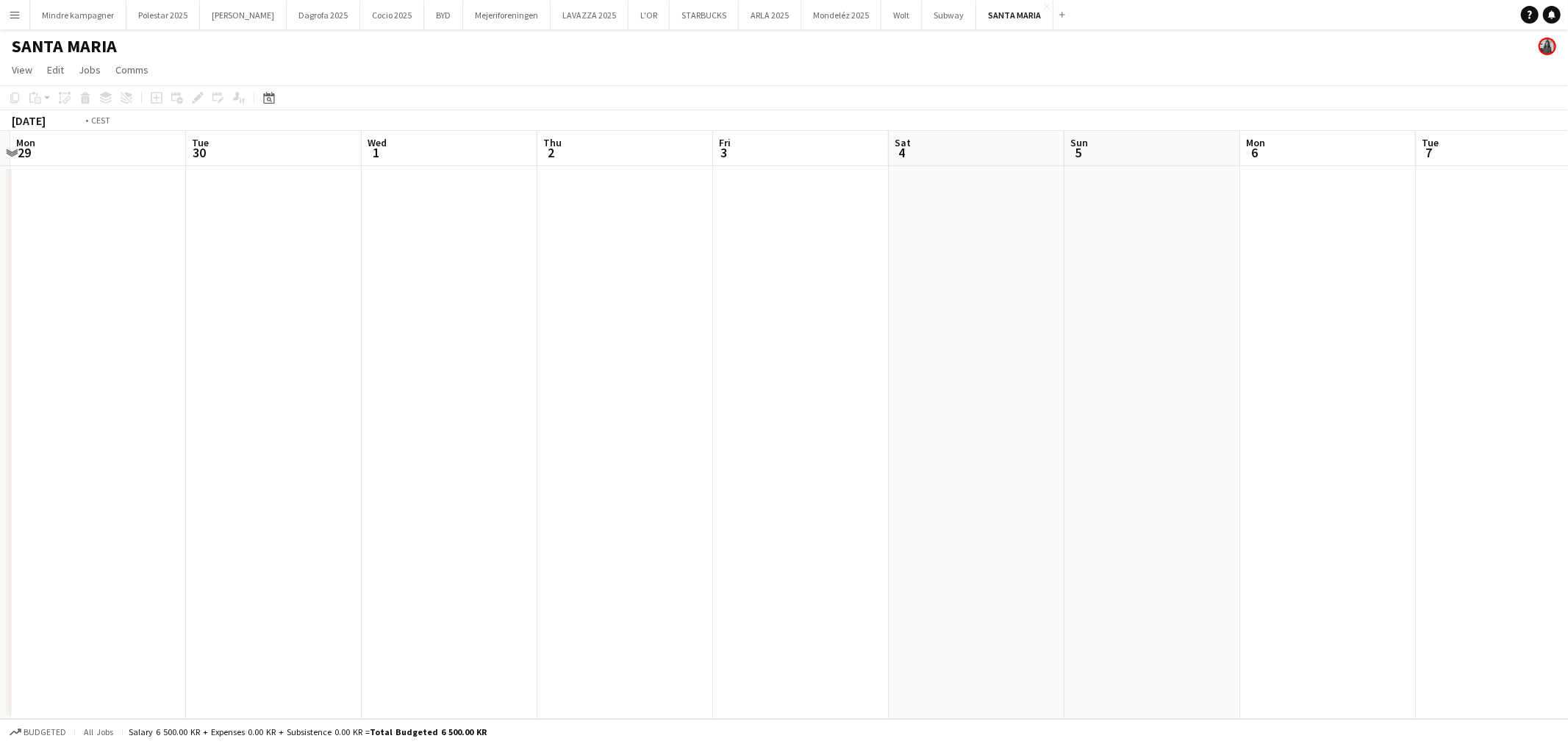
drag, startPoint x: 805, startPoint y: 417, endPoint x: 970, endPoint y: 400, distance: 165.9
click at [498, 395] on app-calendar-viewport "Fri 26 Sat 27 Sun 28 Mon 29 Tue 30 Wed 1 Thu 2 Fri 3 Sat 4 Sun 5 Mon 6 Tue 7 We…" at bounding box center [784, 425] width 1568 height 588
drag, startPoint x: 928, startPoint y: 417, endPoint x: 483, endPoint y: 401, distance: 445.3
click at [483, 401] on app-calendar-viewport "Thu 2 Fri 3 Sat 4 Sun 5 Mon 6 Tue 7 Wed 8 Thu 9 Fri 10 Sat 11 Sun 12 Mon 13 Tue…" at bounding box center [784, 425] width 1568 height 588
drag, startPoint x: 920, startPoint y: 415, endPoint x: 276, endPoint y: 382, distance: 644.8
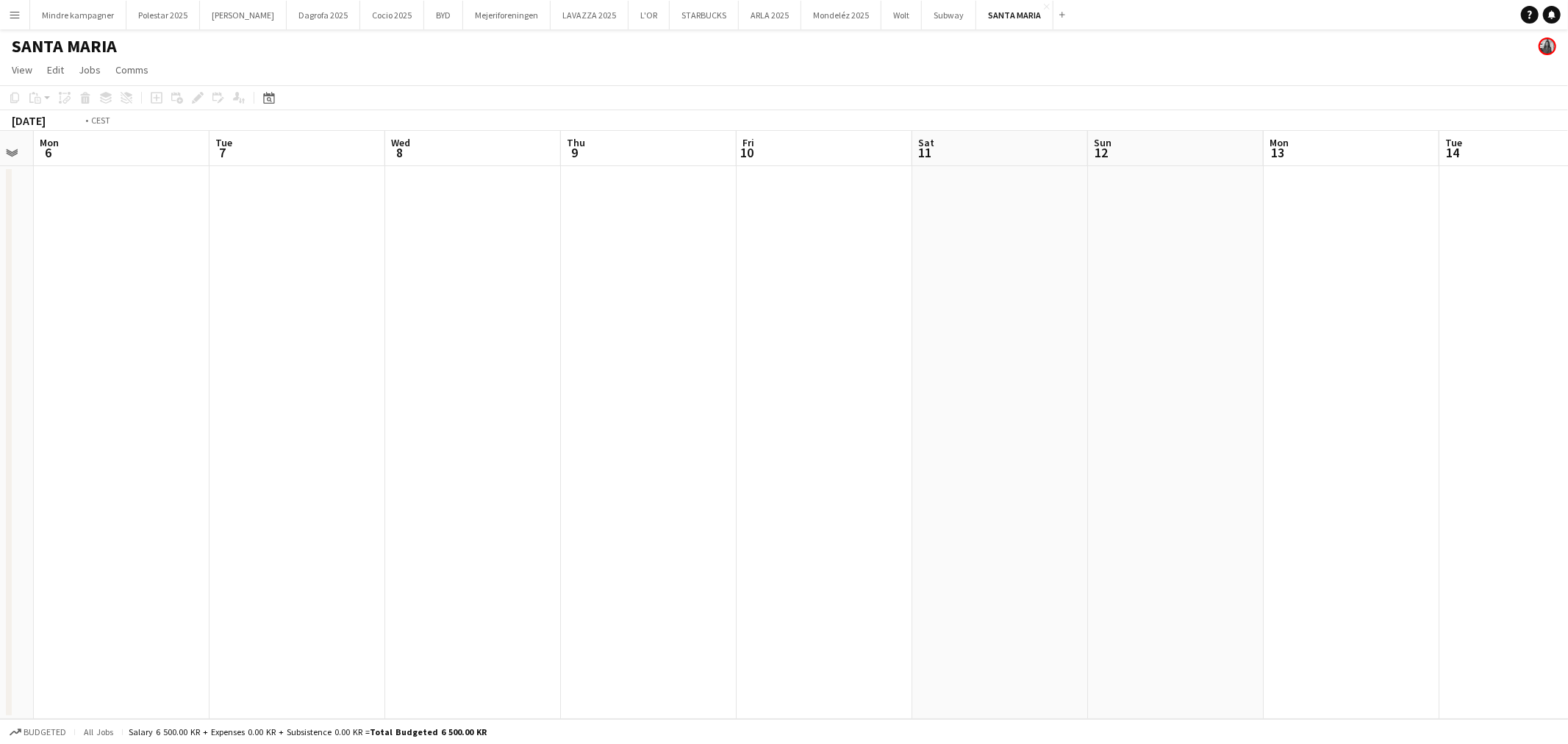
click at [265, 387] on app-calendar-viewport "Thu 2 Fri 3 Sat 4 Sun 5 Mon 6 Tue 7 Wed 8 Thu 9 Fri 10 Sat 11 Sun 12 Mon 13 Tue…" at bounding box center [784, 425] width 1568 height 588
drag, startPoint x: 879, startPoint y: 387, endPoint x: 432, endPoint y: 360, distance: 447.8
click at [187, 368] on app-calendar-viewport "Tue 7 Wed 8 Thu 9 Fri 10 Sat 11 Sun 12 Mon 13 Tue 14 Wed 15 Thu 16 Fri 17 Sat 1…" at bounding box center [784, 425] width 1568 height 588
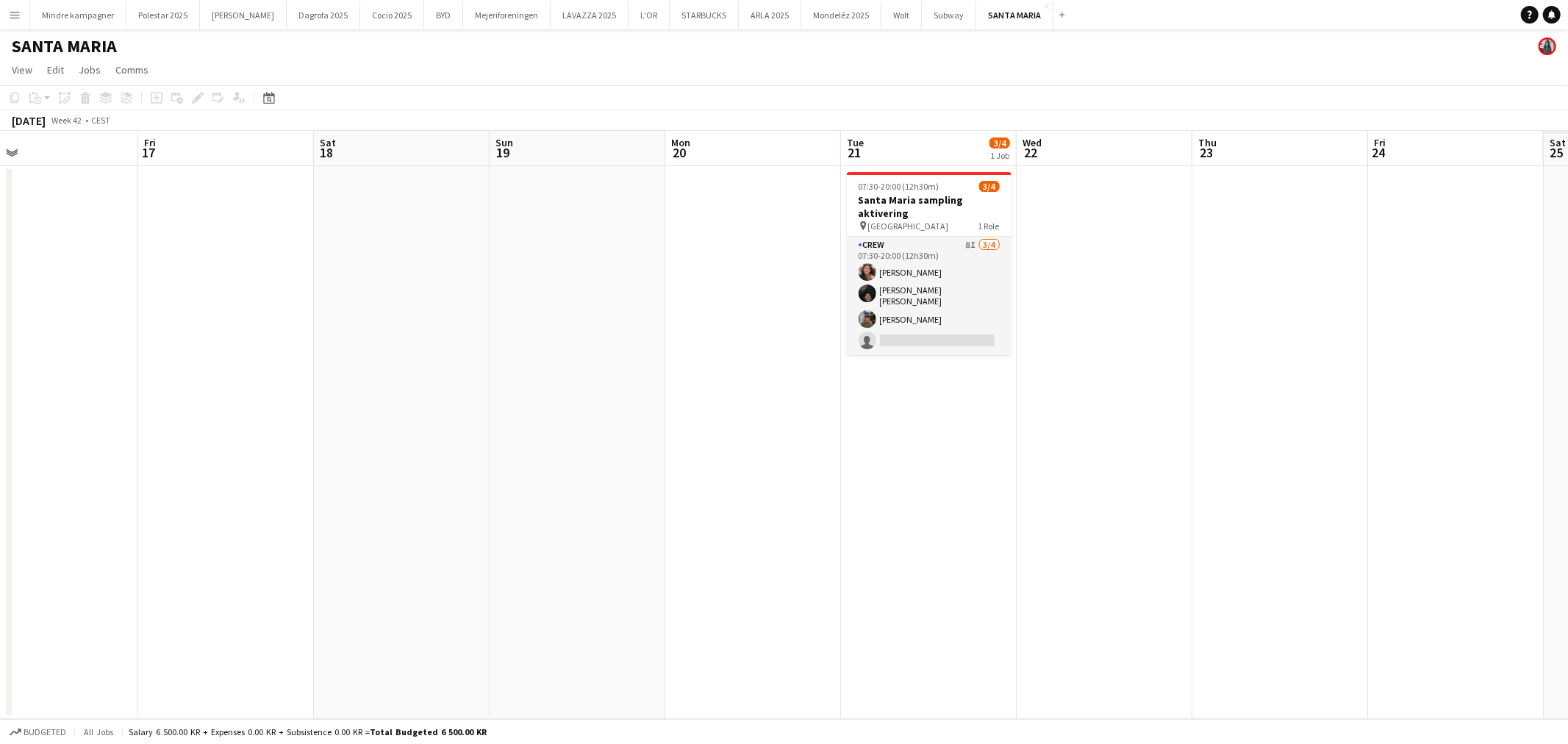
scroll to position [0, 484]
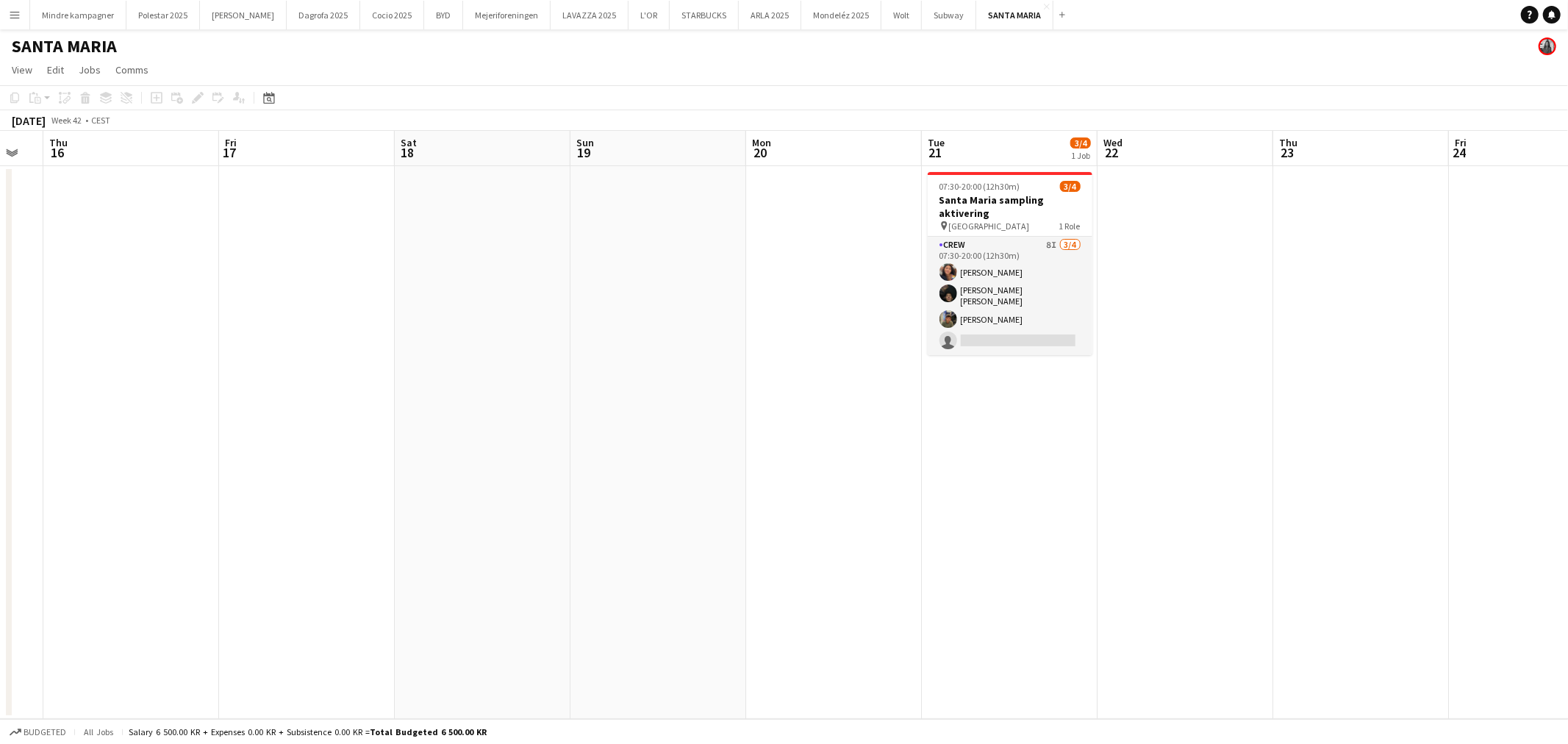
drag, startPoint x: 804, startPoint y: 401, endPoint x: 546, endPoint y: 350, distance: 263.0
click at [225, 364] on app-calendar-viewport "Mon 13 Tue 14 Wed 15 Thu 16 Fri 17 Sat 18 Sun 19 Mon 20 Tue 21 3/4 1 Job Wed 22…" at bounding box center [784, 425] width 1568 height 588
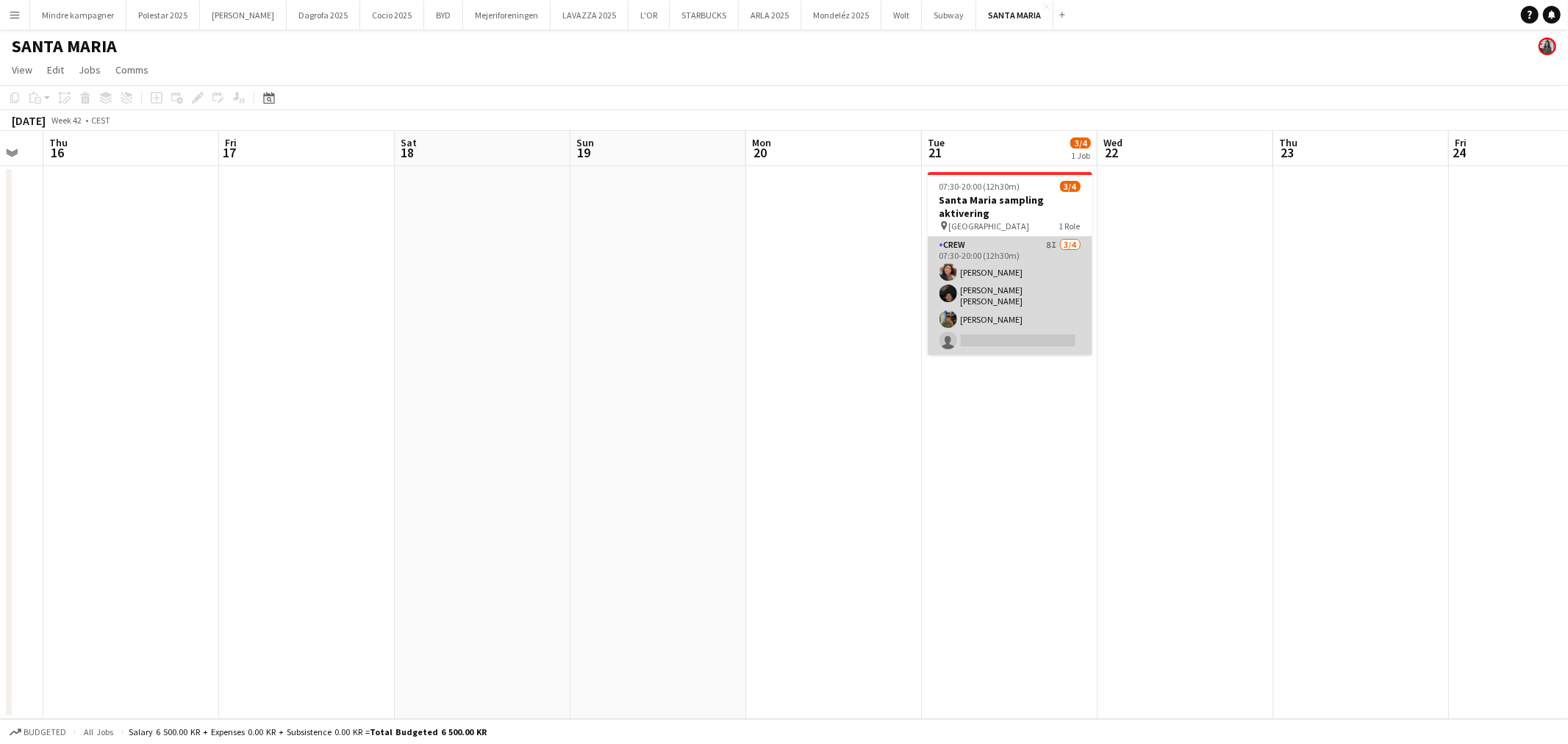
click at [1000, 269] on app-card-role "Crew 8I [DATE] 07:30-20:00 (12h30m) [PERSON_NAME] [PERSON_NAME] [PERSON_NAME] […" at bounding box center [1010, 296] width 165 height 119
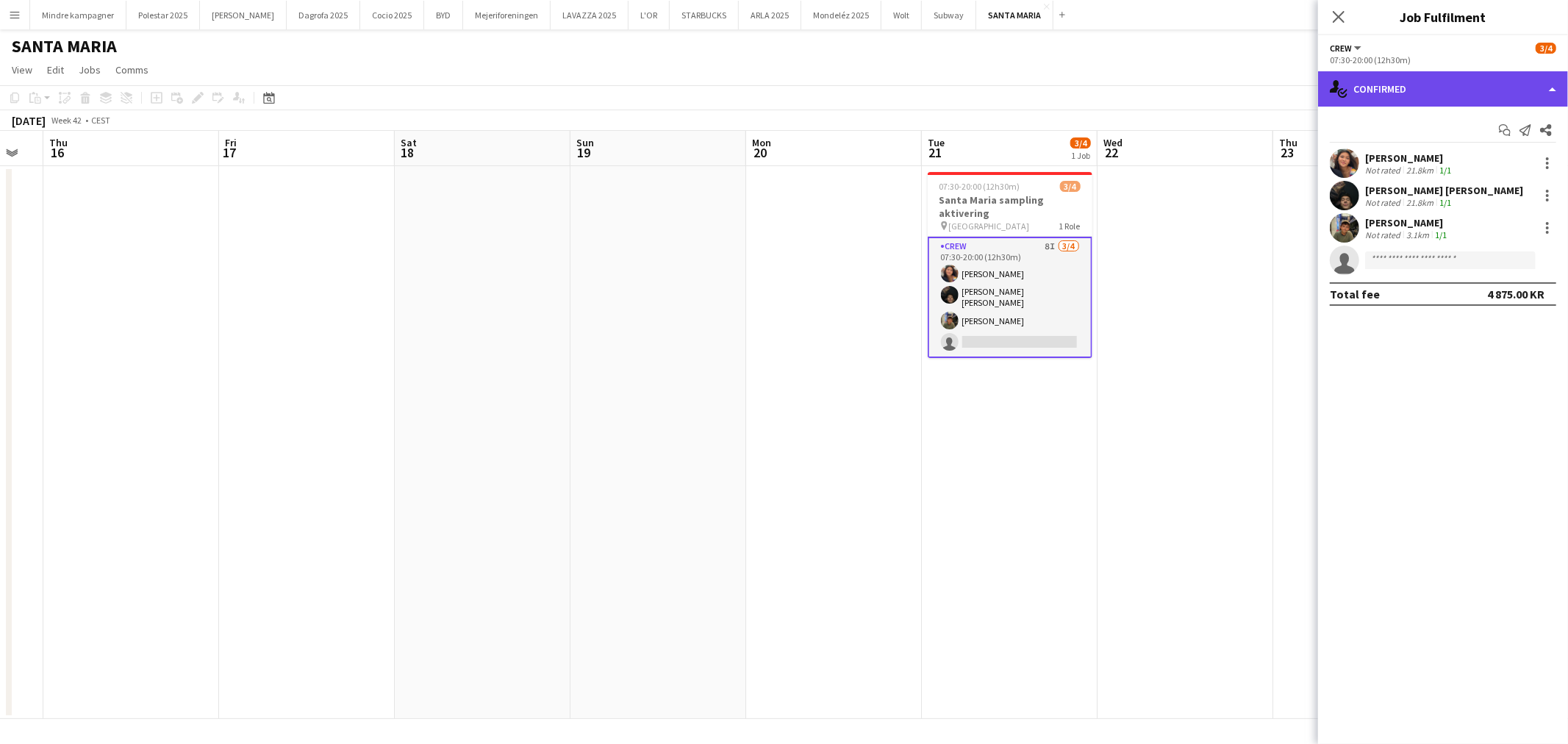
click at [1386, 85] on div "single-neutral-actions-check-2 Confirmed" at bounding box center [1443, 89] width 250 height 36
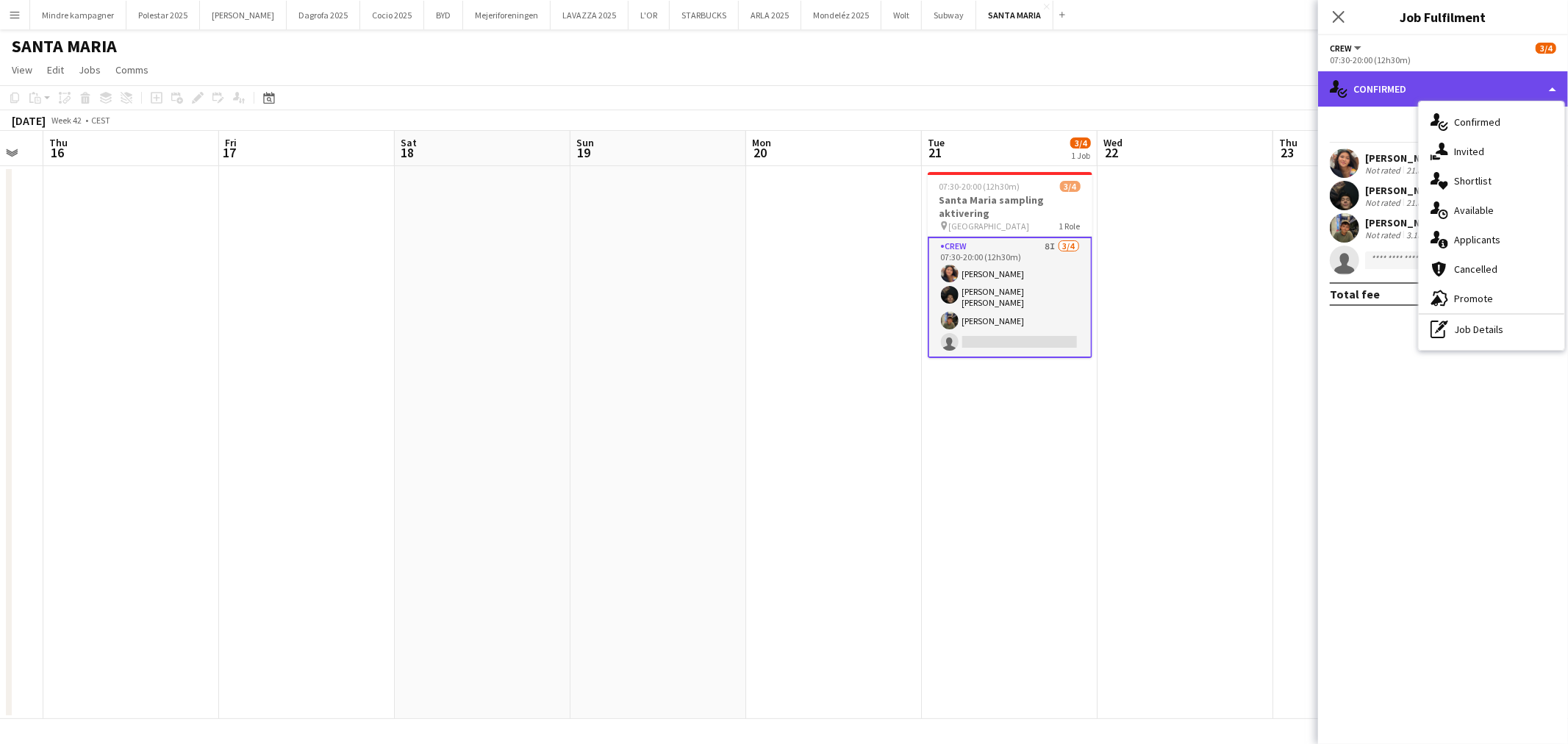
click at [1364, 94] on div "single-neutral-actions-check-2 Confirmed" at bounding box center [1443, 89] width 250 height 36
click at [1465, 296] on span "Promote" at bounding box center [1473, 298] width 39 height 13
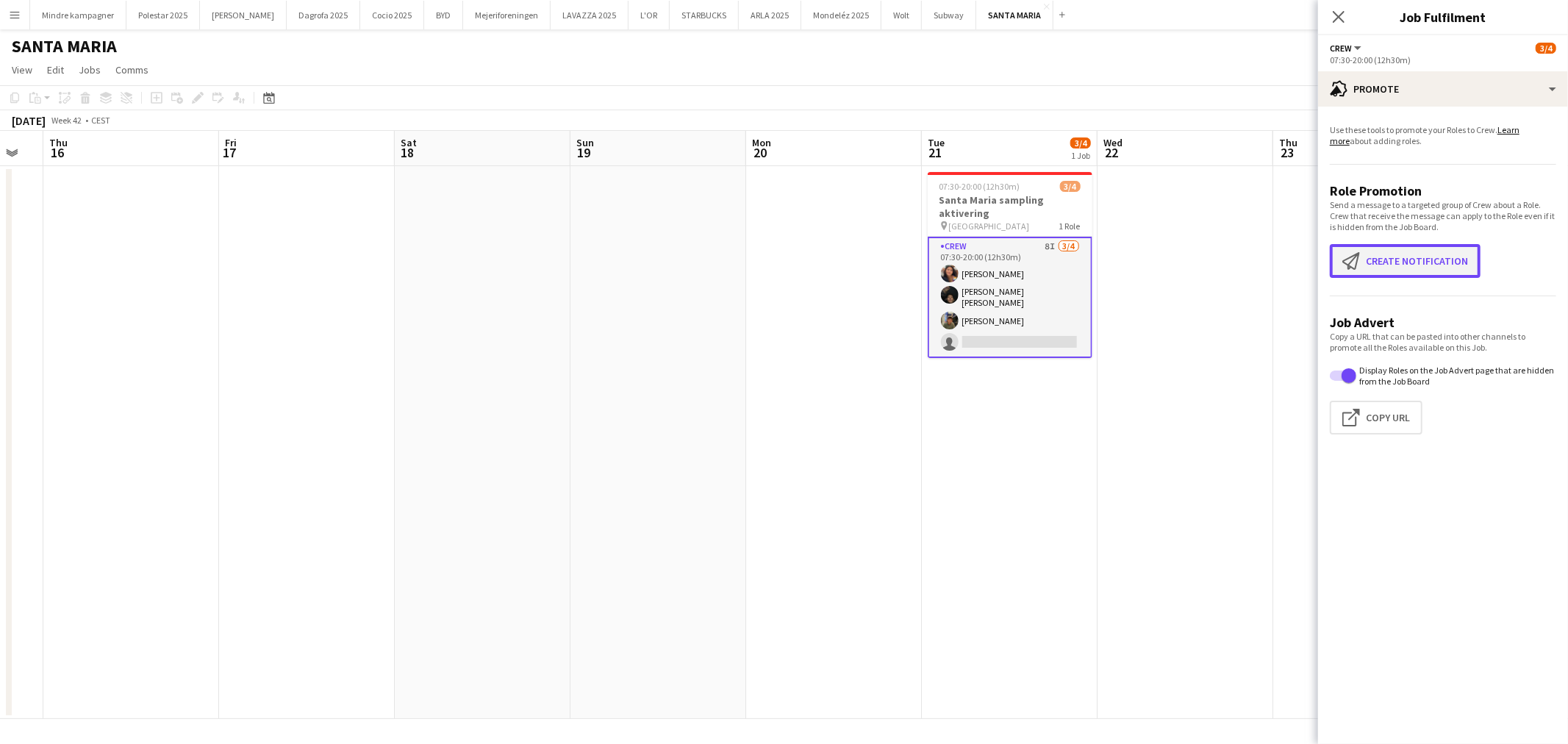
click at [1420, 263] on button "Create notification Create notification" at bounding box center [1405, 261] width 151 height 34
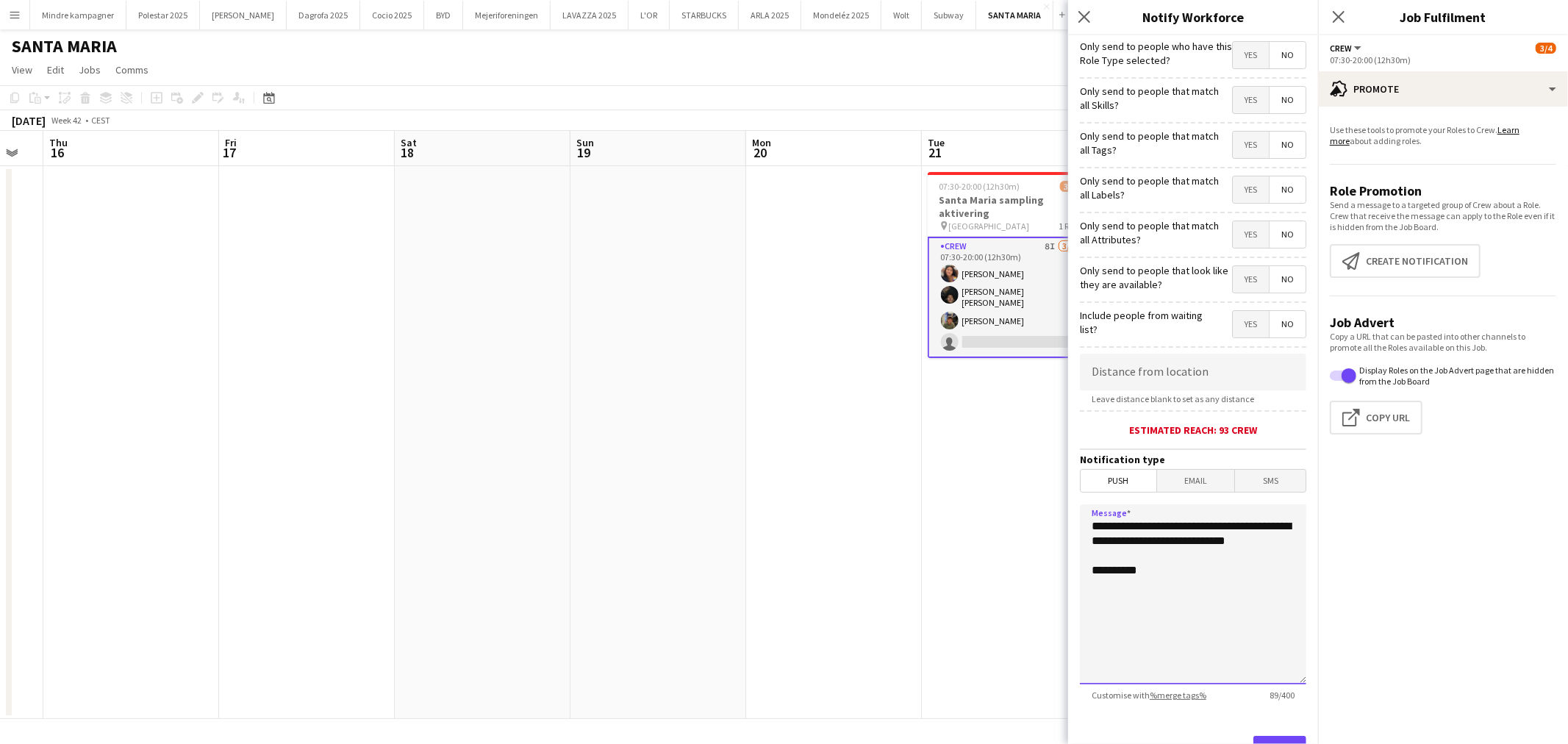
drag, startPoint x: 1176, startPoint y: 561, endPoint x: 1042, endPoint y: 509, distance: 143.7
click at [1042, 509] on body "Menu Boards Boards Boards All jobs Status Workforce Workforce My Workforce Recr…" at bounding box center [784, 372] width 1568 height 744
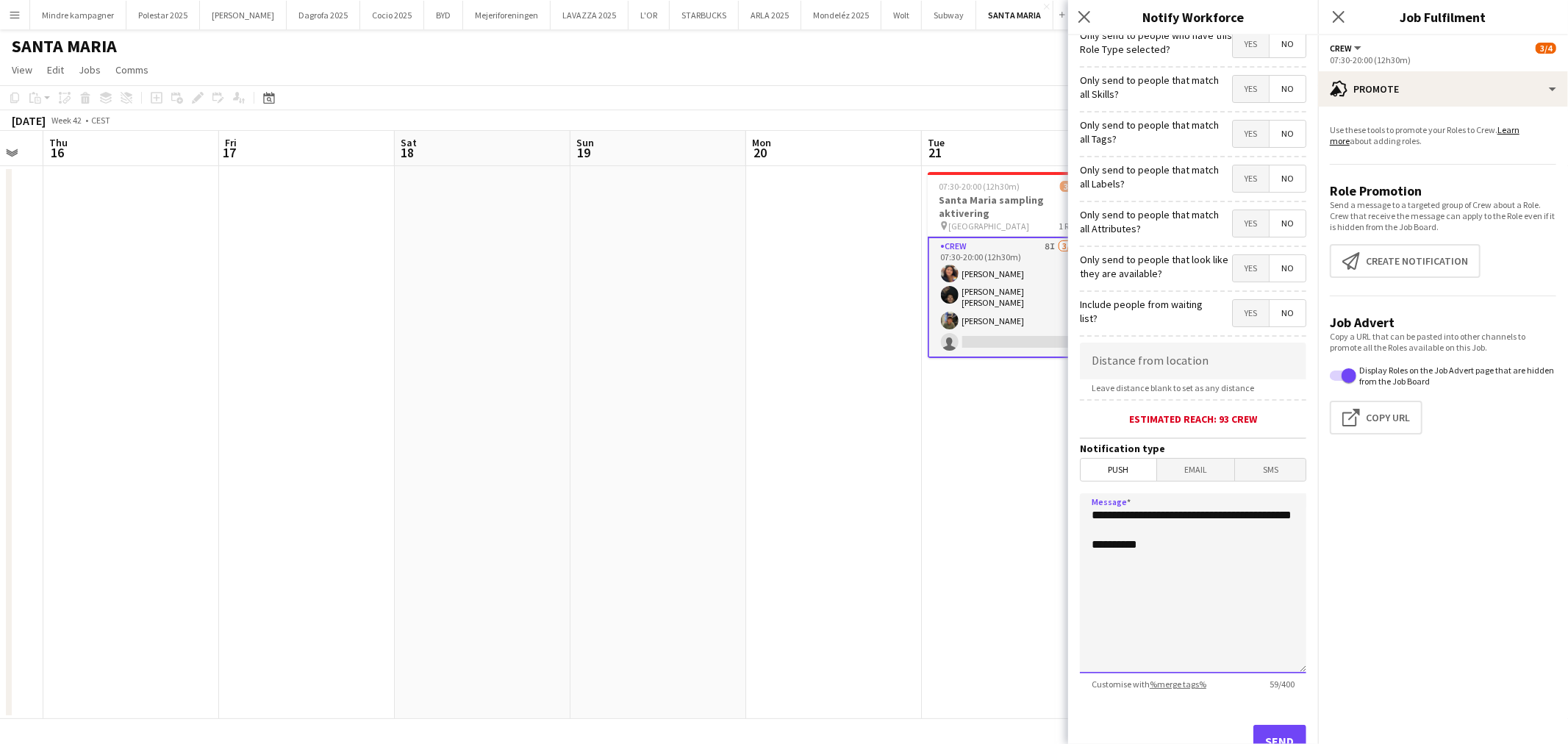
scroll to position [0, 0]
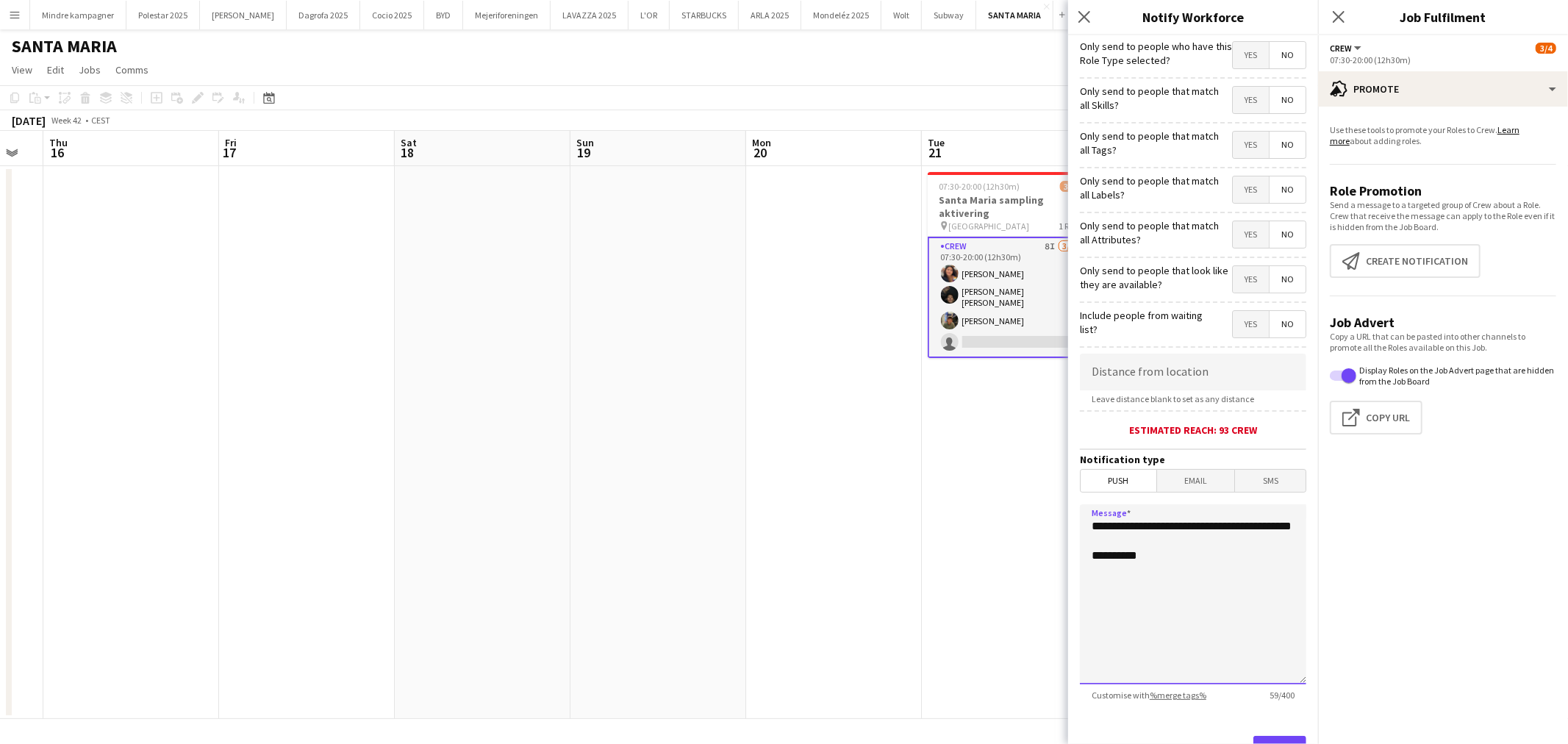
type textarea "**********"
click at [1240, 151] on span "Yes" at bounding box center [1251, 145] width 36 height 27
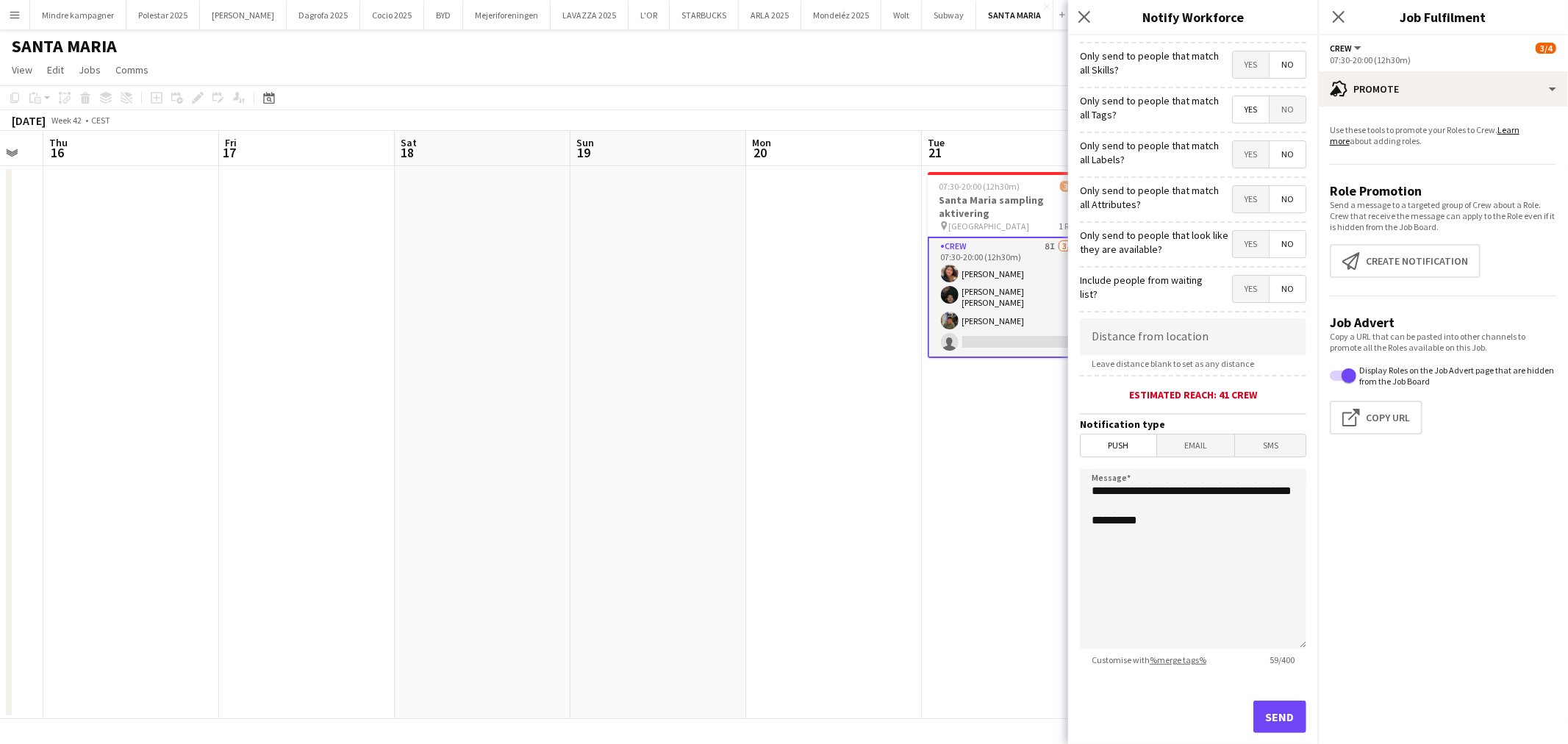
scroll to position [63, 0]
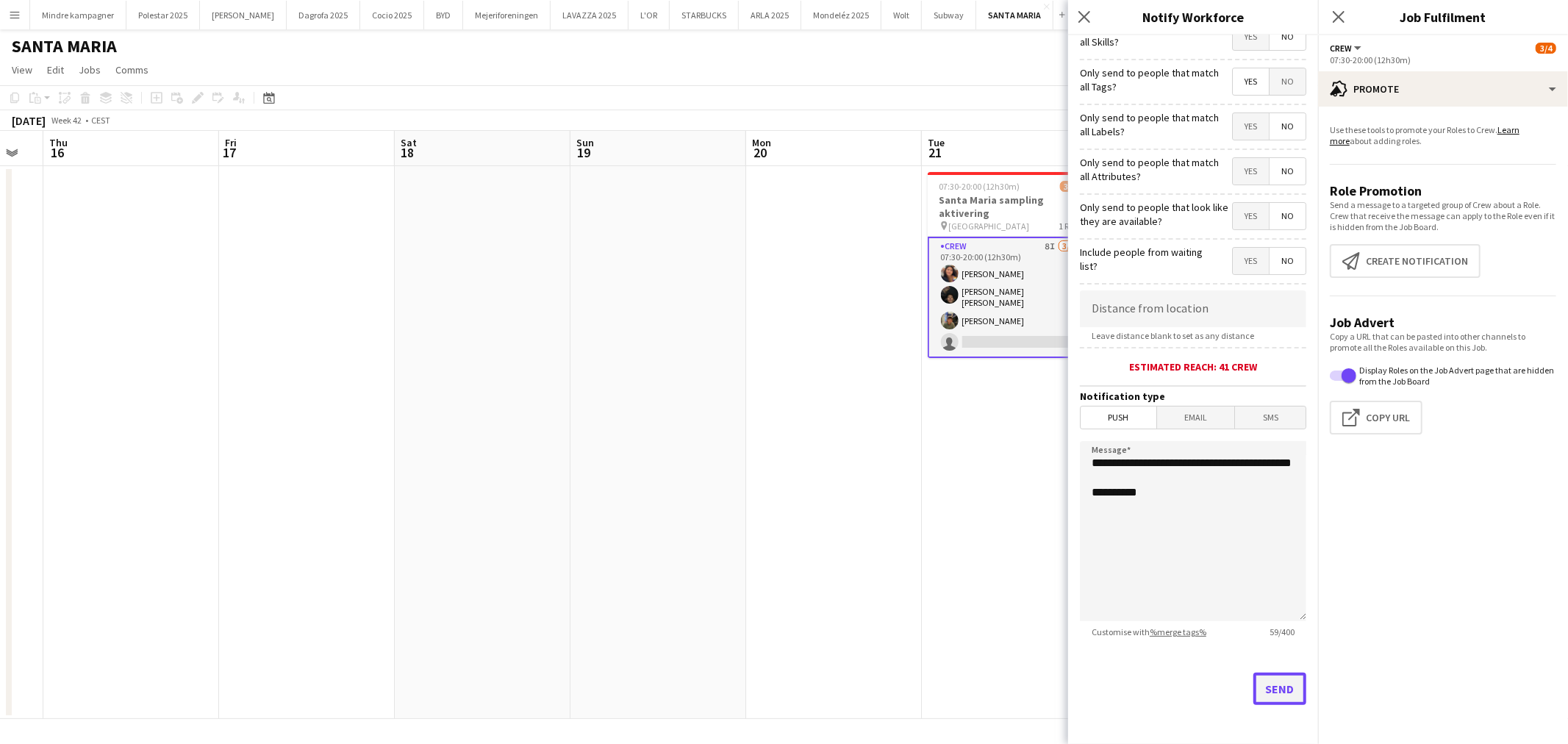
click at [1268, 685] on button "Send" at bounding box center [1280, 689] width 53 height 32
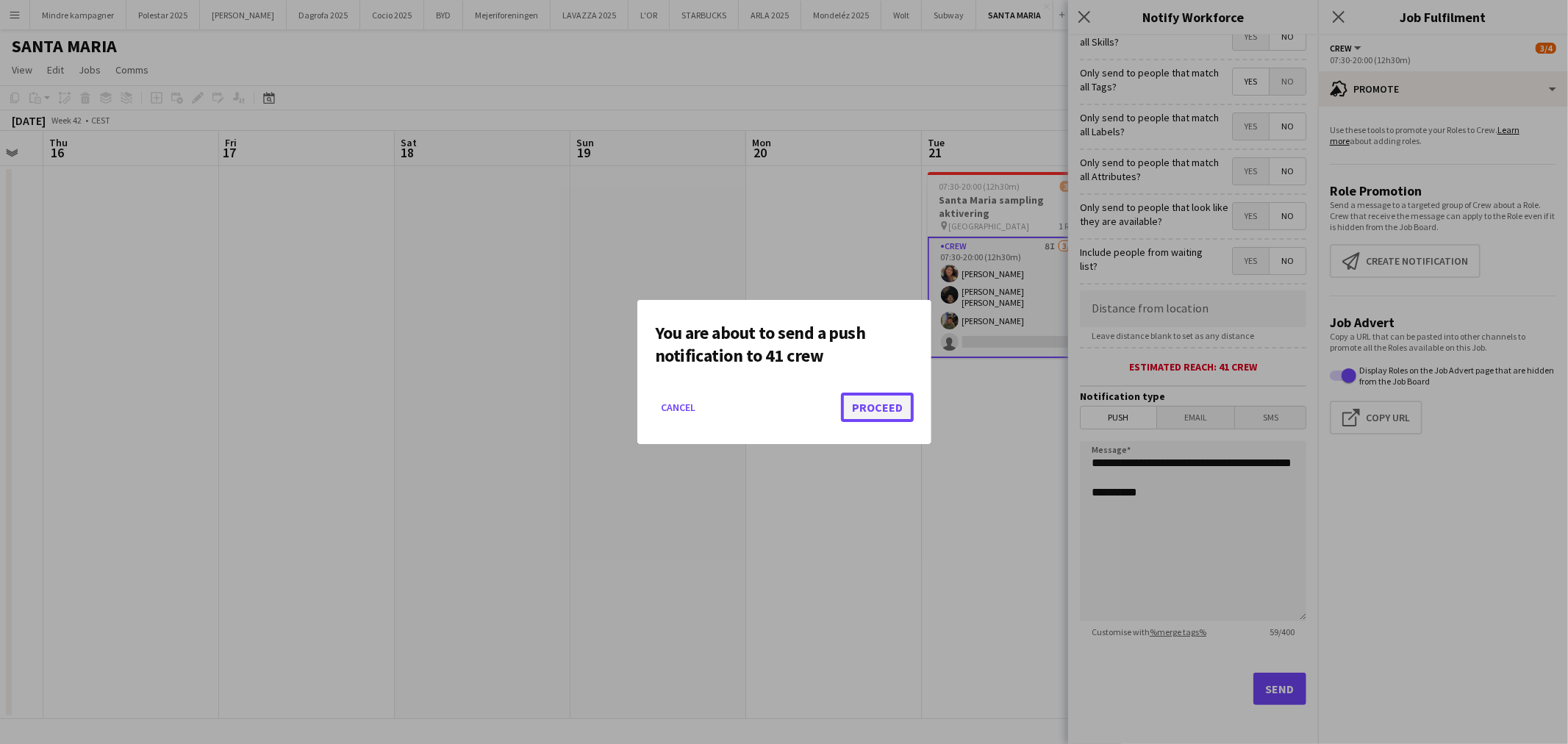
click at [869, 413] on button "Proceed" at bounding box center [877, 407] width 73 height 29
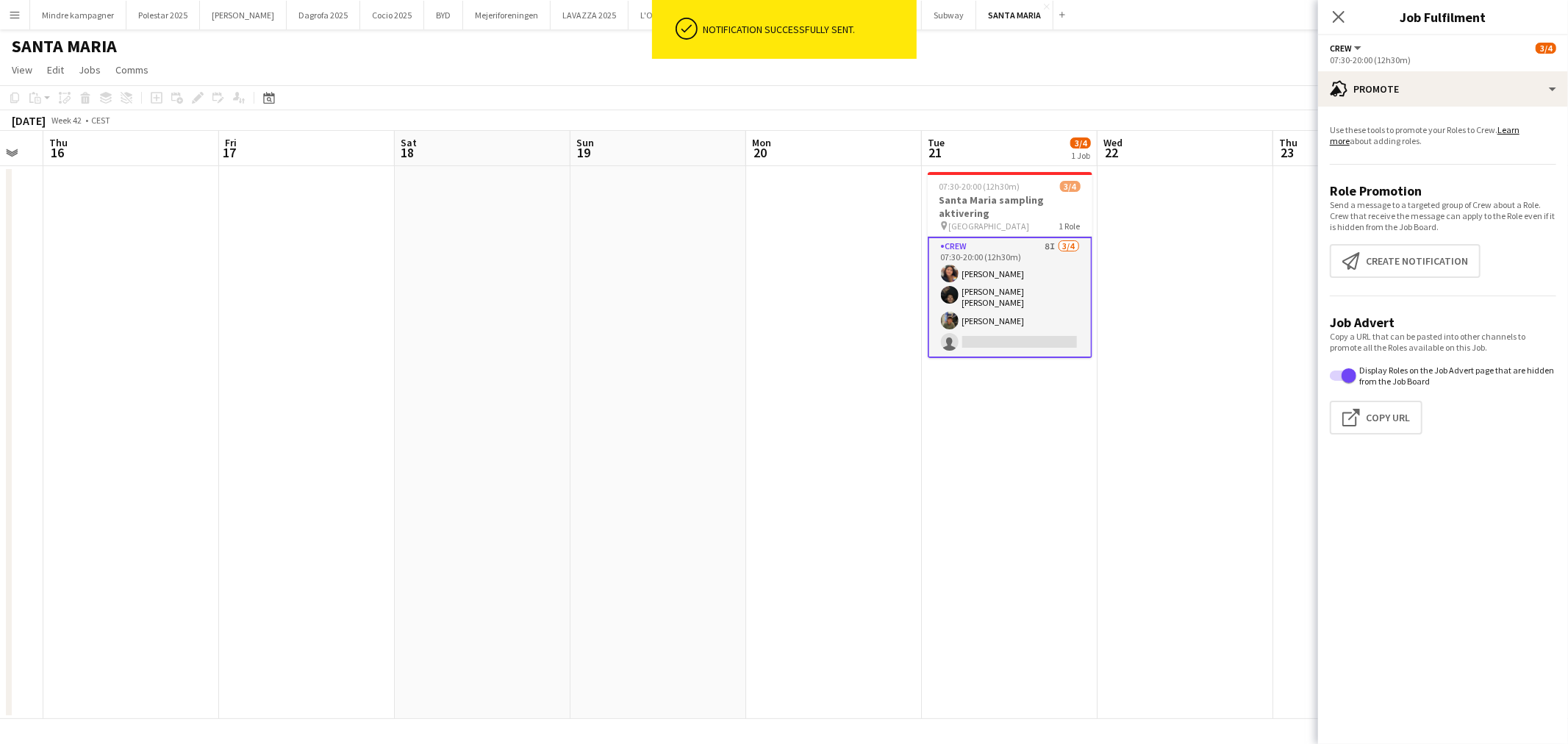
click at [923, 507] on app-date-cell "07:30-20:00 (12h30m) 3/4 Santa [PERSON_NAME] sampling aktivering pin Hovedbaneg…" at bounding box center [1010, 443] width 176 height 553
